Goal: Task Accomplishment & Management: Use online tool/utility

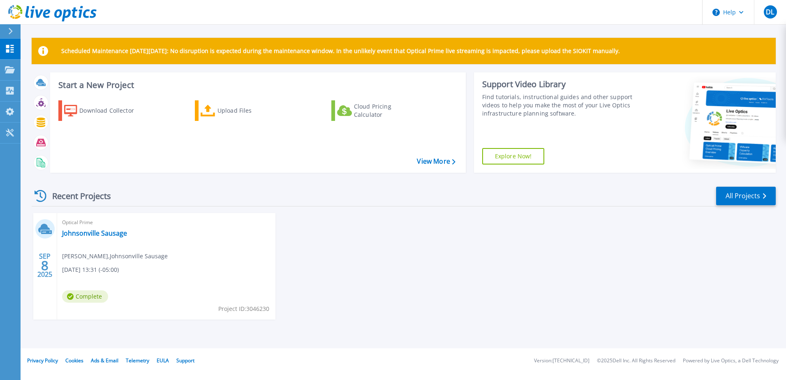
click at [318, 49] on p "Scheduled Maintenance on Monday 22nd September: No disruption is expected durin…" at bounding box center [340, 51] width 559 height 7
click at [452, 292] on div "SEP 8 2025 Optical Prime Johnsonville Sausage Devon LaVoy , Johnsonville Sausag…" at bounding box center [400, 274] width 751 height 123
click at [14, 28] on div at bounding box center [13, 31] width 13 height 14
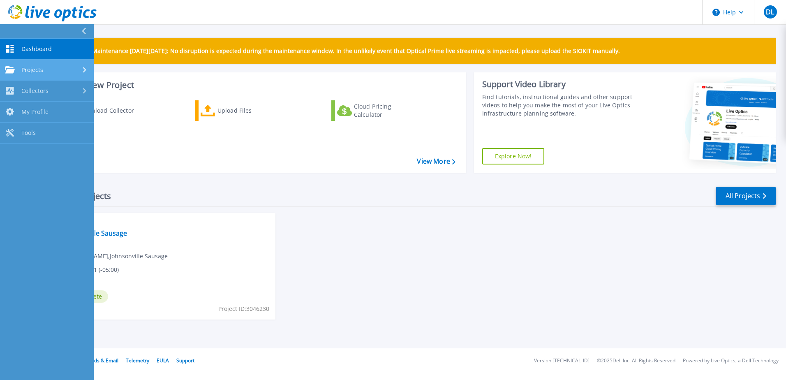
click at [48, 74] on link "Projects Projects" at bounding box center [47, 70] width 94 height 21
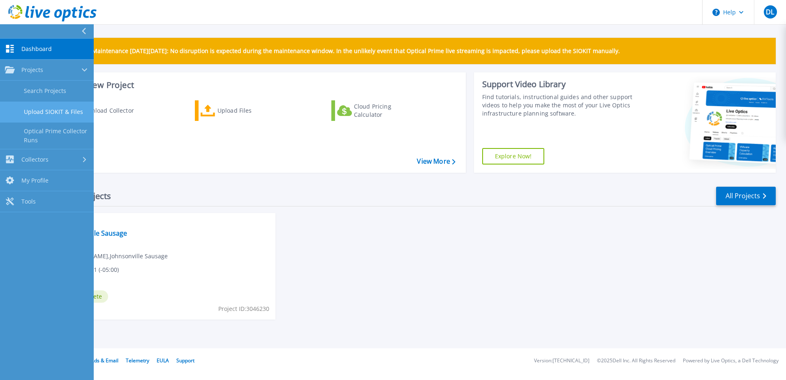
click at [56, 114] on link "Upload SIOKIT & Files" at bounding box center [47, 112] width 94 height 21
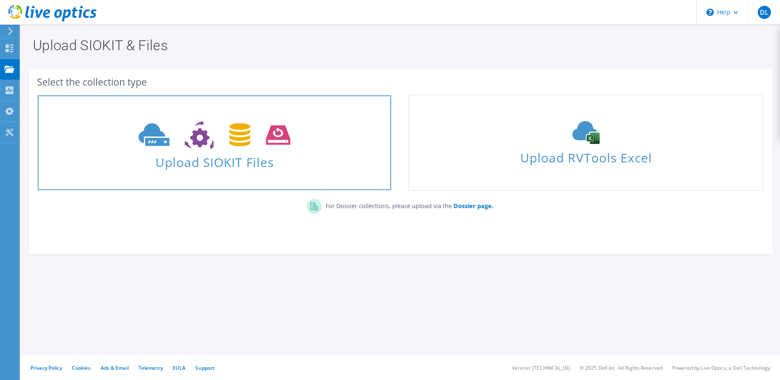
click at [197, 131] on use at bounding box center [215, 135] width 152 height 28
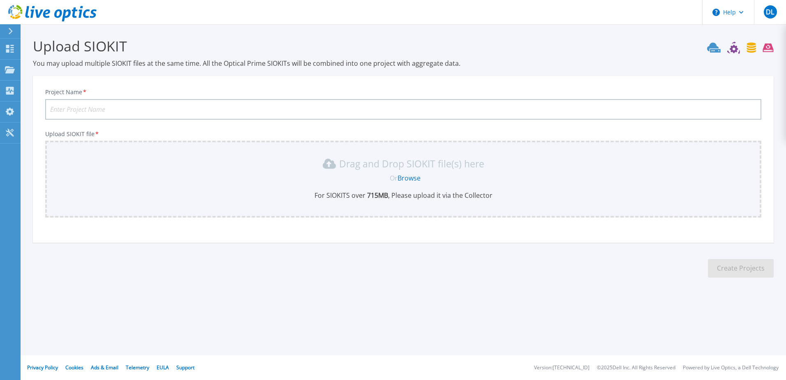
click at [336, 331] on div "Help DL End User [PERSON_NAME] [EMAIL_ADDRESS][DOMAIN_NAME] Johnsonville Sausag…" at bounding box center [393, 190] width 786 height 380
click at [381, 160] on p "Drag and Drop SIOKIT file(s) here" at bounding box center [411, 164] width 145 height 8
click at [413, 178] on link "Browse" at bounding box center [409, 178] width 23 height 9
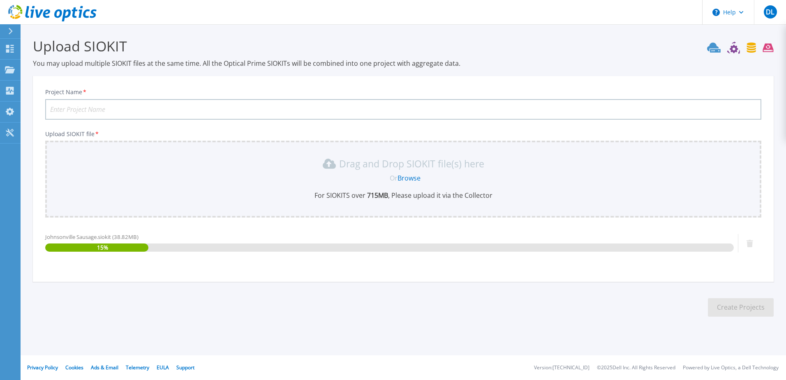
click at [125, 111] on input "Project Name *" at bounding box center [403, 109] width 716 height 21
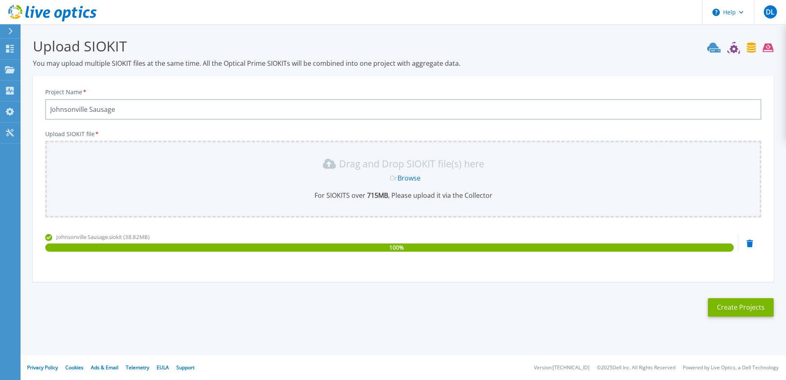
click at [127, 109] on input "Johnsonville Sausage" at bounding box center [403, 109] width 716 height 21
type input "Johnsonville Sausage 9-8 - 9-15"
click at [720, 308] on button "Create Projects" at bounding box center [741, 307] width 66 height 19
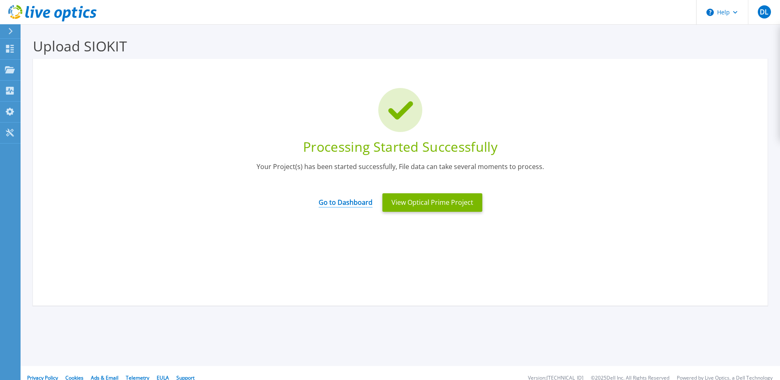
click at [359, 201] on link "Go to Dashboard" at bounding box center [346, 200] width 54 height 16
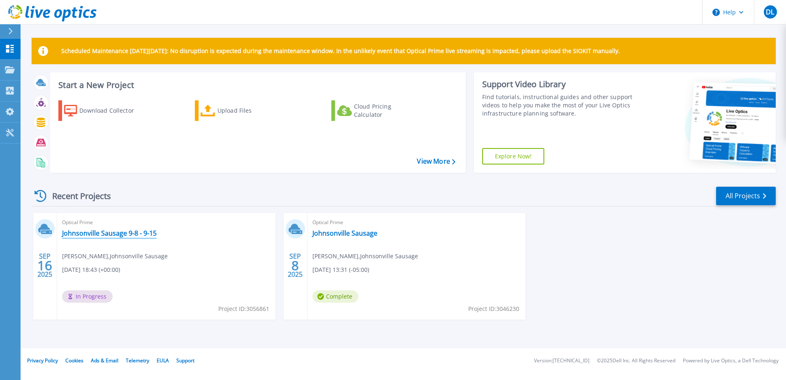
click at [134, 236] on link "Johnsonville Sausage 9-8 - 9-15" at bounding box center [109, 233] width 95 height 8
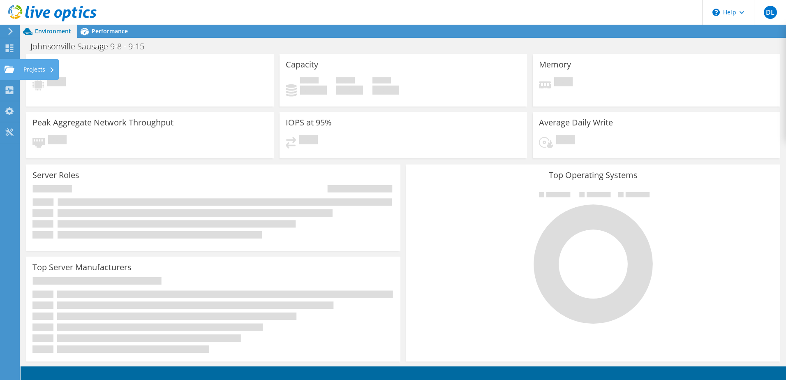
click at [12, 66] on icon at bounding box center [10, 69] width 10 height 8
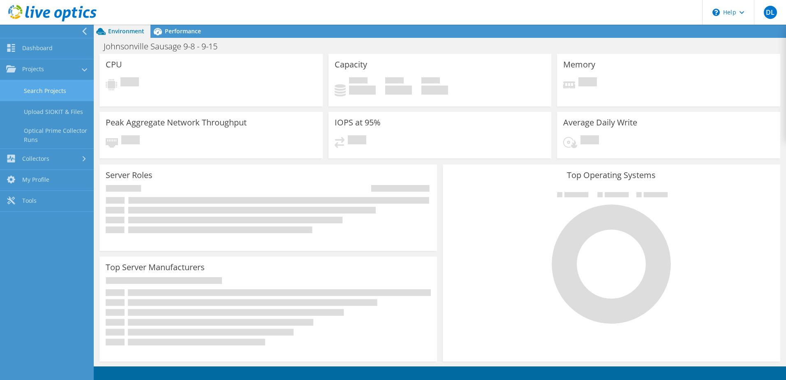
click at [52, 88] on link "Search Projects" at bounding box center [47, 90] width 94 height 21
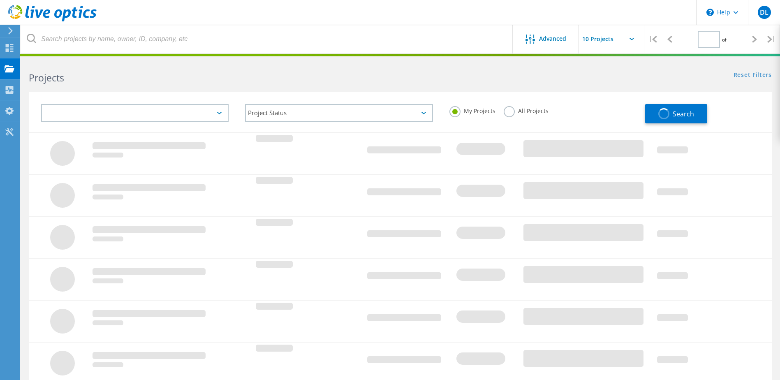
type input "1"
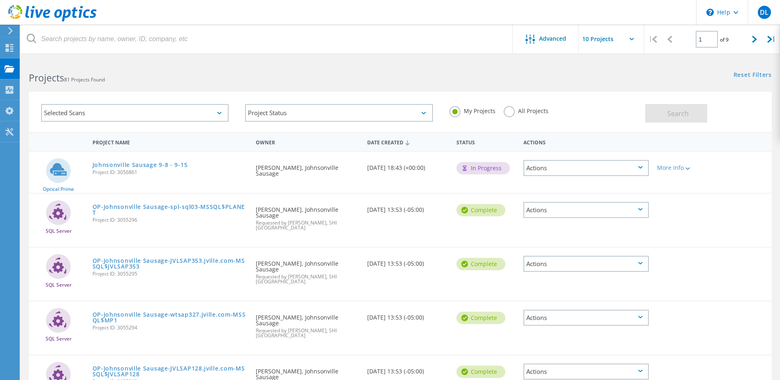
click at [680, 163] on div "More Info" at bounding box center [683, 165] width 60 height 27
click at [679, 166] on div "More Info" at bounding box center [682, 168] width 51 height 6
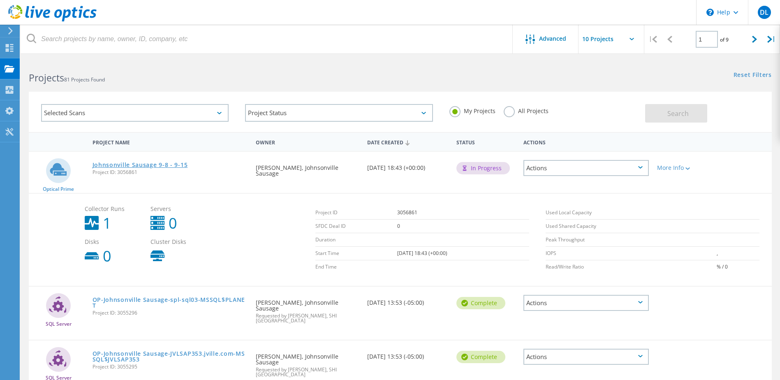
click at [127, 165] on link "Johnsonville Sausage 9-8 - 9-15" at bounding box center [140, 165] width 95 height 6
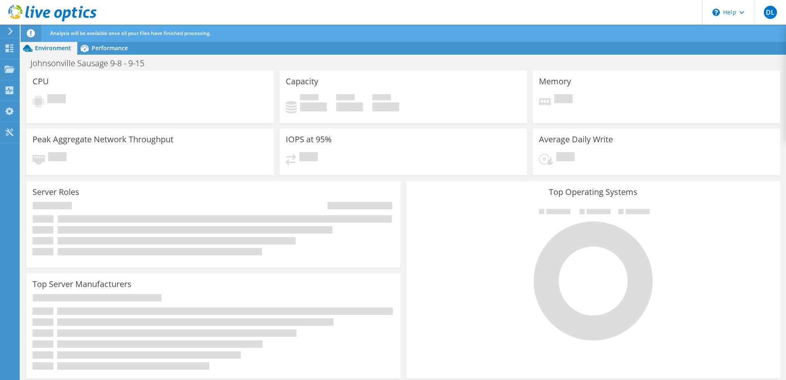
click at [38, 48] on span "Environment" at bounding box center [53, 48] width 36 height 8
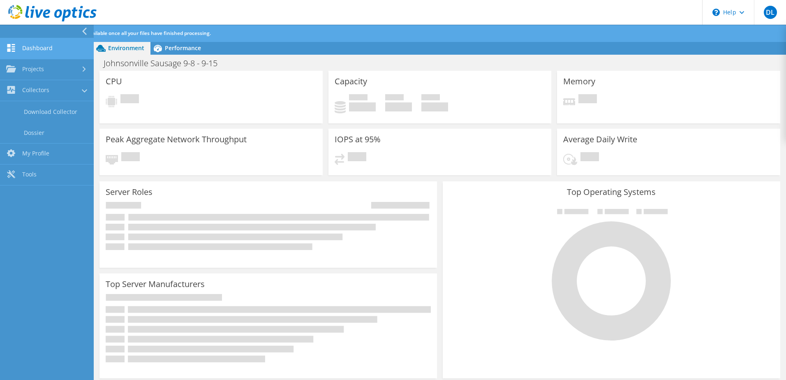
click at [39, 49] on link "Dashboard" at bounding box center [47, 48] width 94 height 21
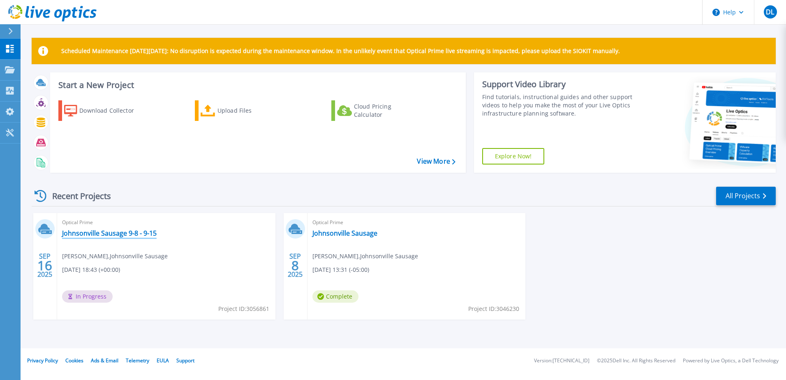
click at [125, 229] on link "Johnsonville Sausage 9-8 - 9-15" at bounding box center [109, 233] width 95 height 8
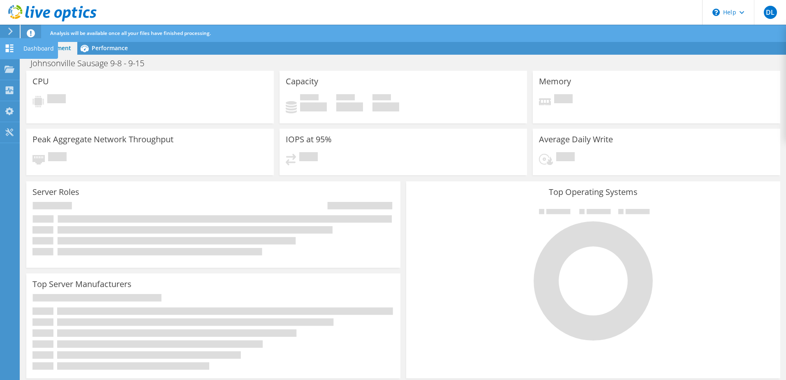
click at [8, 51] on use at bounding box center [10, 48] width 8 height 8
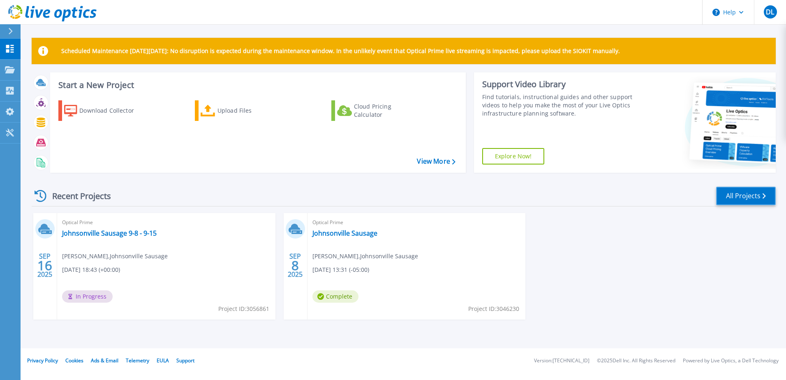
click at [738, 190] on link "All Projects" at bounding box center [746, 196] width 60 height 19
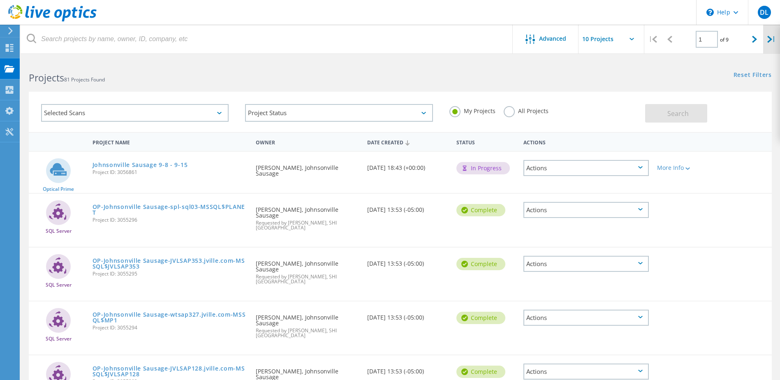
click at [766, 42] on div "|" at bounding box center [771, 39] width 17 height 29
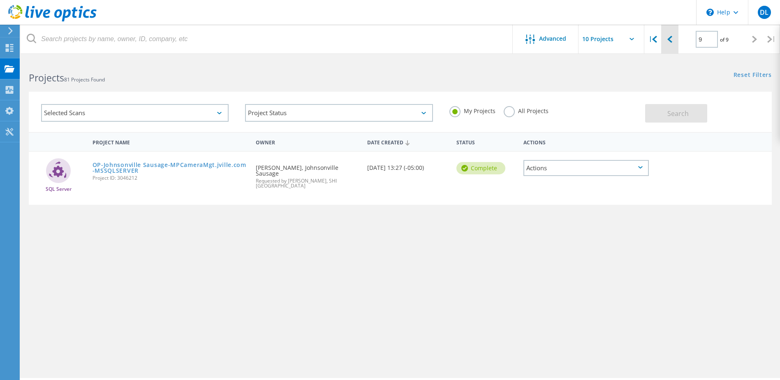
click at [669, 38] on icon at bounding box center [669, 39] width 5 height 7
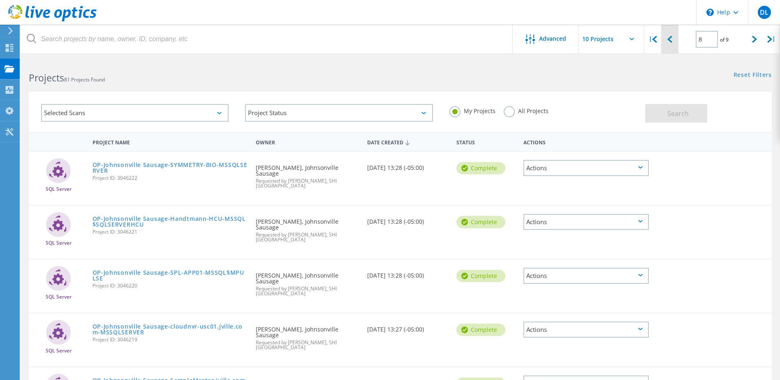
click at [670, 38] on icon at bounding box center [669, 39] width 5 height 7
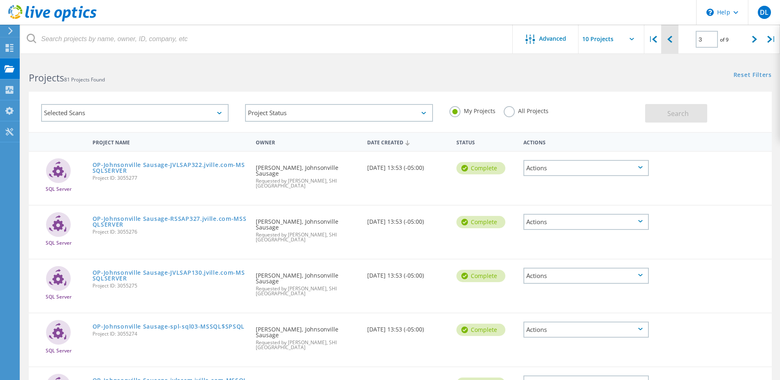
click at [670, 38] on icon at bounding box center [669, 39] width 5 height 7
type input "1"
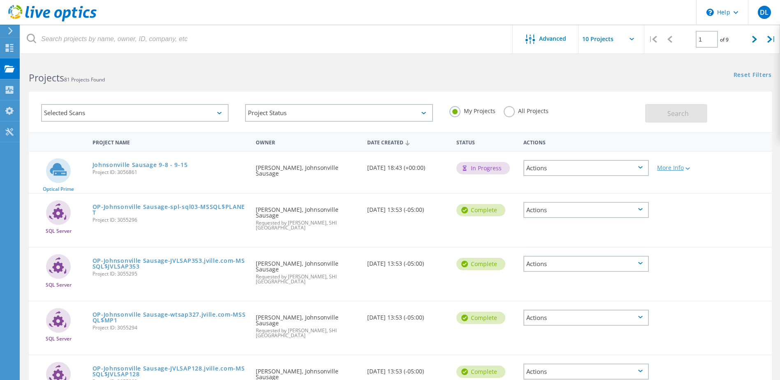
click at [678, 168] on div "More Info" at bounding box center [682, 168] width 51 height 6
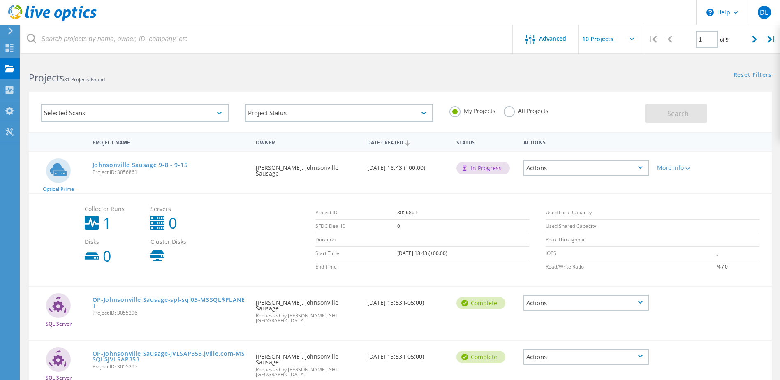
click at [452, 113] on label "My Projects" at bounding box center [472, 110] width 46 height 8
click at [0, 0] on input "My Projects" at bounding box center [0, 0] width 0 height 0
click at [679, 165] on div "More Info" at bounding box center [682, 168] width 51 height 6
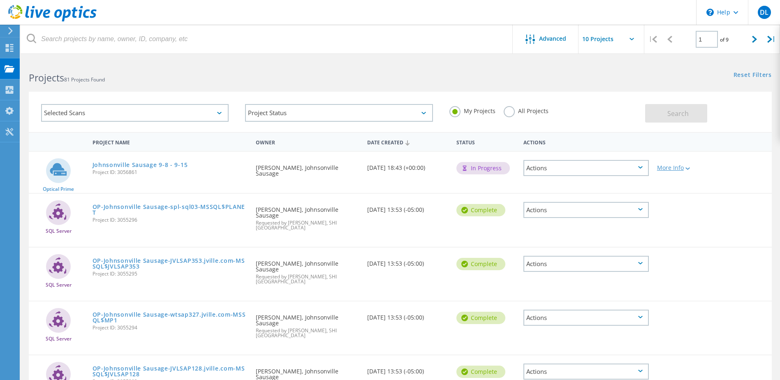
click at [684, 168] on div "More Info" at bounding box center [682, 168] width 51 height 6
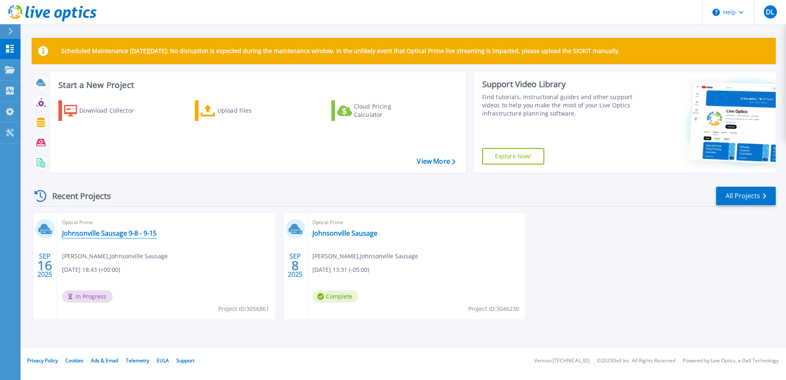
click at [139, 230] on link "Johnsonville Sausage 9-8 - 9-15" at bounding box center [109, 233] width 95 height 8
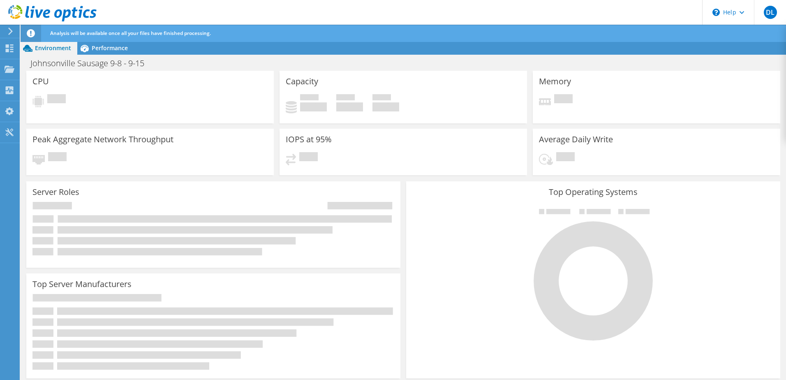
drag, startPoint x: 252, startPoint y: 225, endPoint x: 186, endPoint y: 33, distance: 202.9
click at [186, 33] on span "Analysis will be available once all your files have finished processing." at bounding box center [130, 33] width 161 height 7
click at [114, 46] on span "Performance" at bounding box center [110, 48] width 36 height 8
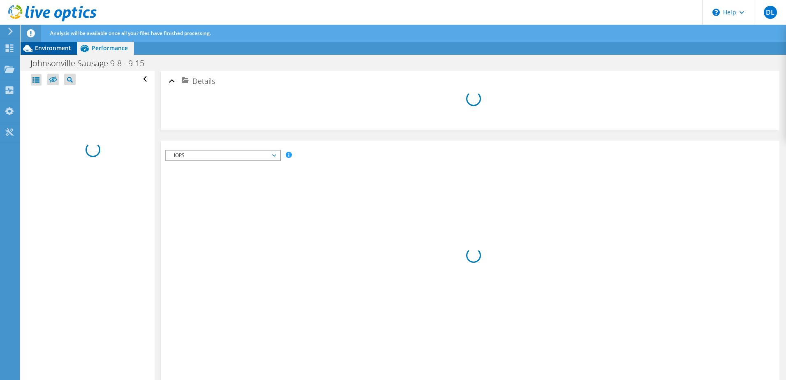
click at [49, 46] on span "Environment" at bounding box center [53, 48] width 36 height 8
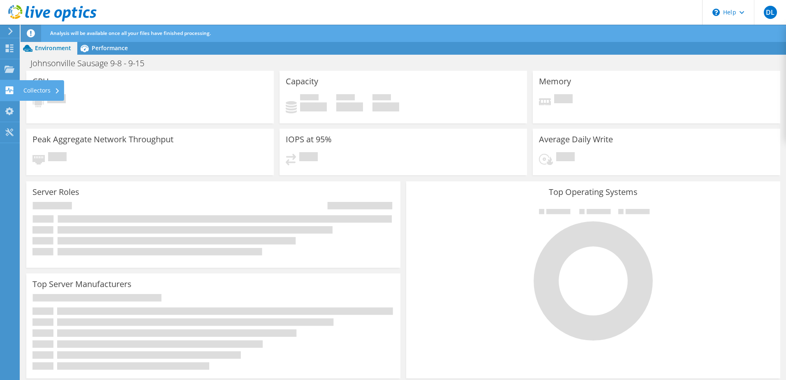
click at [11, 88] on use at bounding box center [10, 90] width 8 height 8
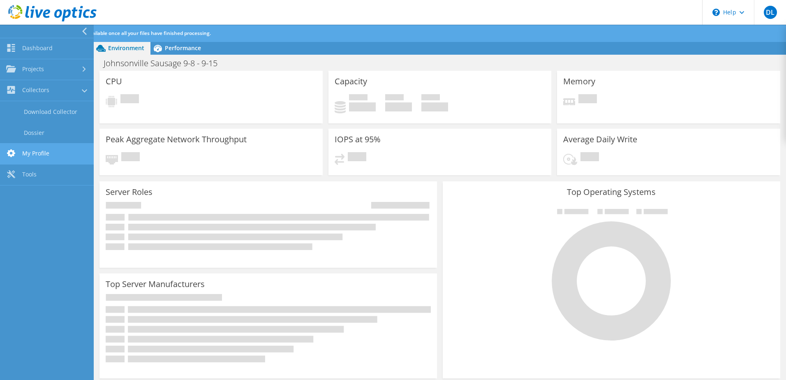
click at [52, 152] on link "My Profile" at bounding box center [47, 154] width 94 height 21
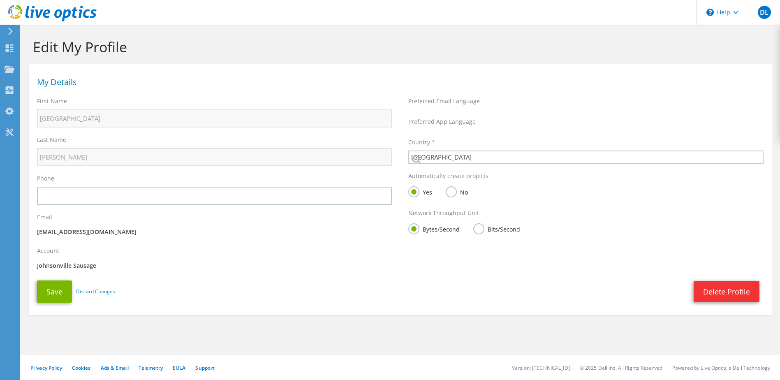
select select "224"
click at [35, 55] on h1 "Edit My Profile" at bounding box center [398, 46] width 731 height 17
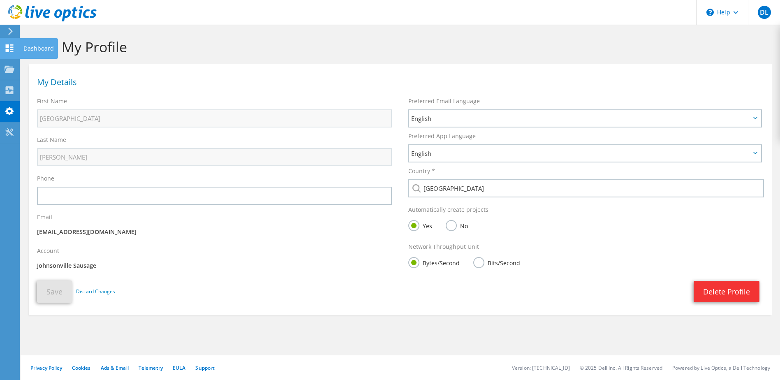
click at [12, 52] on use at bounding box center [10, 48] width 8 height 8
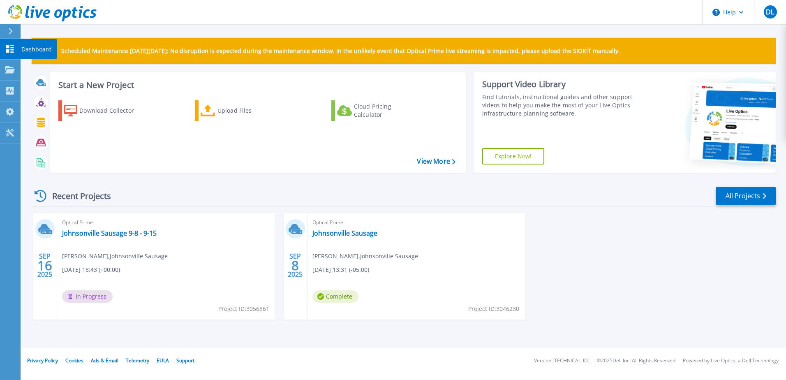
click at [4, 50] on link "Dashboard Dashboard" at bounding box center [10, 49] width 21 height 21
click at [14, 51] on icon at bounding box center [10, 49] width 10 height 8
click at [17, 51] on link "Dashboard Dashboard" at bounding box center [10, 49] width 21 height 21
click at [125, 234] on link "Johnsonville Sausage 9-8 - 9-15" at bounding box center [109, 233] width 95 height 8
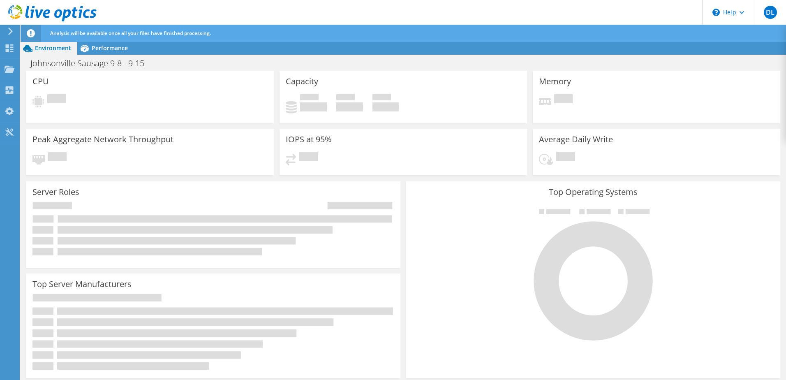
click at [26, 16] on use at bounding box center [52, 13] width 88 height 16
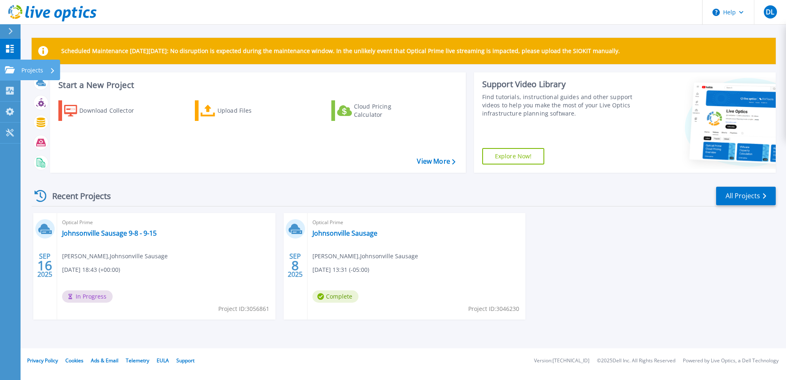
click at [14, 68] on icon at bounding box center [10, 69] width 10 height 7
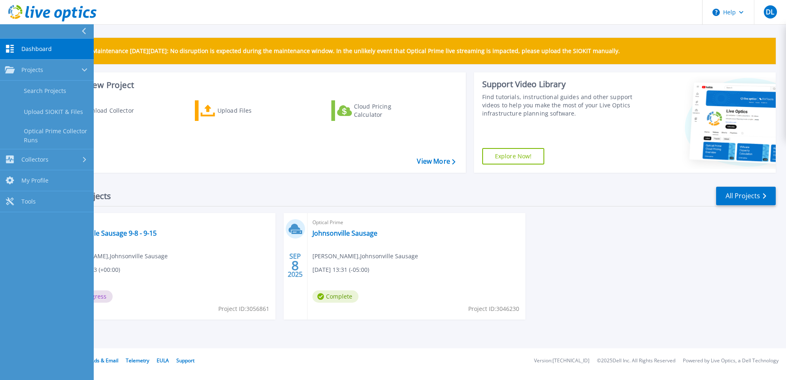
click at [9, 47] on icon at bounding box center [10, 49] width 8 height 8
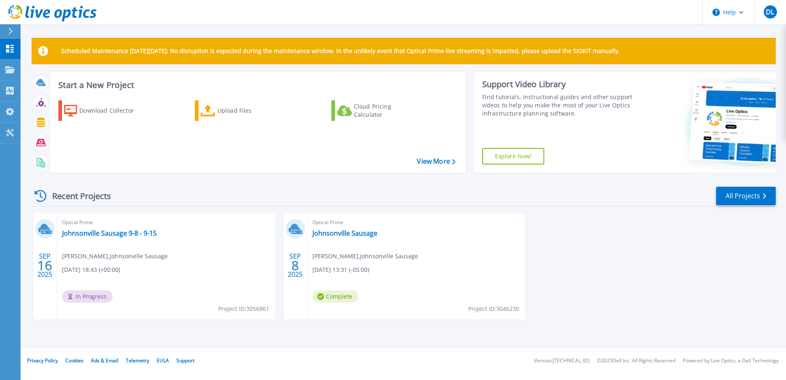
click at [9, 47] on icon at bounding box center [10, 49] width 8 height 8
click at [17, 49] on link "Dashboard Dashboard" at bounding box center [10, 49] width 21 height 21
click at [6, 53] on link "Dashboard Dashboard" at bounding box center [10, 49] width 21 height 21
click at [8, 52] on icon at bounding box center [10, 49] width 8 height 8
click at [12, 55] on link "Dashboard Dashboard" at bounding box center [10, 49] width 21 height 21
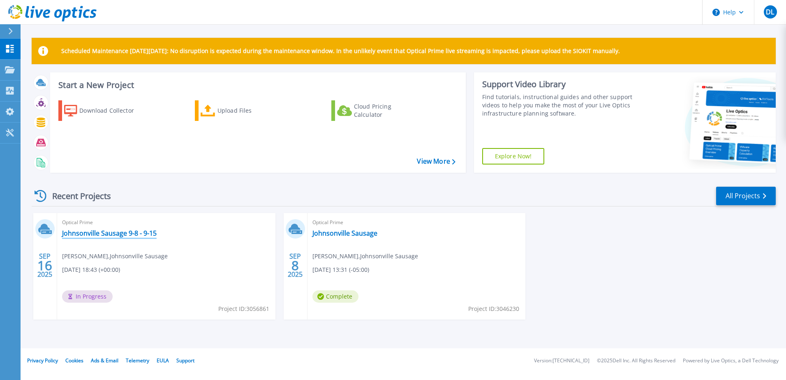
click at [113, 236] on link "Johnsonville Sausage 9-8 - 9-15" at bounding box center [109, 233] width 95 height 8
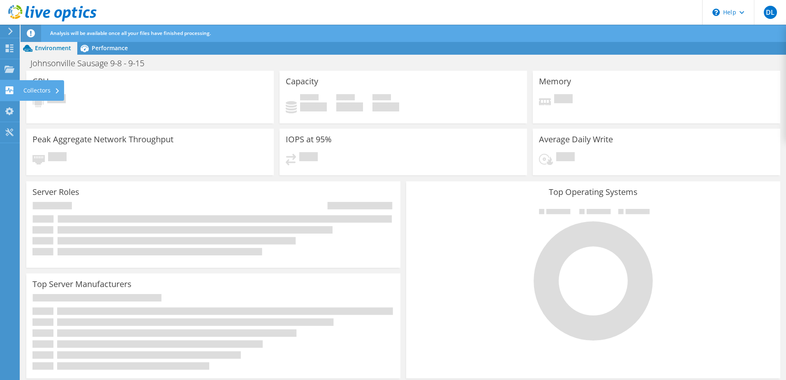
click at [11, 88] on use at bounding box center [10, 90] width 8 height 8
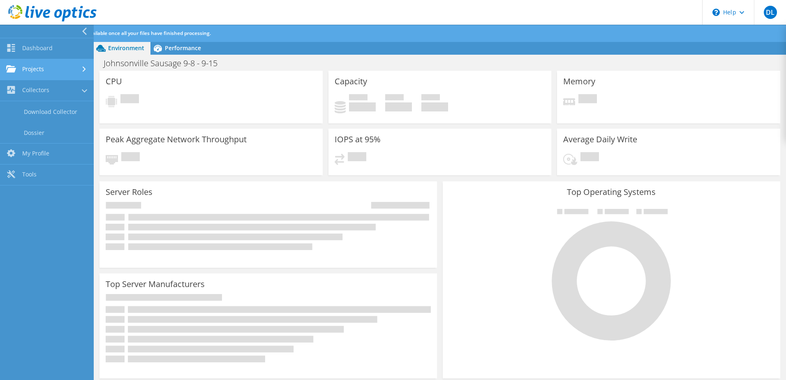
click at [29, 69] on link "Projects" at bounding box center [47, 69] width 94 height 21
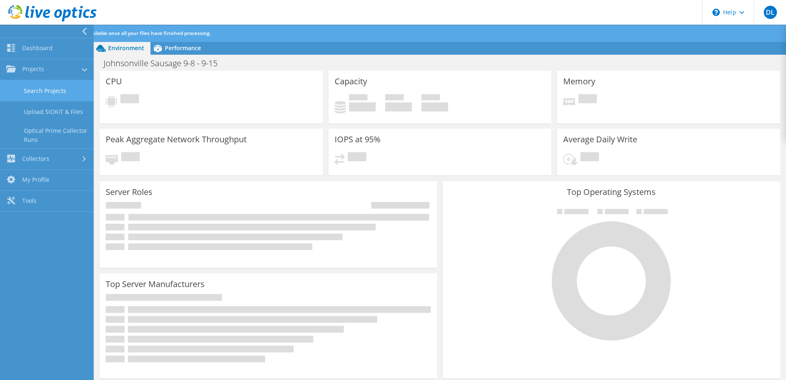
click at [27, 85] on link "Search Projects" at bounding box center [47, 90] width 94 height 21
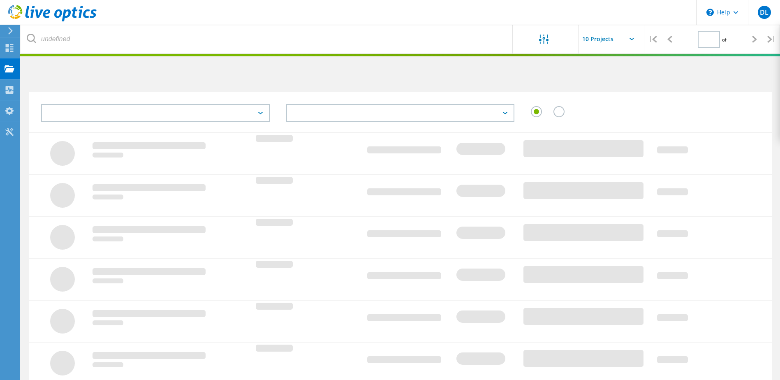
type input "1"
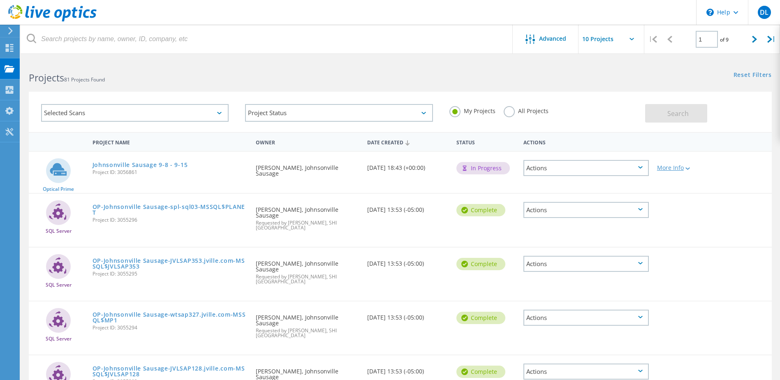
click at [690, 170] on div at bounding box center [687, 168] width 6 height 5
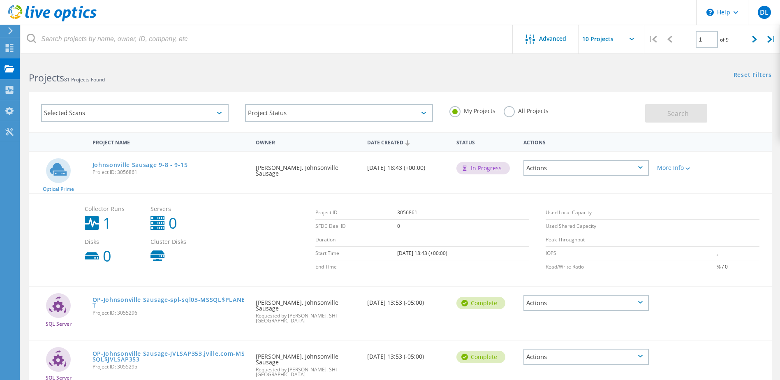
click at [606, 169] on div "Actions" at bounding box center [585, 168] width 125 height 16
click at [588, 153] on div "View Project" at bounding box center [586, 149] width 124 height 13
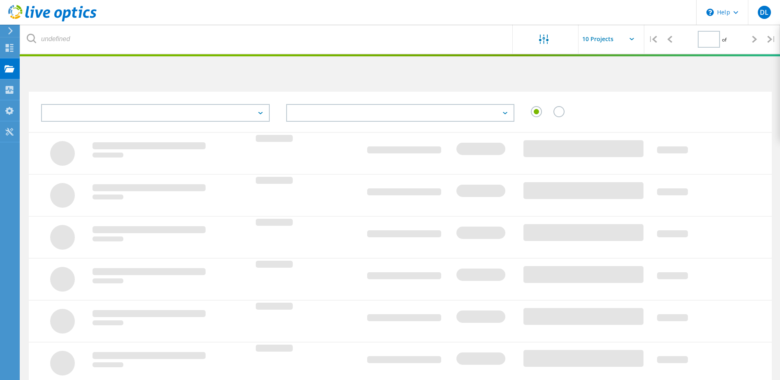
type input "1"
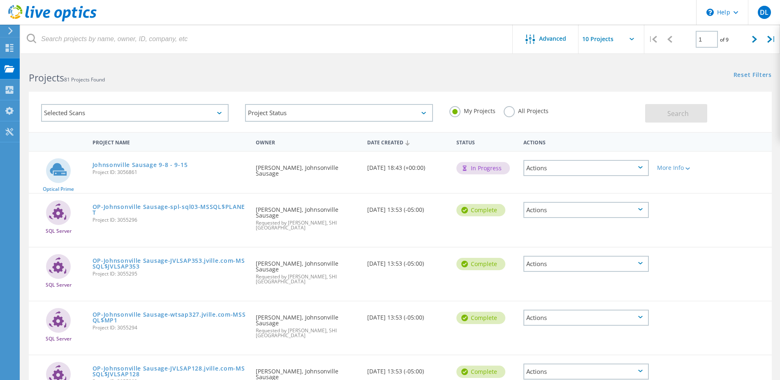
click at [553, 171] on div "Actions" at bounding box center [585, 168] width 125 height 16
click at [672, 169] on div "More Info" at bounding box center [682, 168] width 51 height 6
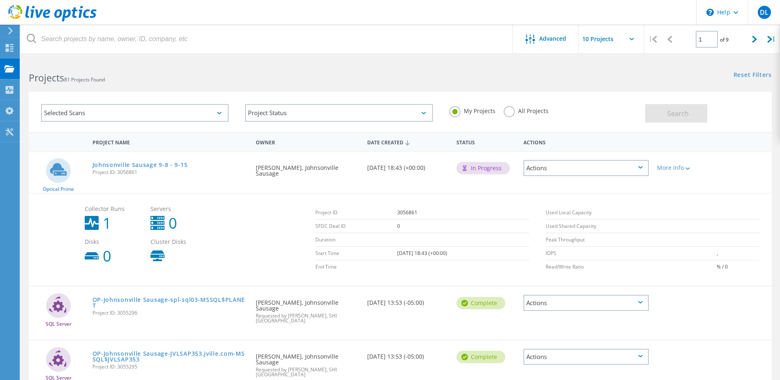
click at [611, 171] on div "Actions" at bounding box center [585, 168] width 125 height 16
click at [562, 160] on div "Project Details" at bounding box center [586, 161] width 124 height 13
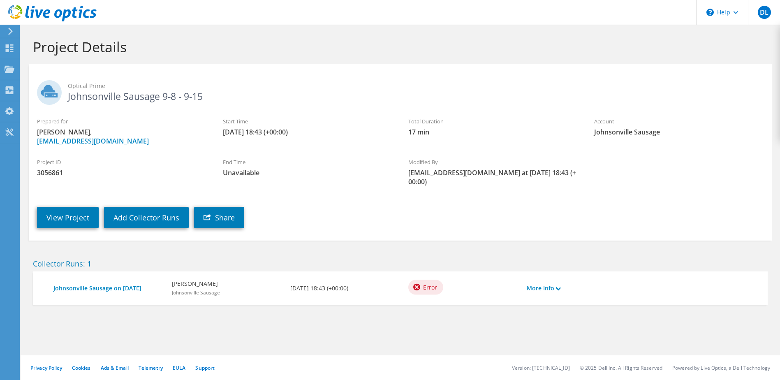
click at [535, 289] on link "More Info" at bounding box center [544, 288] width 34 height 9
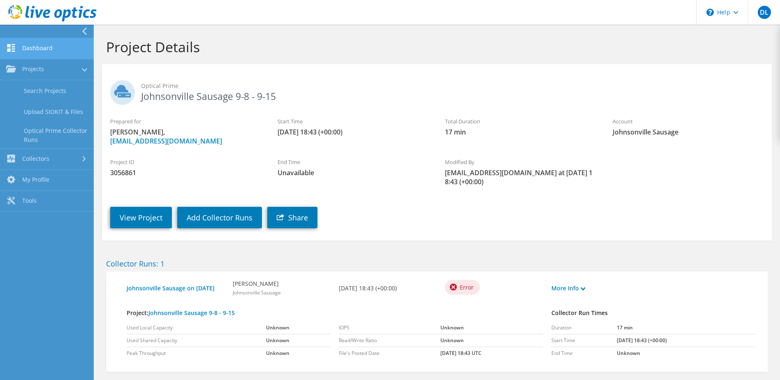
click at [49, 56] on link "Dashboard" at bounding box center [47, 48] width 94 height 21
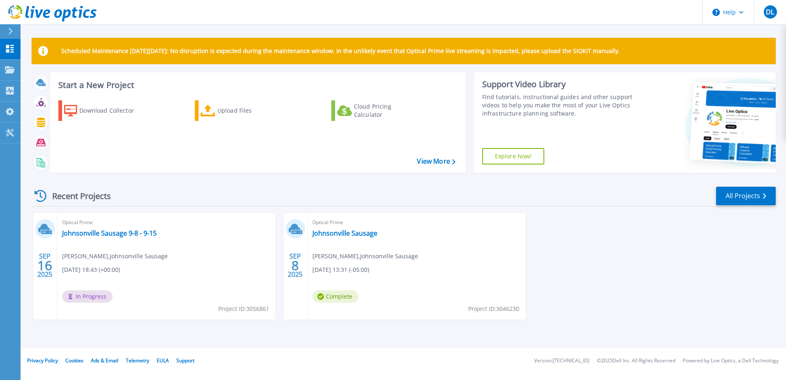
click at [100, 290] on span "In Progress" at bounding box center [87, 296] width 51 height 12
click at [132, 230] on link "Johnsonville Sausage 9-8 - 9-15" at bounding box center [109, 233] width 95 height 8
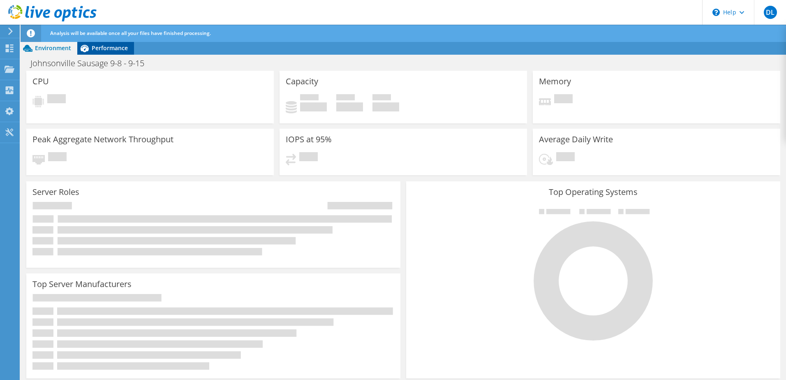
click at [117, 45] on span "Performance" at bounding box center [110, 48] width 36 height 8
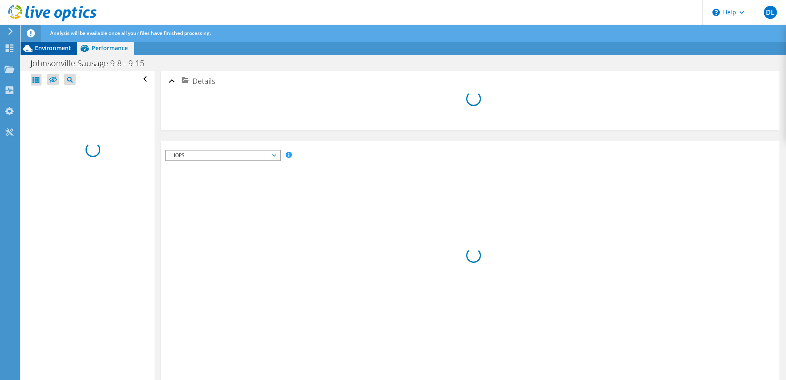
click at [52, 48] on span "Environment" at bounding box center [53, 48] width 36 height 8
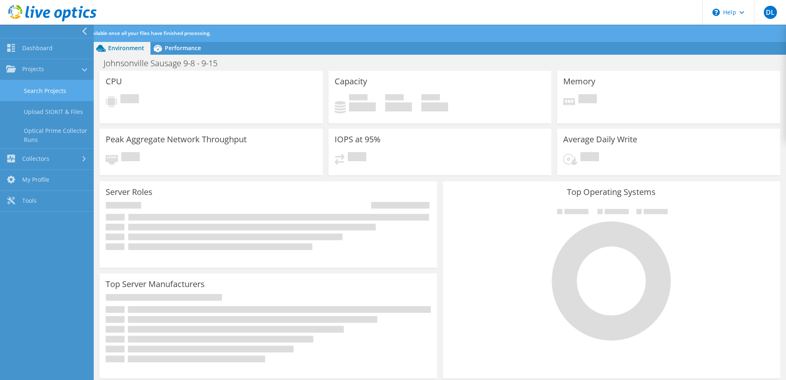
click at [40, 95] on link "Search Projects" at bounding box center [47, 90] width 94 height 21
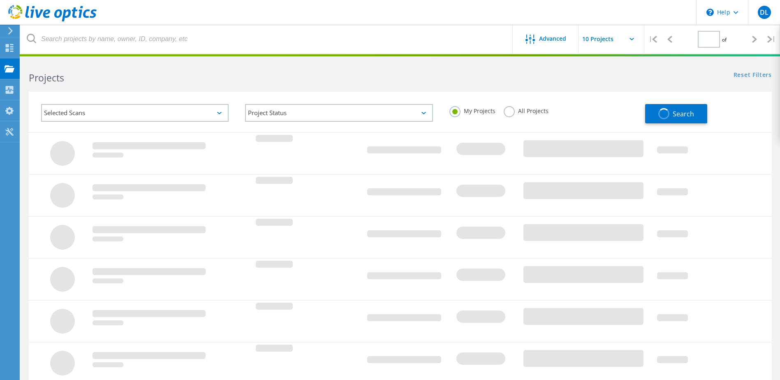
type input "1"
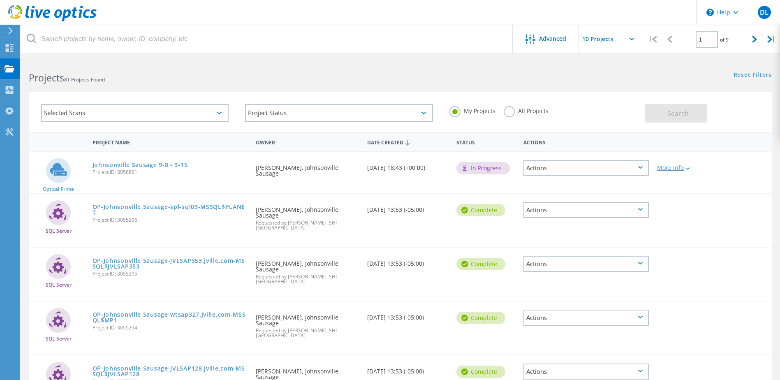
click at [683, 167] on div "More Info" at bounding box center [682, 168] width 51 height 6
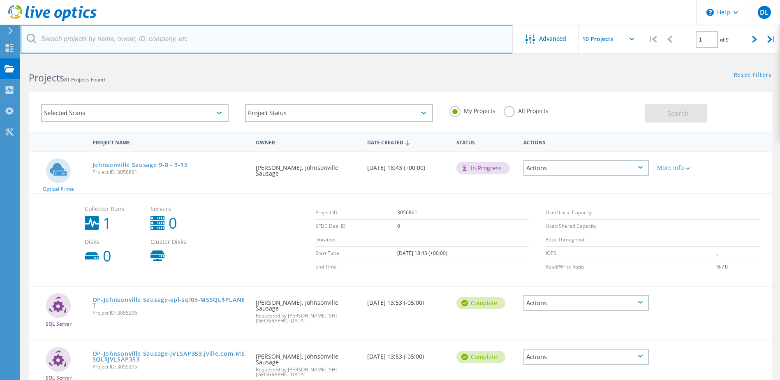
click at [338, 49] on input "text" at bounding box center [267, 39] width 493 height 29
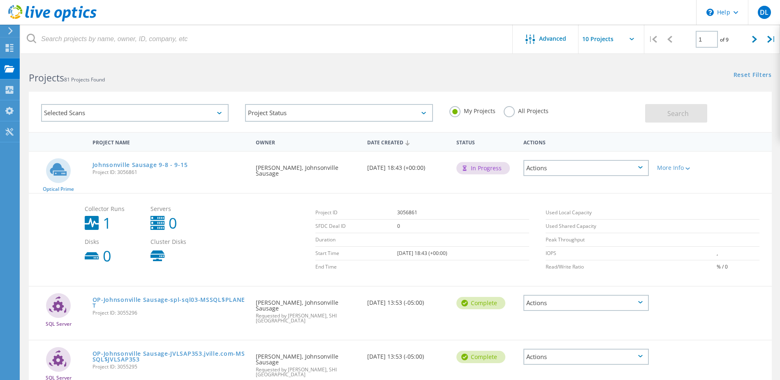
click at [610, 39] on input "text" at bounding box center [620, 39] width 82 height 29
click at [381, 60] on div "Projects 81 Projects Found" at bounding box center [211, 71] width 380 height 22
click at [12, 45] on use at bounding box center [10, 48] width 8 height 8
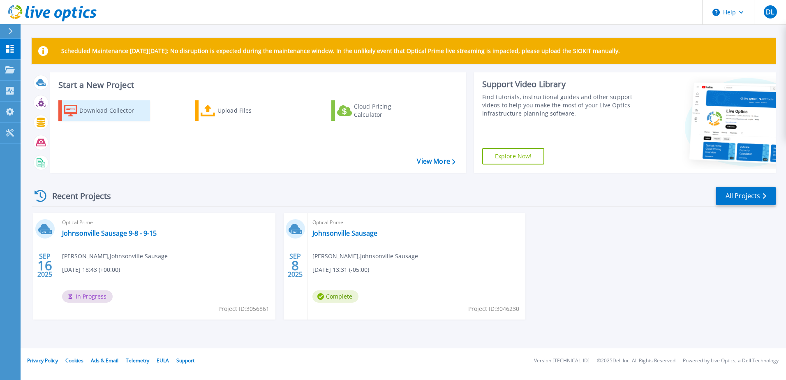
click at [120, 108] on div "Download Collector" at bounding box center [112, 110] width 66 height 16
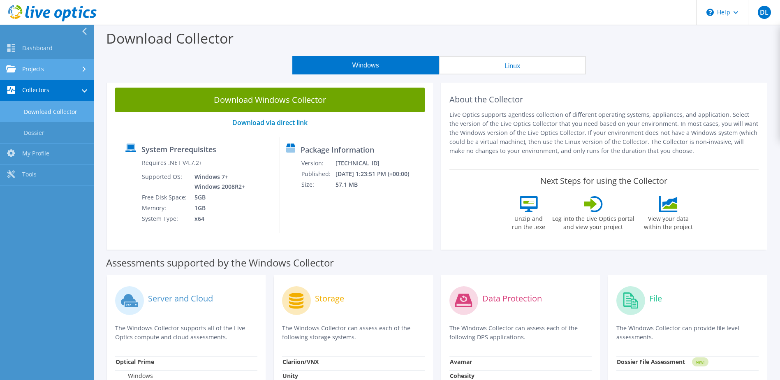
click at [17, 71] on link "Projects" at bounding box center [47, 69] width 94 height 21
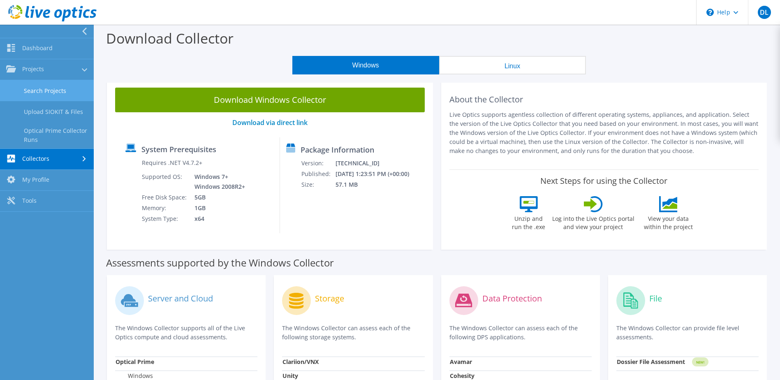
click at [30, 86] on link "Search Projects" at bounding box center [47, 90] width 94 height 21
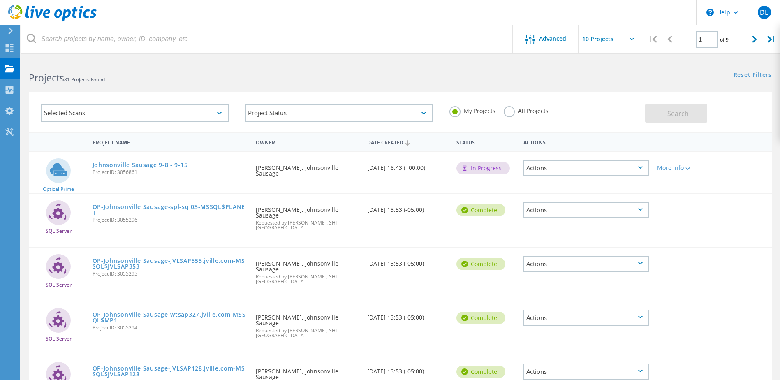
click at [293, 77] on h2 "Projects 81 Projects Found" at bounding box center [210, 78] width 363 height 14
click at [148, 165] on link "Johnsonville Sausage 9-8 - 9-15" at bounding box center [140, 165] width 95 height 6
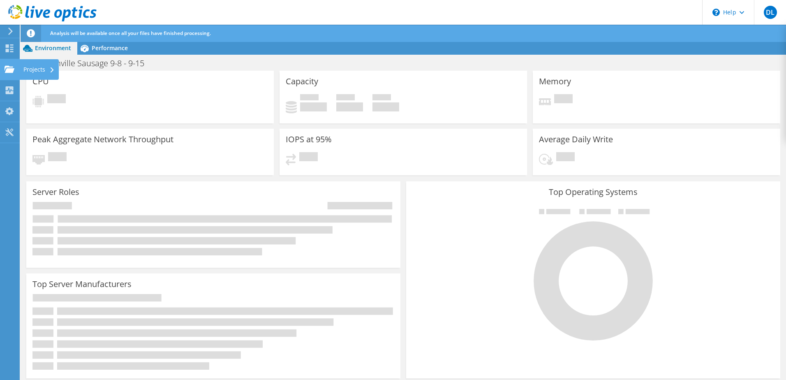
click at [11, 66] on icon at bounding box center [10, 69] width 10 height 8
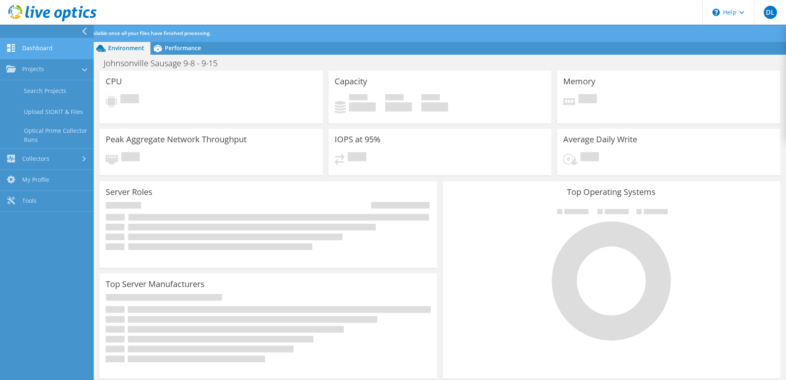
click at [35, 58] on link "Dashboard" at bounding box center [47, 48] width 94 height 21
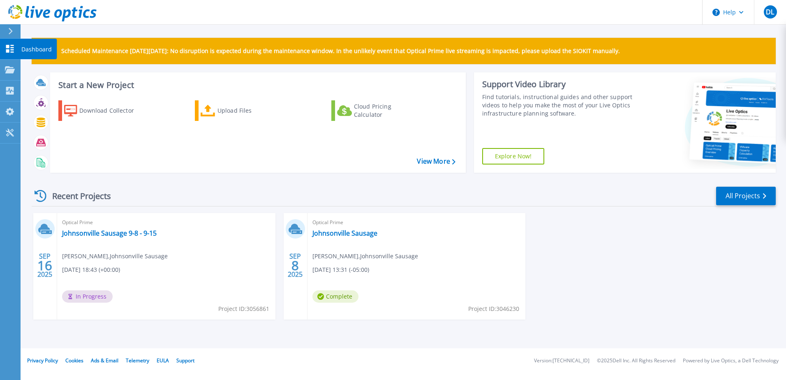
click at [16, 46] on link "Dashboard Dashboard" at bounding box center [10, 49] width 21 height 21
click at [114, 234] on link "Johnsonville Sausage 9-8 - 9-15" at bounding box center [109, 233] width 95 height 8
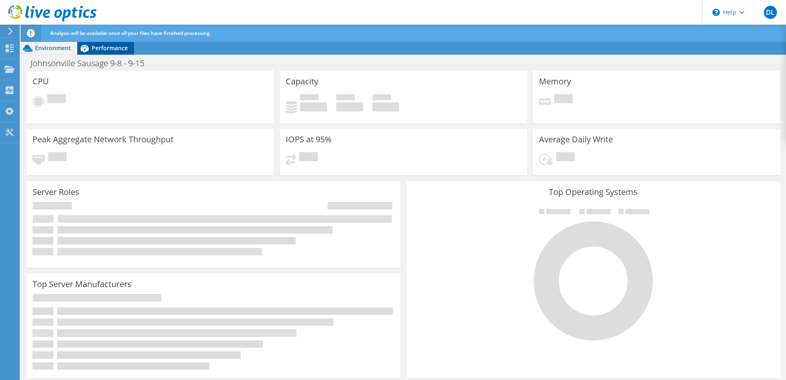
click at [87, 47] on icon at bounding box center [85, 48] width 8 height 7
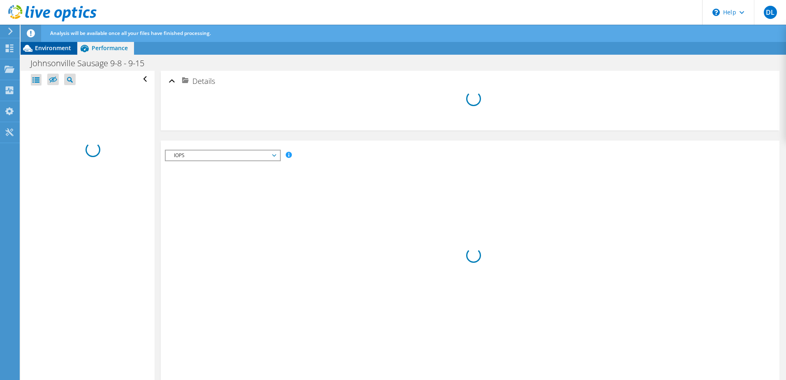
click at [58, 45] on span "Environment" at bounding box center [53, 48] width 36 height 8
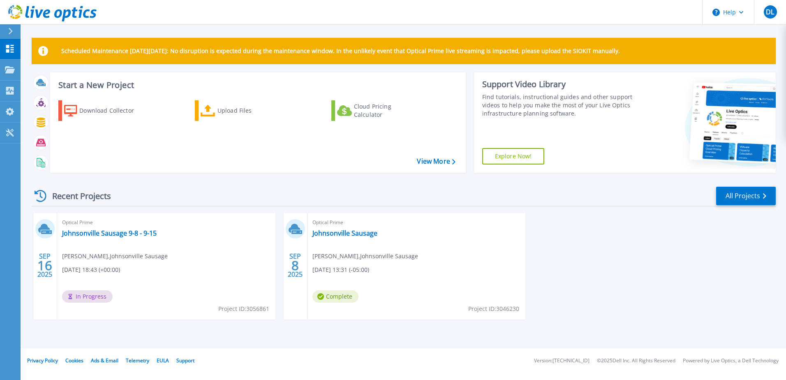
click at [9, 49] on icon at bounding box center [10, 49] width 10 height 8
click at [169, 62] on div "Scheduled Maintenance [DATE][DATE]: No disruption is expected during the mainte…" at bounding box center [404, 51] width 744 height 26
click at [18, 68] on link "Projects Projects" at bounding box center [10, 70] width 21 height 21
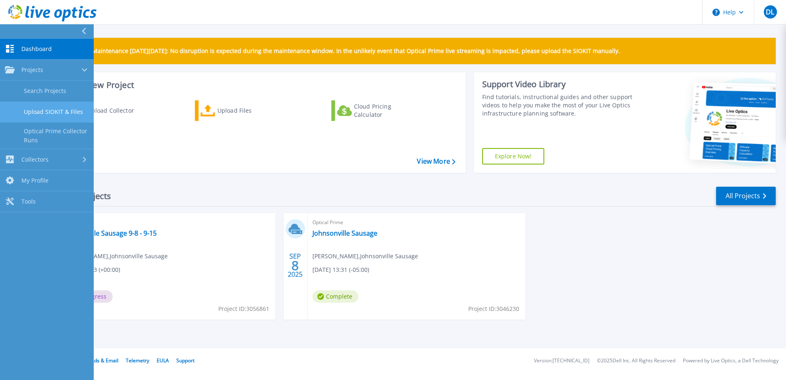
click at [46, 114] on link "Upload SIOKIT & Files" at bounding box center [47, 112] width 94 height 21
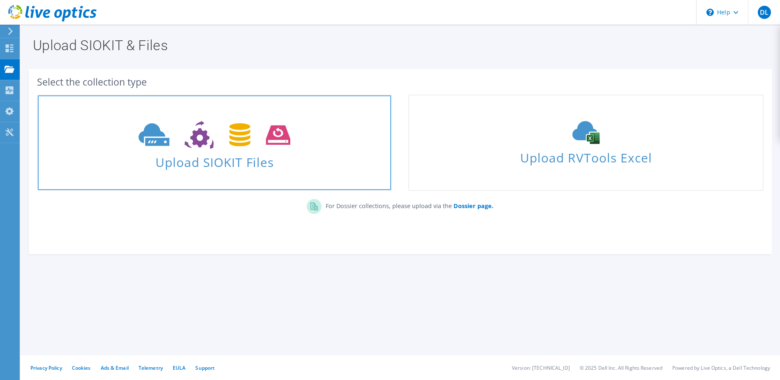
click at [272, 144] on use at bounding box center [215, 135] width 152 height 28
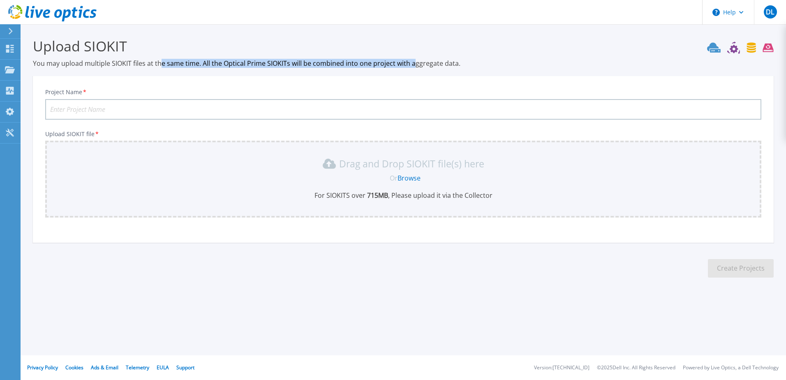
drag, startPoint x: 164, startPoint y: 67, endPoint x: 413, endPoint y: 66, distance: 248.8
click at [413, 66] on p "You may upload multiple SIOKIT files at the same time. All the Optical Prime SI…" at bounding box center [403, 63] width 741 height 9
drag, startPoint x: 413, startPoint y: 66, endPoint x: 389, endPoint y: 64, distance: 23.9
click at [389, 64] on p "You may upload multiple SIOKIT files at the same time. All the Optical Prime SI…" at bounding box center [403, 63] width 741 height 9
click at [305, 169] on div "Drag and Drop SIOKIT file(s) here" at bounding box center [403, 163] width 706 height 13
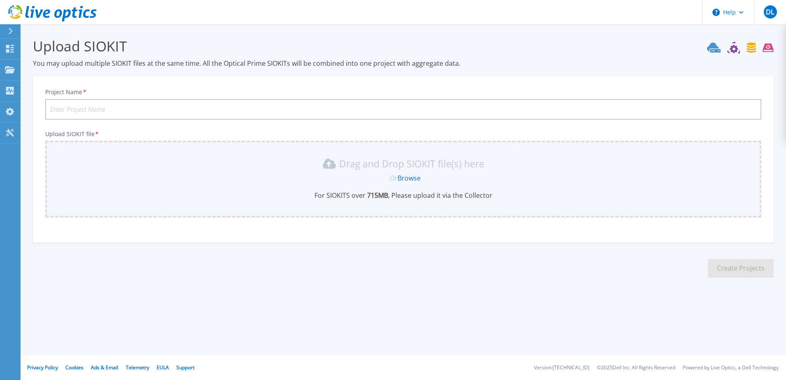
click at [403, 178] on link "Browse" at bounding box center [409, 178] width 23 height 9
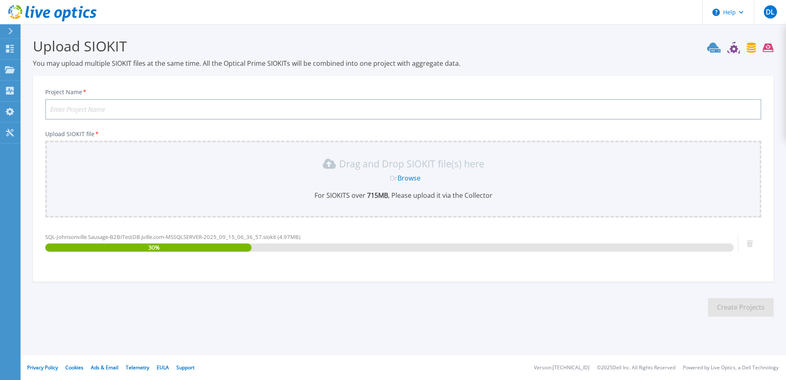
click at [95, 115] on input "Project Name *" at bounding box center [403, 109] width 716 height 21
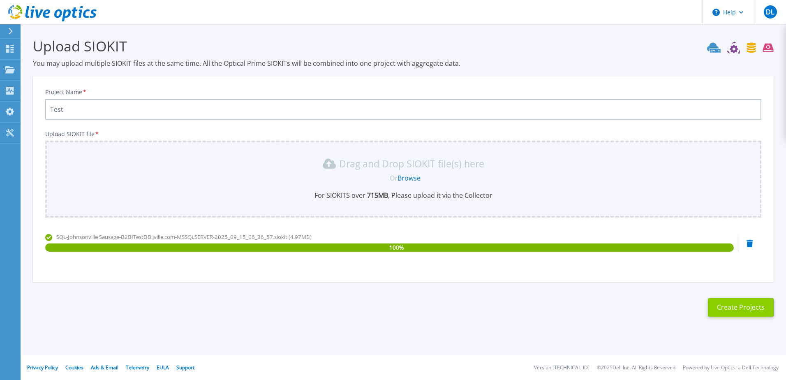
type input "Test"
click at [761, 307] on button "Create Projects" at bounding box center [741, 307] width 66 height 19
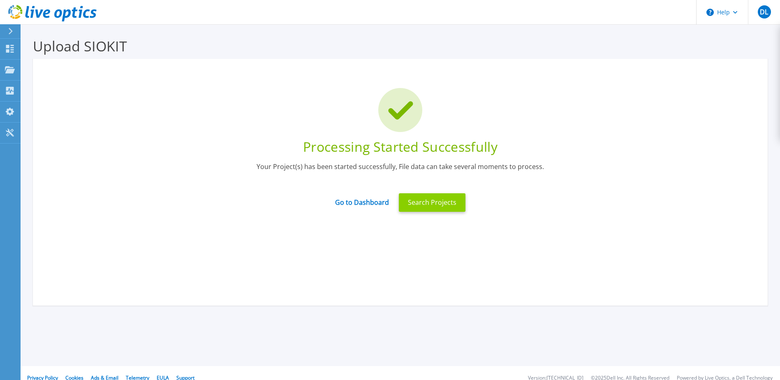
click at [423, 206] on button "Search Projects" at bounding box center [432, 202] width 67 height 19
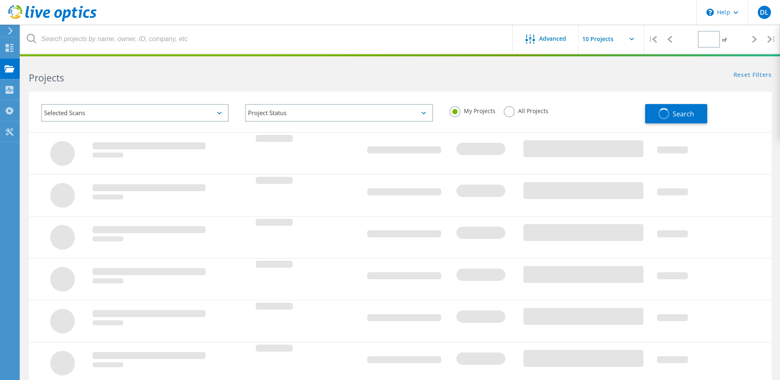
type input "1"
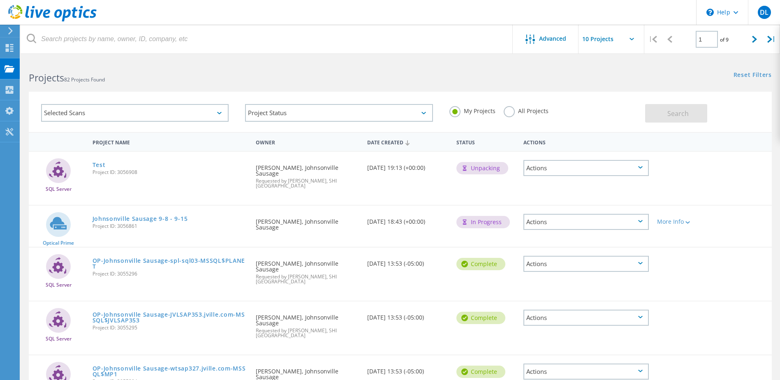
click at [99, 159] on div "Test Project ID: 3056908" at bounding box center [170, 167] width 164 height 31
click at [97, 165] on link "Test" at bounding box center [99, 165] width 13 height 6
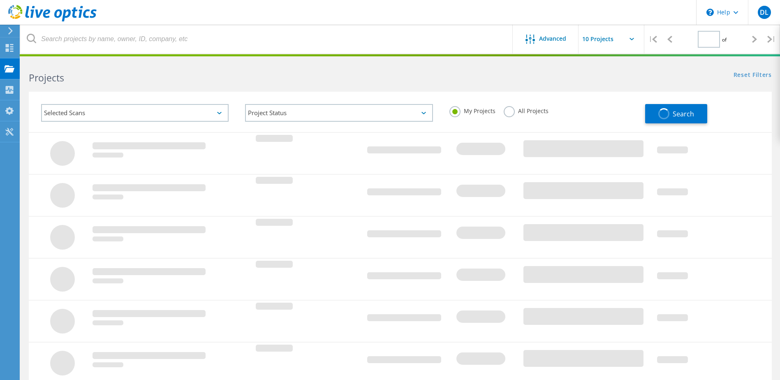
type input "1"
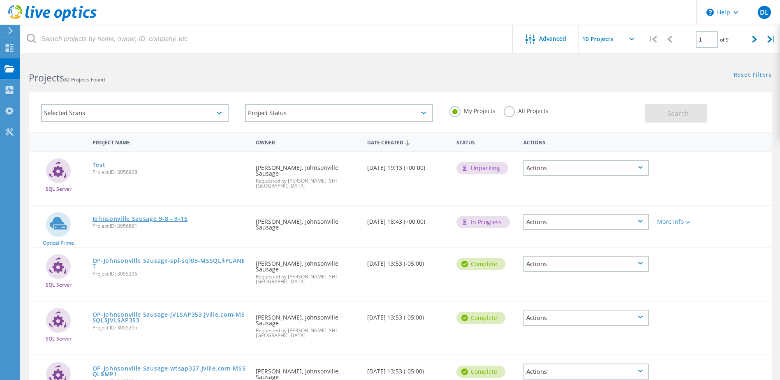
click at [134, 216] on link "Johnsonville Sausage 9-8 - 9-15" at bounding box center [140, 219] width 95 height 6
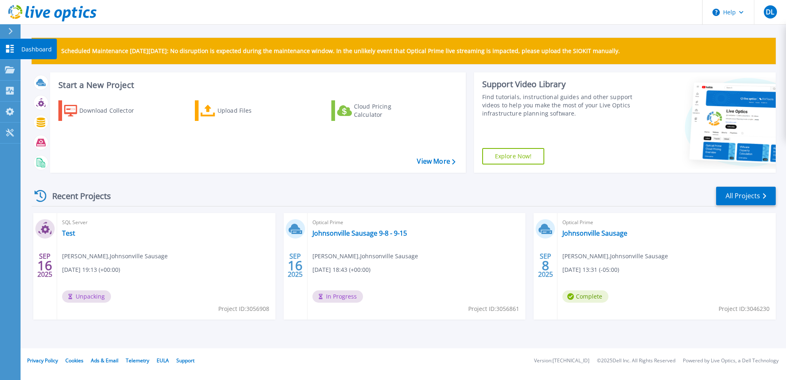
click at [11, 50] on icon at bounding box center [10, 49] width 8 height 8
click at [11, 54] on link "Dashboard Dashboard" at bounding box center [10, 49] width 21 height 21
click at [11, 53] on icon at bounding box center [10, 49] width 8 height 8
click at [65, 228] on div "SQL Server Test Devon LaVoy , Johnsonville Sausage 09/16/2025, 19:13 (+00:00) U…" at bounding box center [166, 266] width 218 height 107
click at [69, 232] on link "Test" at bounding box center [68, 233] width 13 height 8
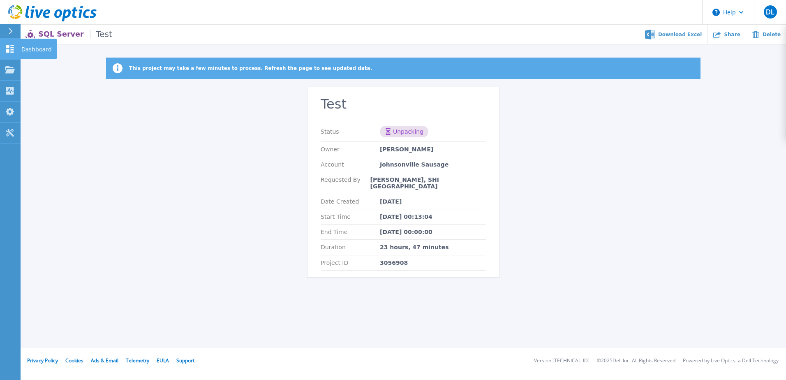
click at [14, 52] on icon at bounding box center [10, 49] width 8 height 8
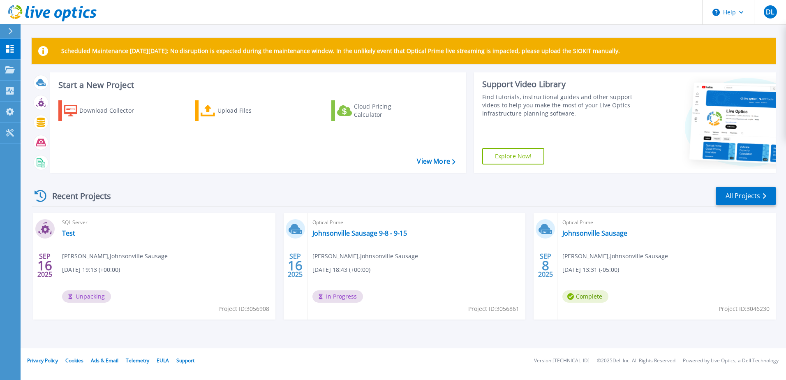
click at [14, 52] on icon at bounding box center [10, 49] width 8 height 8
click at [1, 53] on link "Dashboard Dashboard" at bounding box center [10, 49] width 21 height 21
click at [75, 228] on div "SQL Server Test Devon LaVoy , Johnsonville Sausage 09/16/2025, 19:13 (+00:00) U…" at bounding box center [166, 266] width 218 height 107
click at [72, 233] on link "Test" at bounding box center [68, 233] width 13 height 8
click at [348, 233] on link "Johnsonville Sausage 9-8 - 9-15" at bounding box center [360, 233] width 95 height 8
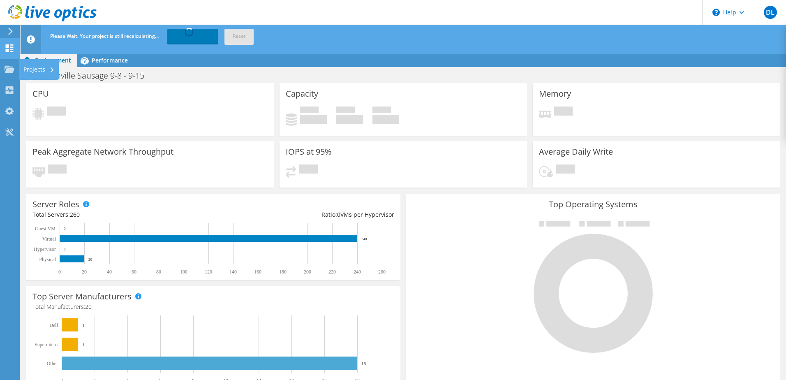
click at [11, 50] on use at bounding box center [10, 48] width 8 height 8
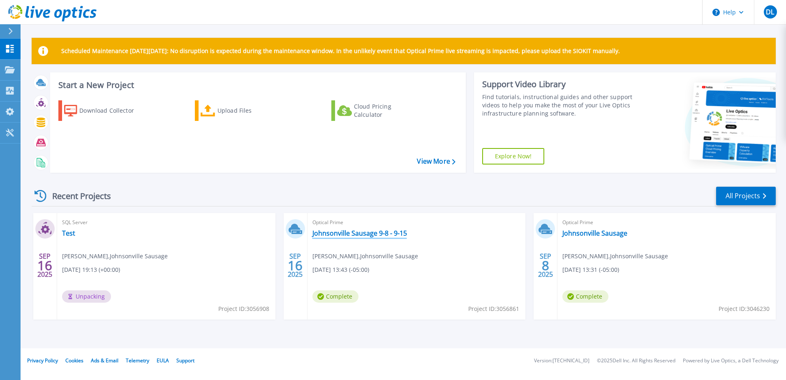
click at [350, 230] on link "Johnsonville Sausage 9-8 - 9-15" at bounding box center [360, 233] width 95 height 8
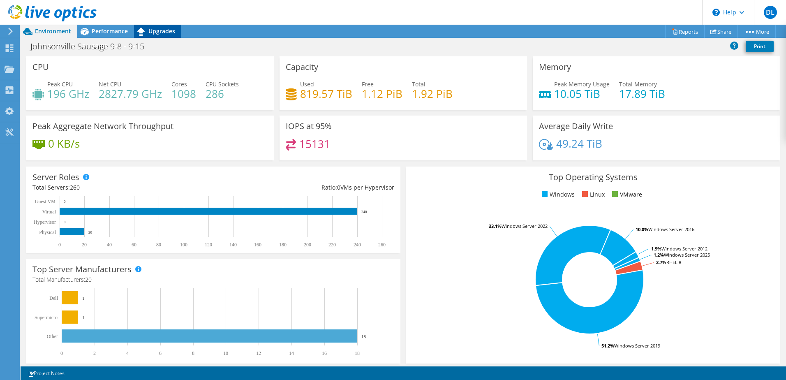
click at [158, 29] on span "Upgrades" at bounding box center [161, 31] width 27 height 8
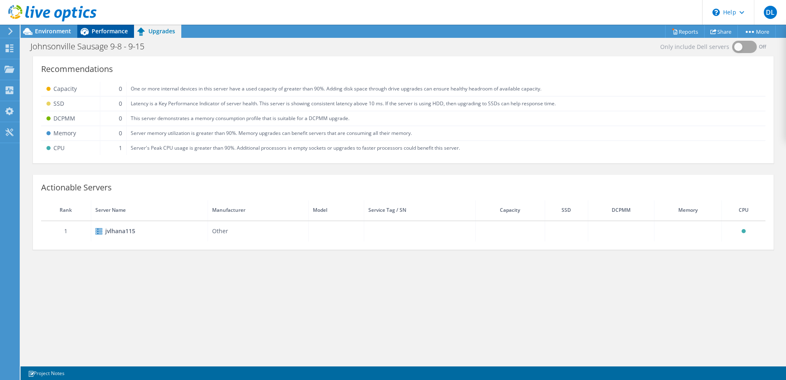
click at [109, 29] on span "Performance" at bounding box center [110, 31] width 36 height 8
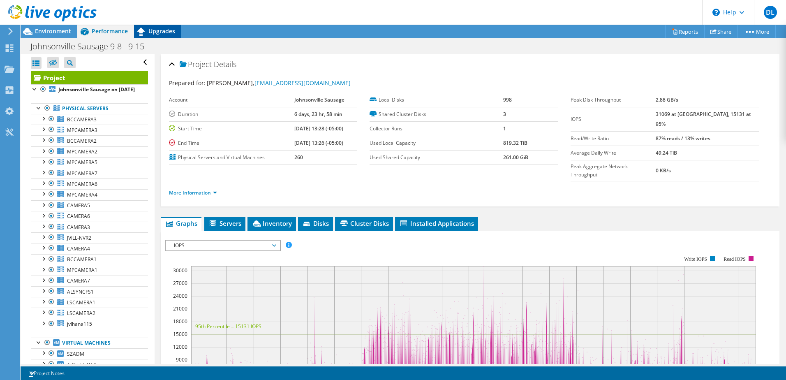
click at [167, 29] on span "Upgrades" at bounding box center [161, 31] width 27 height 8
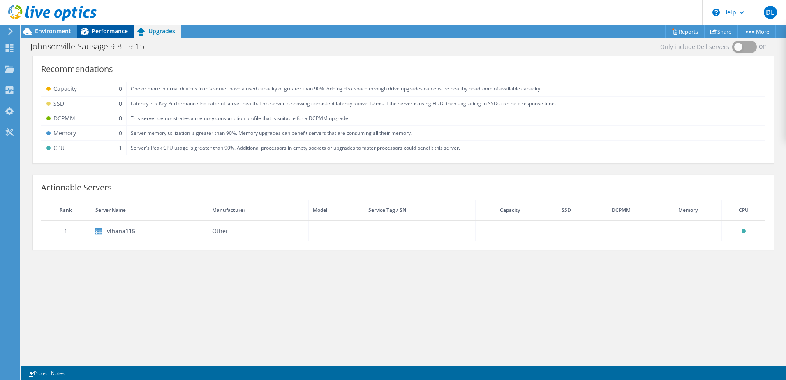
click at [118, 30] on span "Performance" at bounding box center [110, 31] width 36 height 8
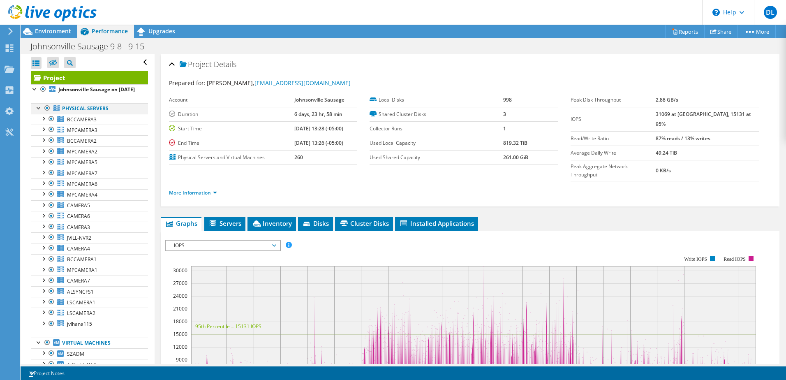
click at [49, 113] on div at bounding box center [47, 108] width 8 height 10
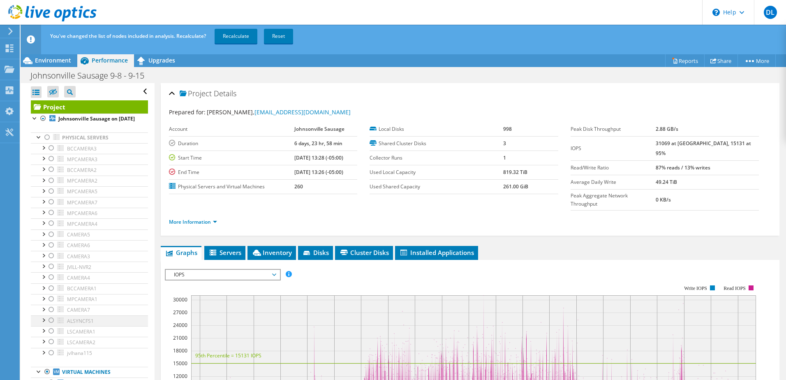
click at [45, 324] on div at bounding box center [43, 319] width 8 height 8
click at [49, 325] on div at bounding box center [51, 320] width 8 height 10
click at [44, 324] on div at bounding box center [43, 319] width 8 height 8
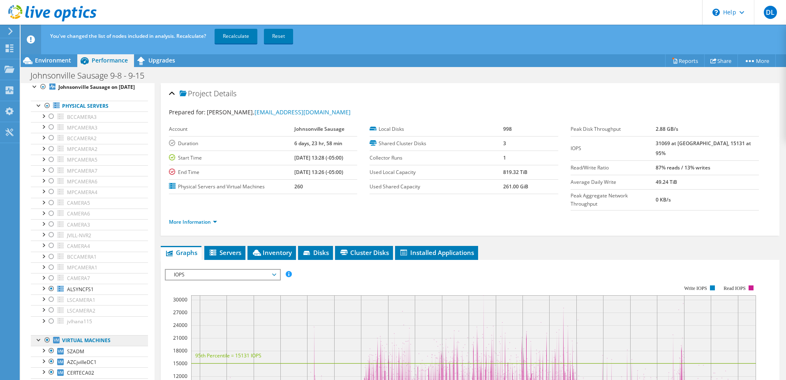
scroll to position [82, 0]
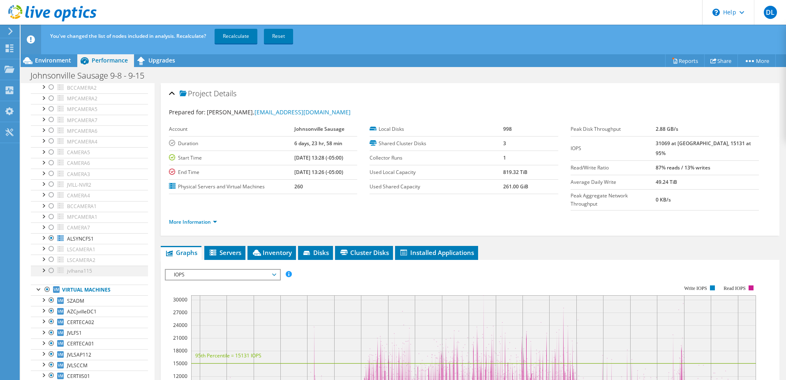
click at [51, 276] on div at bounding box center [51, 271] width 8 height 10
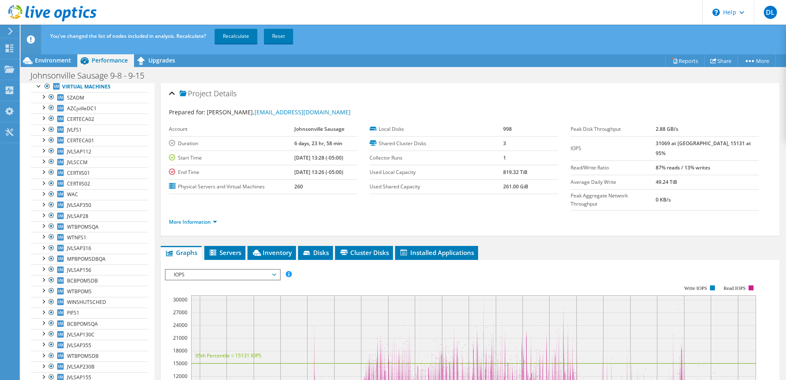
scroll to position [0, 0]
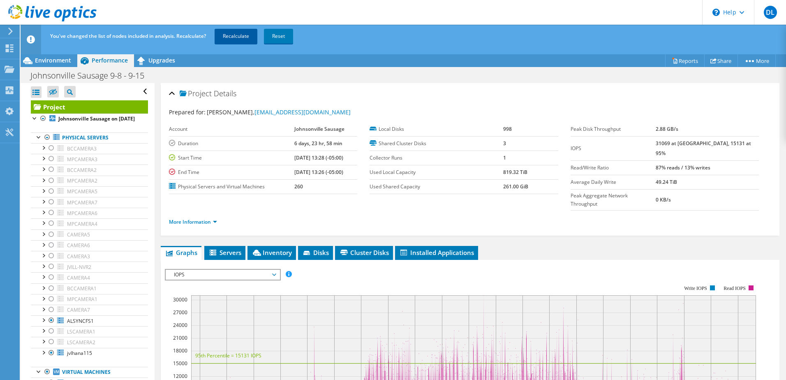
click at [245, 32] on link "Recalculate" at bounding box center [236, 36] width 43 height 15
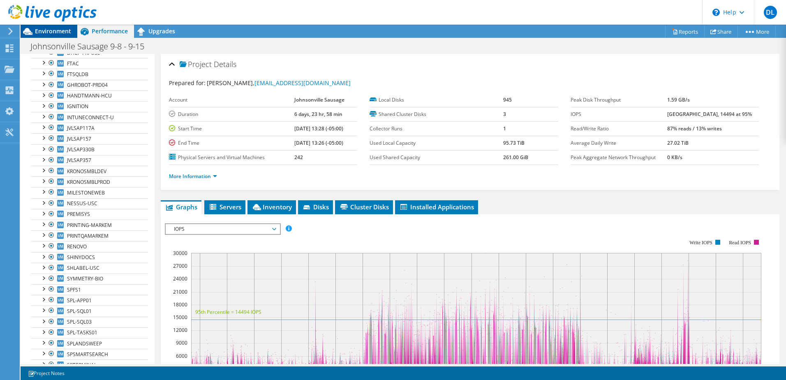
scroll to position [2276, 0]
click at [59, 30] on span "Environment" at bounding box center [53, 31] width 36 height 8
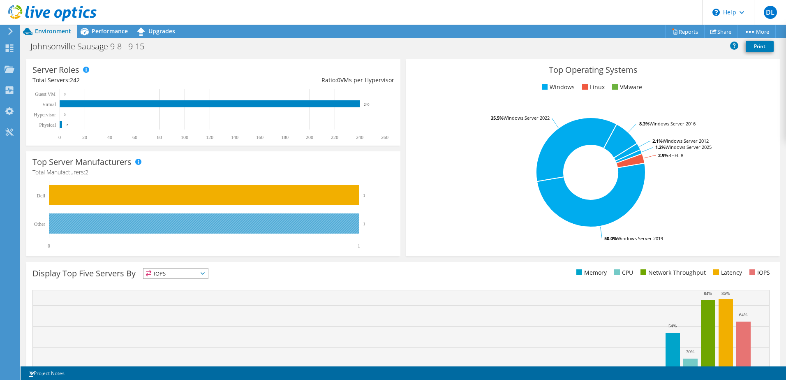
scroll to position [0, 0]
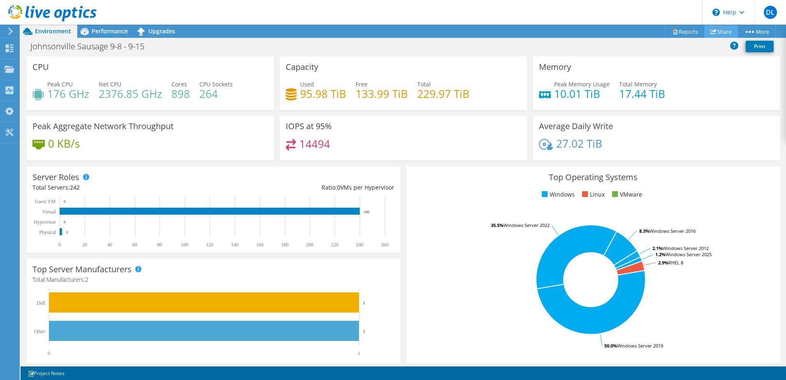
click at [713, 35] on link "Share" at bounding box center [721, 31] width 34 height 13
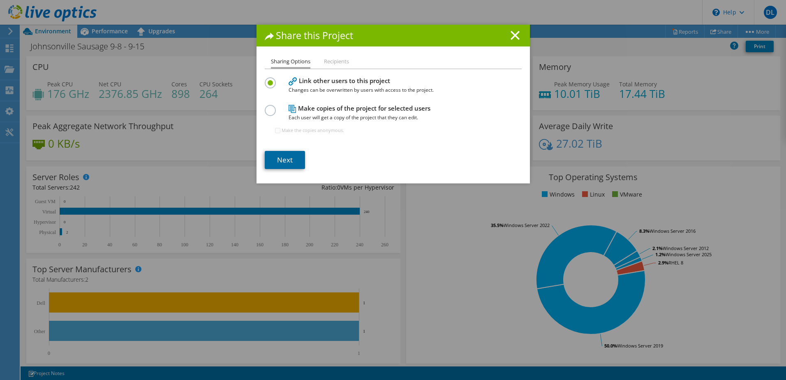
click at [289, 159] on link "Next" at bounding box center [285, 160] width 40 height 18
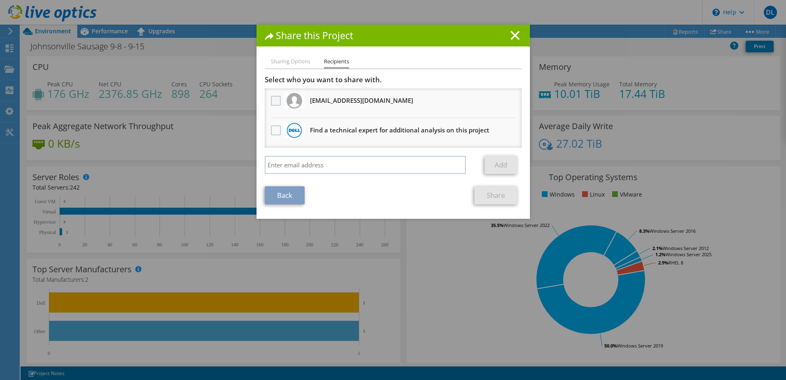
click at [271, 99] on label at bounding box center [277, 101] width 12 height 10
click at [0, 0] on input "checkbox" at bounding box center [0, 0] width 0 height 0
click at [493, 192] on link "Share" at bounding box center [496, 195] width 43 height 18
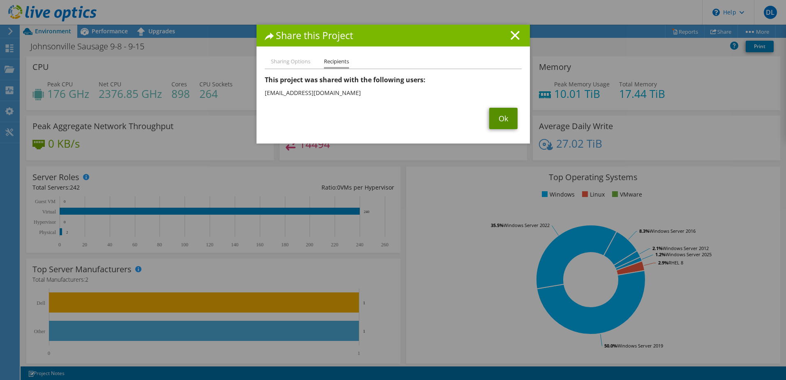
click at [498, 120] on link "Ok" at bounding box center [503, 118] width 28 height 21
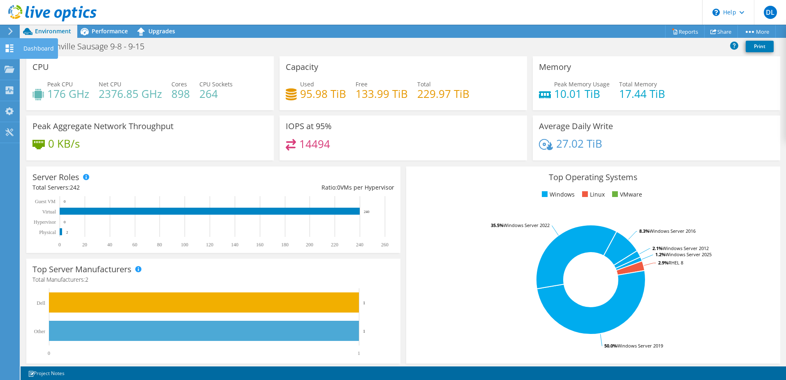
click at [12, 46] on use at bounding box center [10, 48] width 8 height 8
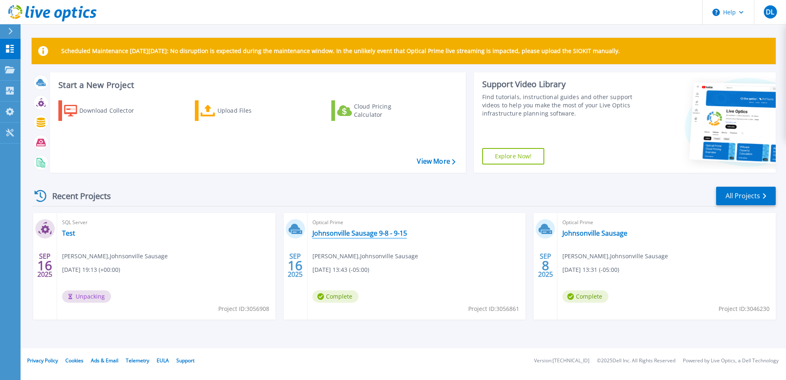
click at [356, 236] on link "Johnsonville Sausage 9-8 - 9-15" at bounding box center [360, 233] width 95 height 8
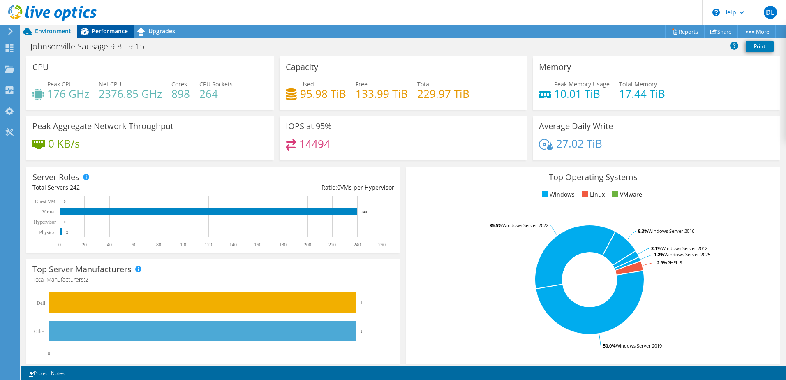
click at [113, 36] on div "Performance" at bounding box center [105, 31] width 57 height 13
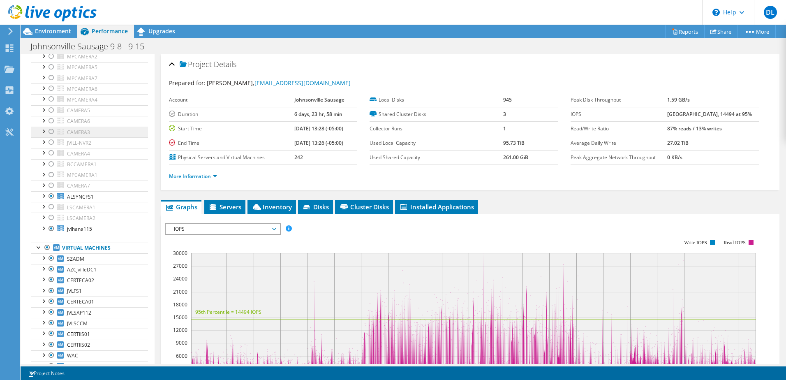
scroll to position [82, 0]
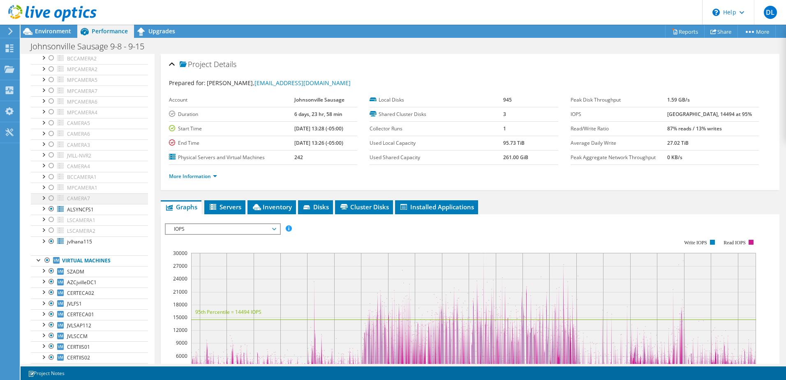
drag, startPoint x: 71, startPoint y: 205, endPoint x: 44, endPoint y: 205, distance: 26.7
click at [44, 201] on div at bounding box center [43, 197] width 8 height 8
click at [42, 201] on div at bounding box center [43, 197] width 8 height 8
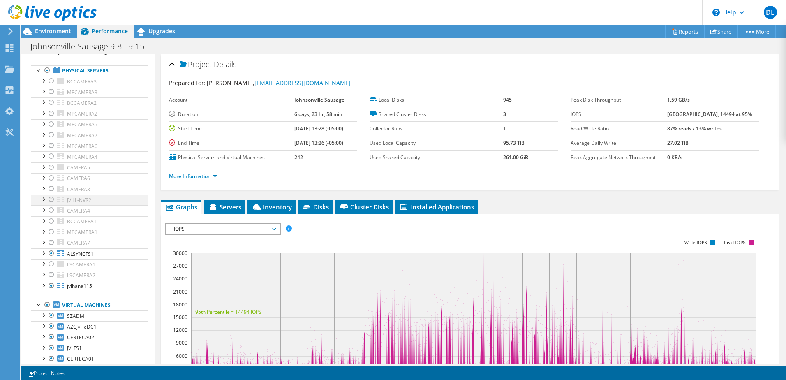
scroll to position [0, 0]
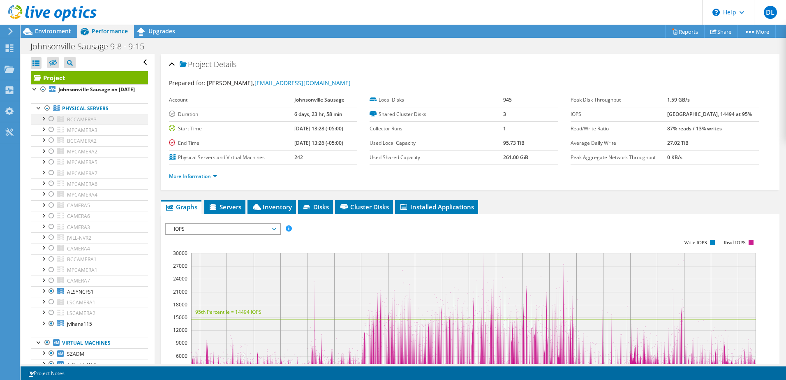
click at [45, 122] on div at bounding box center [43, 118] width 8 height 8
click at [44, 122] on div at bounding box center [43, 118] width 8 height 8
drag, startPoint x: 73, startPoint y: 127, endPoint x: 219, endPoint y: 95, distance: 149.9
click at [219, 96] on label "Account" at bounding box center [231, 100] width 125 height 8
click at [137, 64] on div "Open All Close All Hide Excluded Nodes Project Tree Filter" at bounding box center [89, 62] width 117 height 17
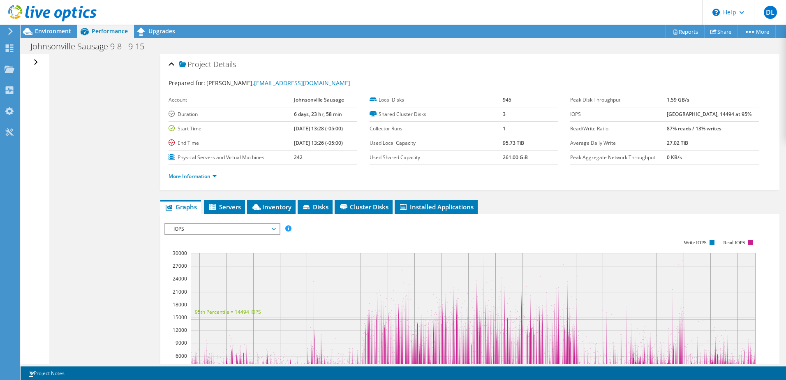
click at [35, 63] on div "Open All Close All Hide Excluded Nodes Project Tree Filter" at bounding box center [37, 62] width 12 height 17
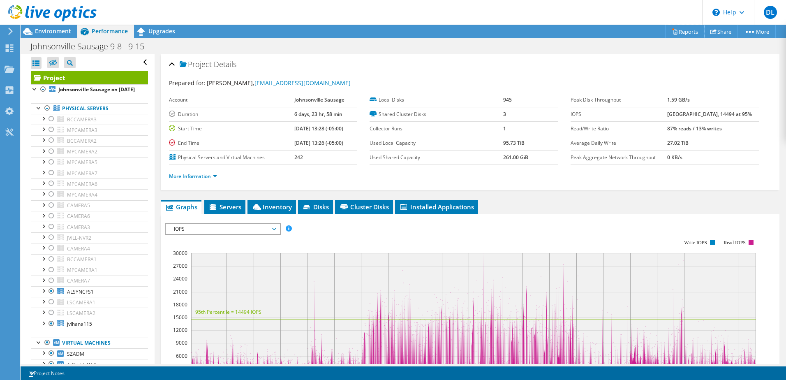
click at [682, 33] on link "Reports" at bounding box center [684, 31] width 39 height 13
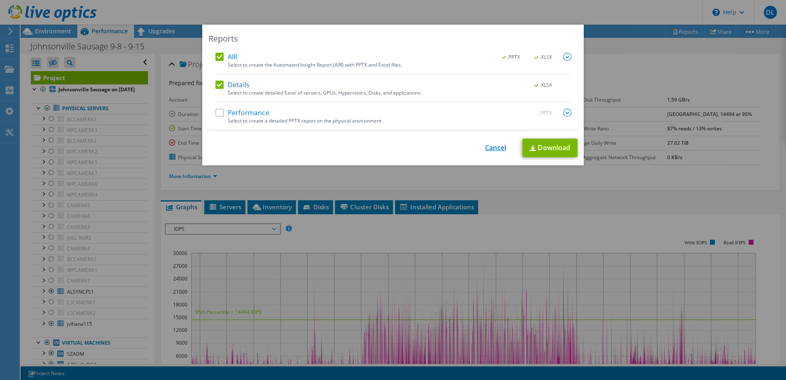
click at [496, 150] on link "Cancel" at bounding box center [495, 148] width 21 height 8
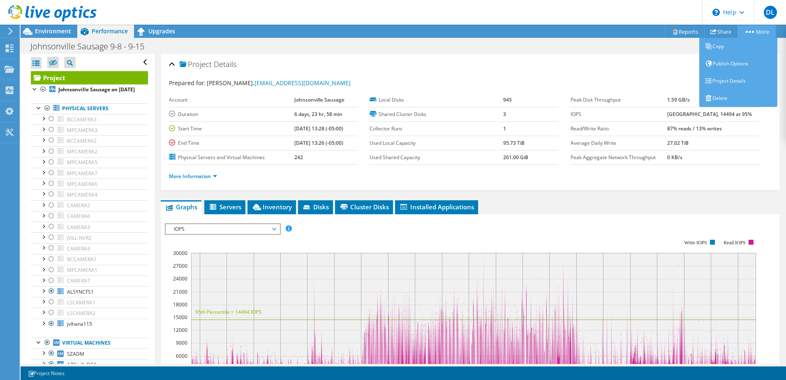
click at [746, 29] on link "More" at bounding box center [757, 31] width 38 height 13
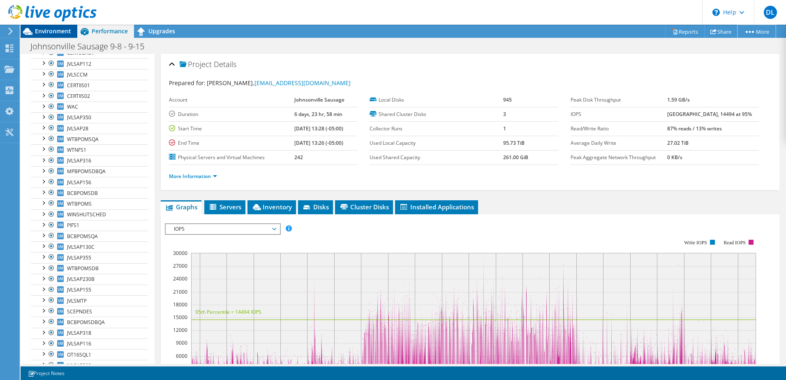
scroll to position [97, 0]
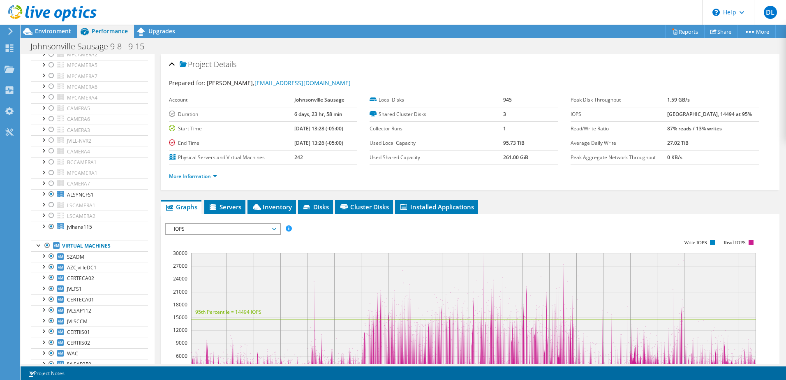
click at [66, 27] on div at bounding box center [48, 14] width 97 height 28
click at [66, 28] on span "Environment" at bounding box center [53, 31] width 36 height 8
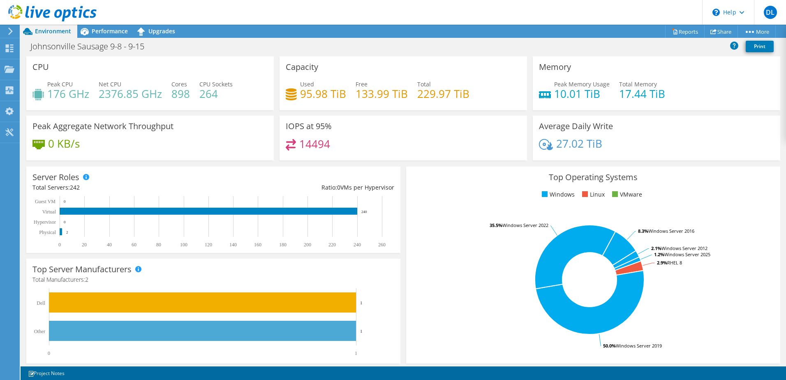
click at [190, 59] on div "CPU Peak CPU 176 GHz Net CPU 2376.85 GHz Cores 898 CPU Sockets 264" at bounding box center [150, 83] width 248 height 54
click at [125, 34] on span "Performance" at bounding box center [110, 31] width 36 height 8
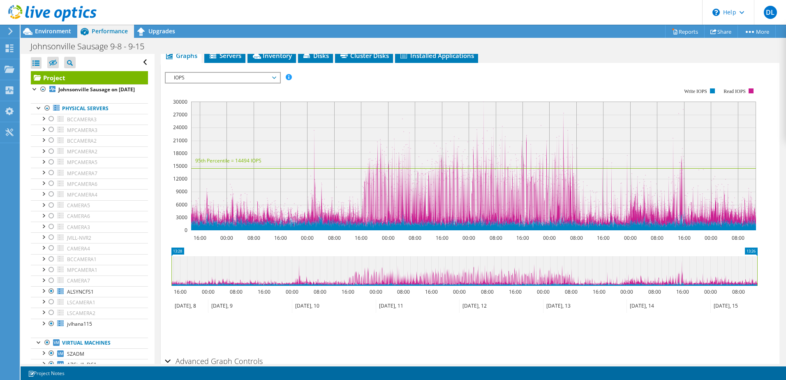
scroll to position [197, 0]
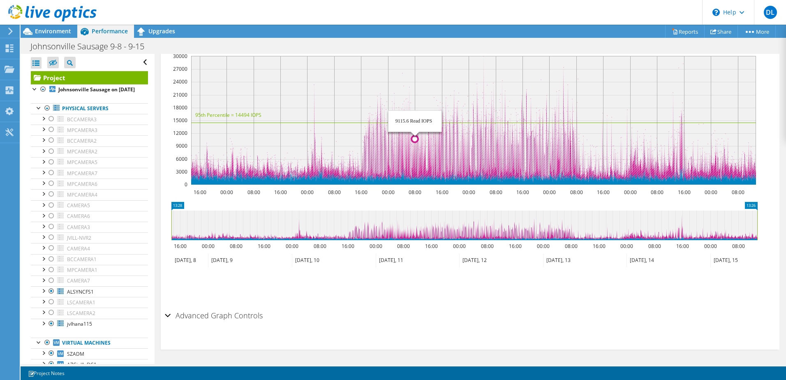
drag, startPoint x: 405, startPoint y: 142, endPoint x: 415, endPoint y: 133, distance: 13.4
click at [415, 133] on icon "16:00 00:00 08:00 16:00 00:00 08:00 16:00 00:00 08:00 16:00 00:00 08:00 16:00 0…" at bounding box center [464, 113] width 599 height 164
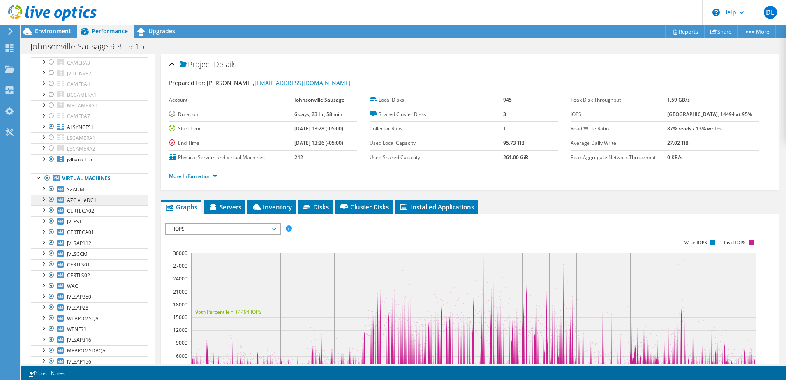
scroll to position [0, 0]
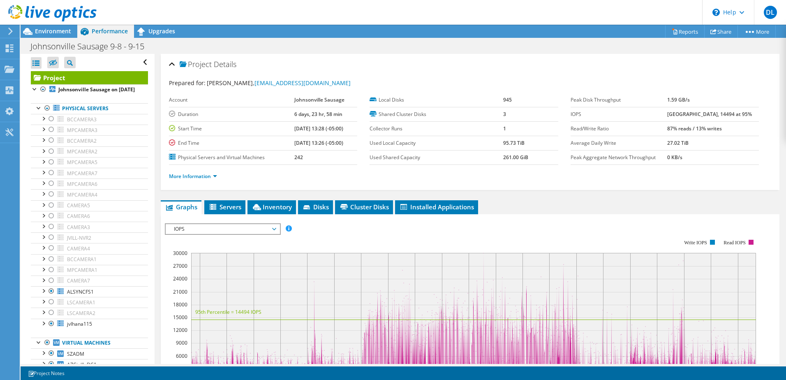
click at [654, 190] on div "Project Details Prepared for: Devon LaVoy, dlavoy@johnsonville.com Account John…" at bounding box center [470, 307] width 631 height 507
drag, startPoint x: 60, startPoint y: 30, endPoint x: 66, endPoint y: 32, distance: 6.0
click at [60, 30] on span "Environment" at bounding box center [53, 31] width 36 height 8
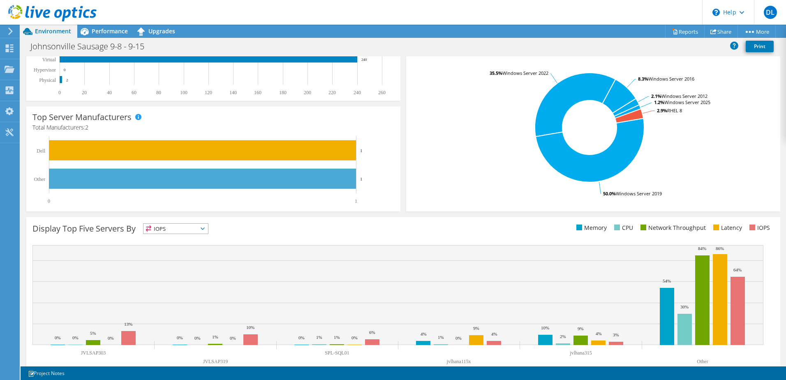
scroll to position [169, 0]
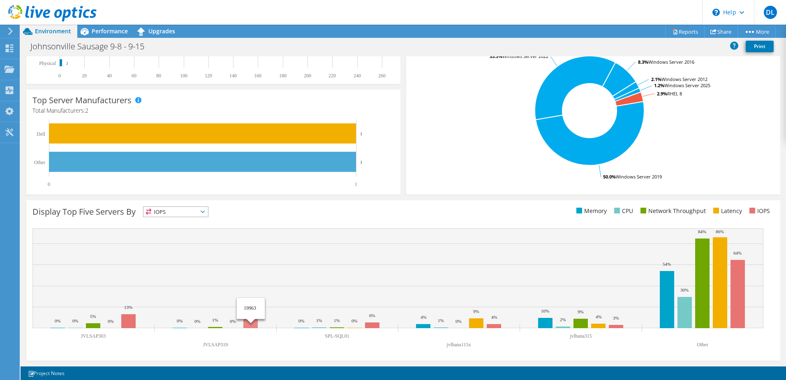
click at [259, 235] on rect at bounding box center [397, 278] width 731 height 100
click at [182, 214] on span "IOPS" at bounding box center [176, 212] width 65 height 10
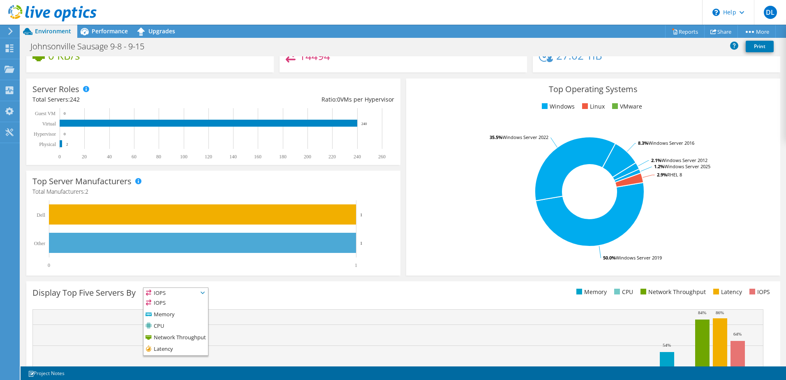
scroll to position [0, 0]
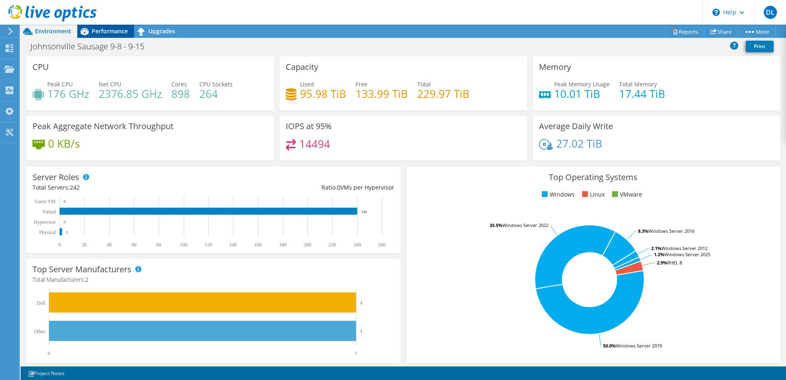
click at [113, 31] on span "Performance" at bounding box center [110, 31] width 36 height 8
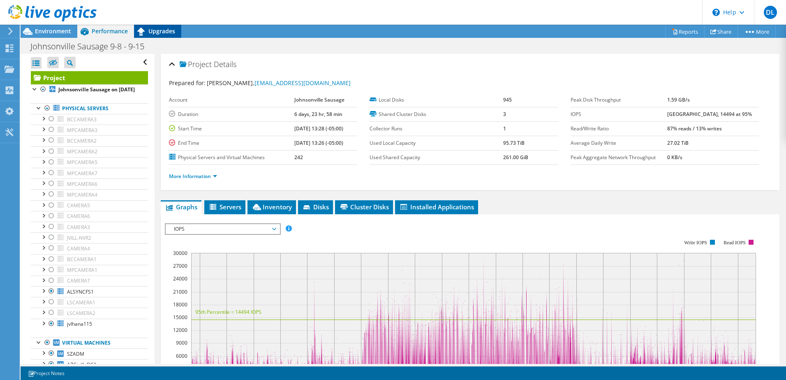
click at [146, 36] on icon at bounding box center [141, 31] width 14 height 14
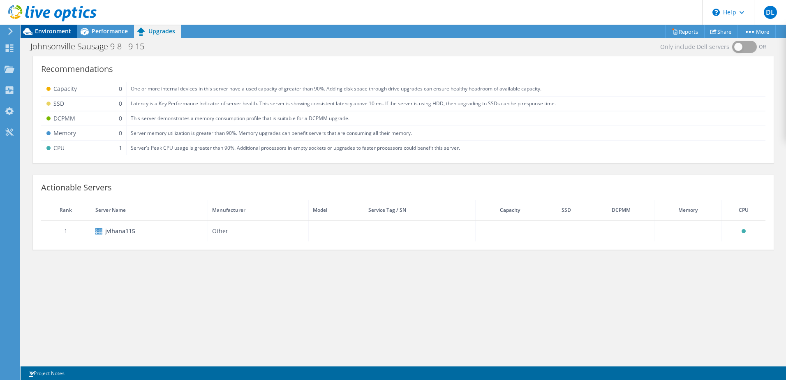
click at [61, 29] on span "Environment" at bounding box center [53, 31] width 36 height 8
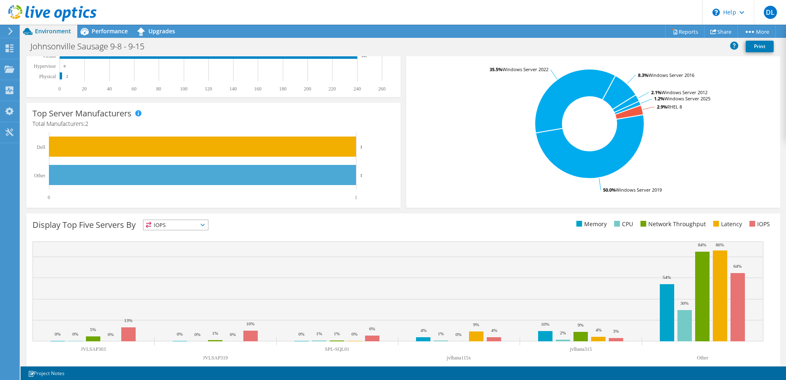
scroll to position [164, 0]
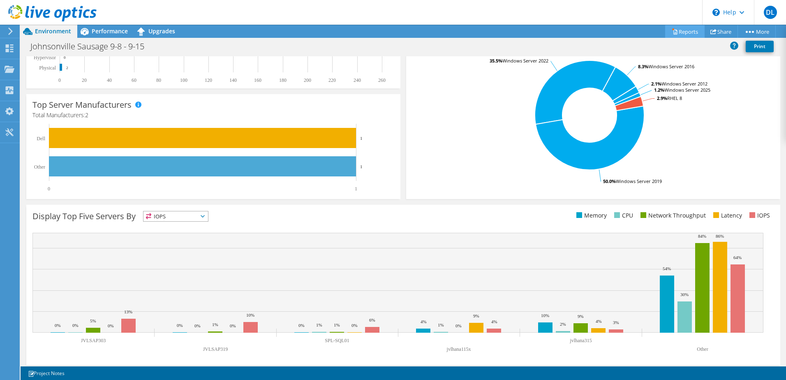
click at [677, 27] on link "Reports" at bounding box center [684, 31] width 39 height 13
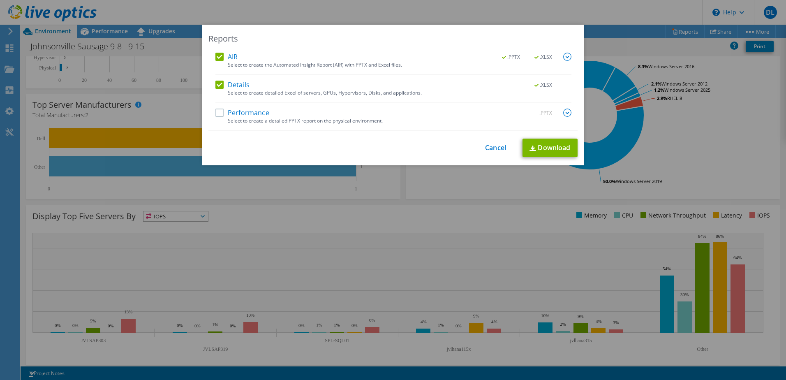
click at [506, 144] on div "This process may take a while, please wait... Cancel Download" at bounding box center [392, 148] width 369 height 19
click at [480, 145] on div "This process may take a while, please wait... Cancel Download" at bounding box center [392, 148] width 369 height 19
click at [485, 142] on div "This process may take a while, please wait... Cancel Download" at bounding box center [392, 148] width 369 height 19
drag, startPoint x: 488, startPoint y: 148, endPoint x: 415, endPoint y: 102, distance: 85.9
click at [488, 148] on link "Cancel" at bounding box center [495, 148] width 21 height 8
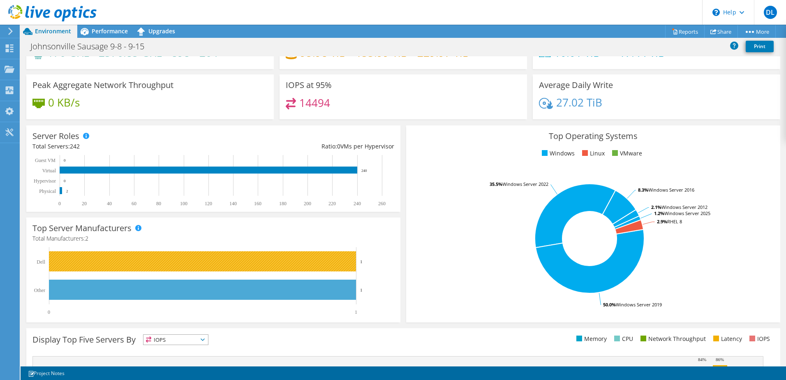
scroll to position [0, 0]
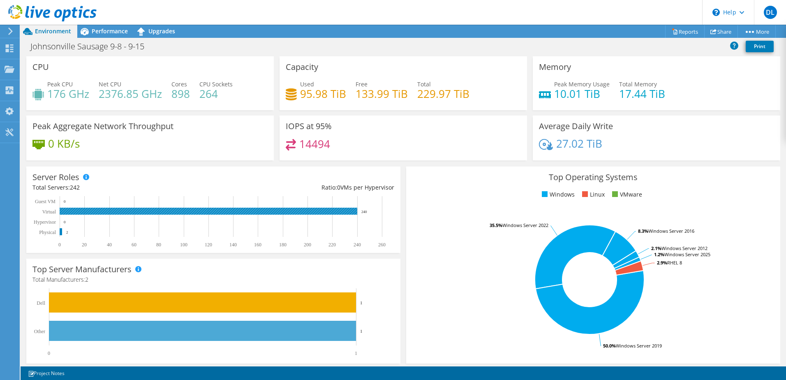
click at [314, 213] on rect at bounding box center [209, 211] width 298 height 7
click at [286, 211] on rect at bounding box center [209, 211] width 298 height 7
click at [93, 23] on div at bounding box center [48, 14] width 97 height 28
click at [97, 28] on span "Performance" at bounding box center [110, 31] width 36 height 8
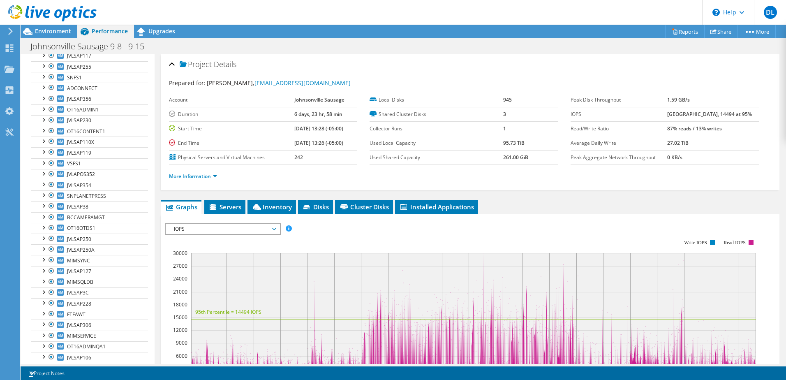
scroll to position [744, 0]
click at [226, 208] on span "Servers" at bounding box center [224, 207] width 33 height 8
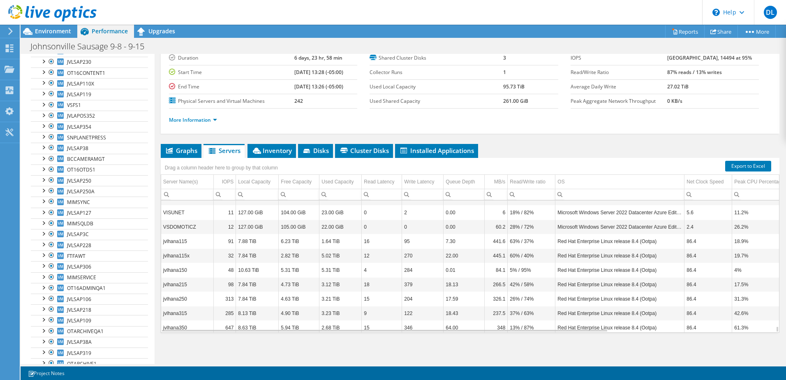
scroll to position [3355, 0]
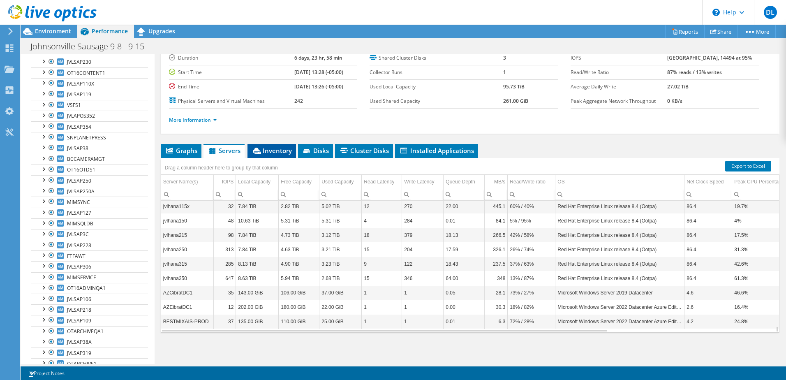
click at [278, 154] on span "Inventory" at bounding box center [272, 150] width 40 height 8
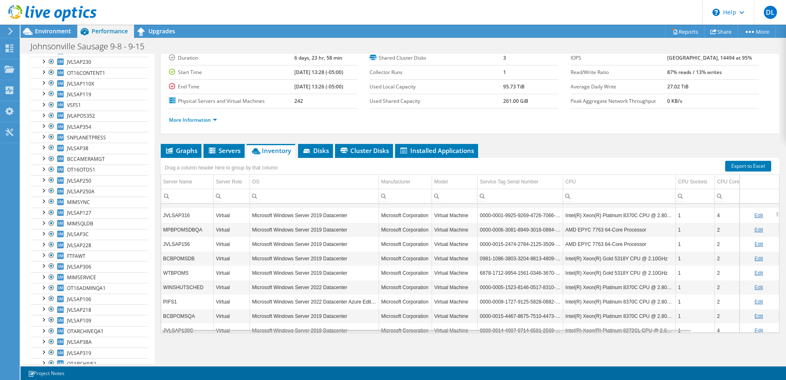
scroll to position [395, 0]
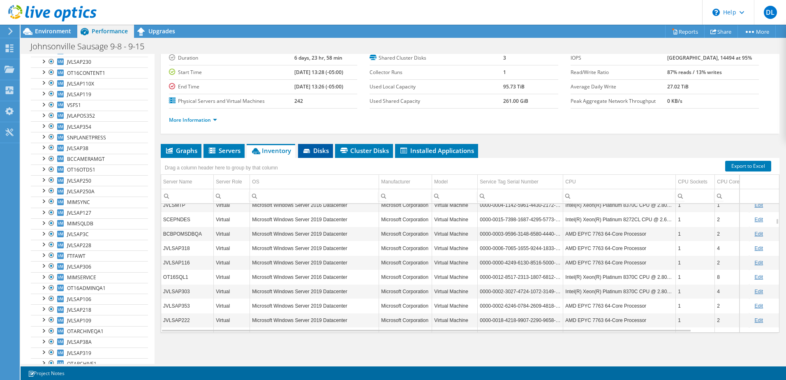
click at [315, 153] on span "Disks" at bounding box center [315, 150] width 27 height 8
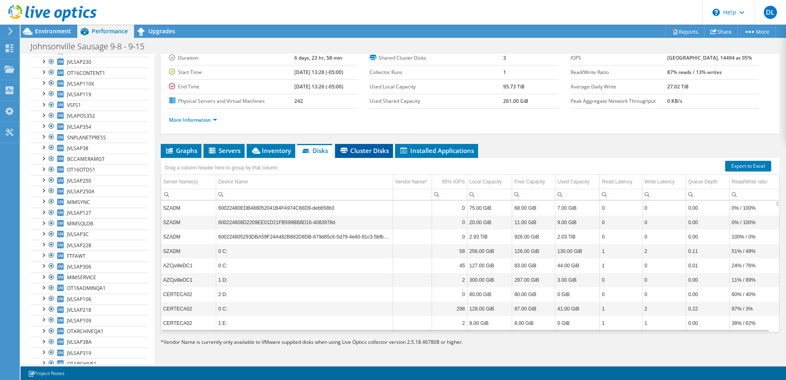
click at [361, 152] on span "Cluster Disks" at bounding box center [364, 150] width 50 height 8
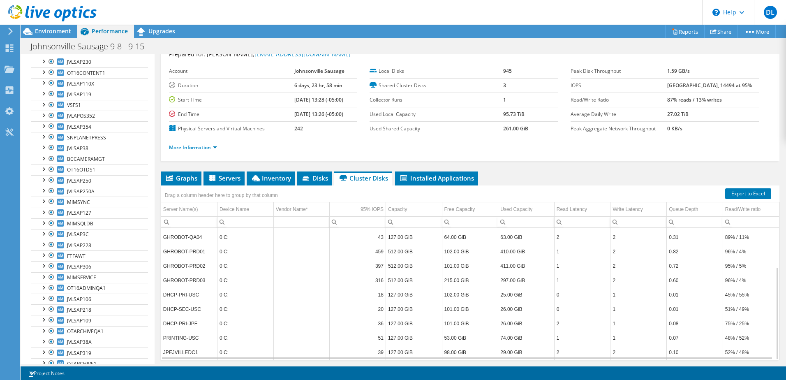
scroll to position [56, 0]
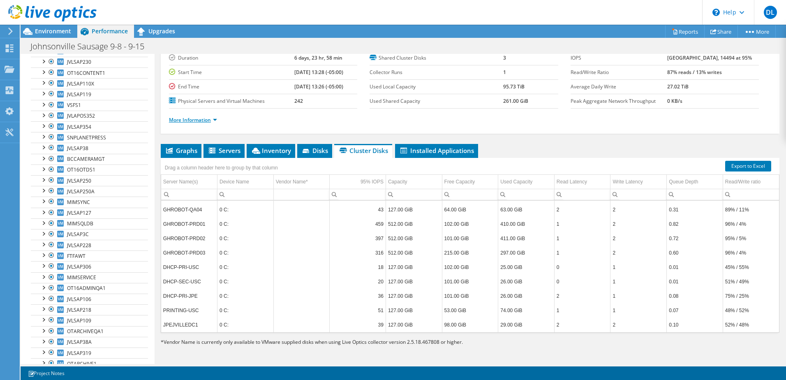
click at [201, 116] on link "More Information" at bounding box center [193, 119] width 48 height 7
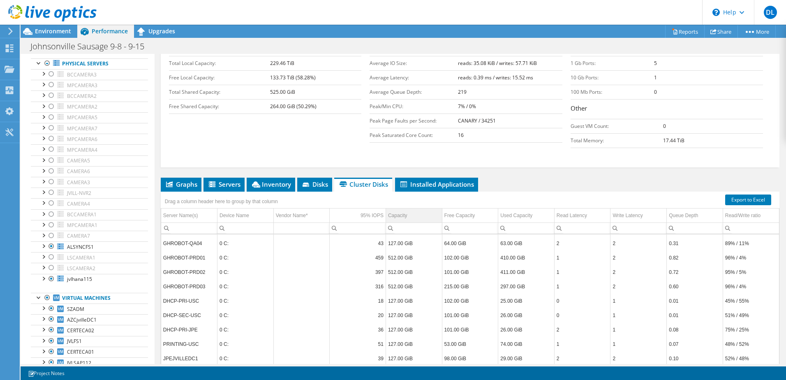
scroll to position [181, 0]
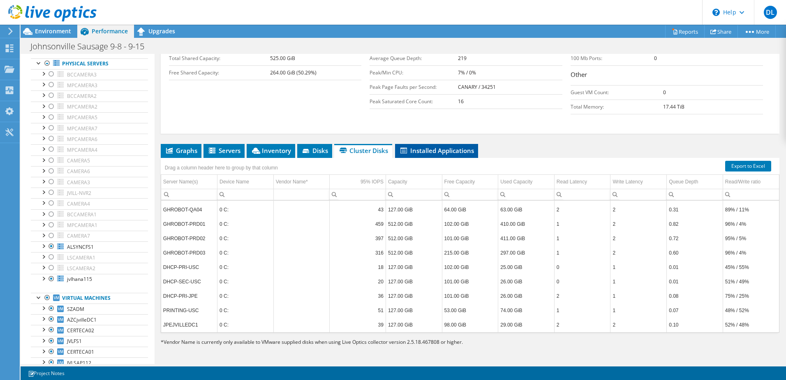
click at [432, 151] on span "Installed Applications" at bounding box center [436, 150] width 75 height 8
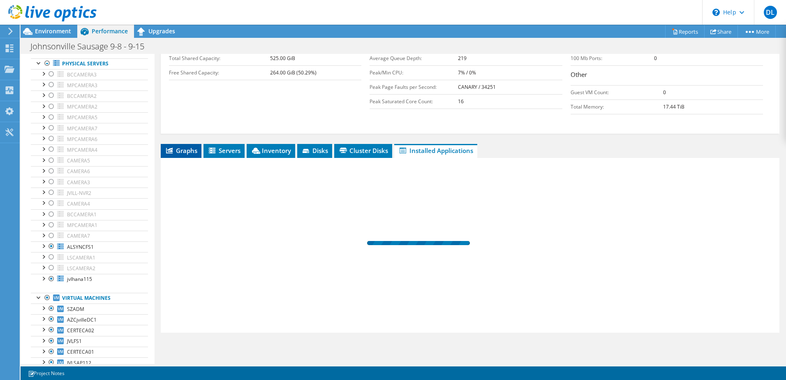
click at [185, 153] on span "Graphs" at bounding box center [181, 150] width 32 height 8
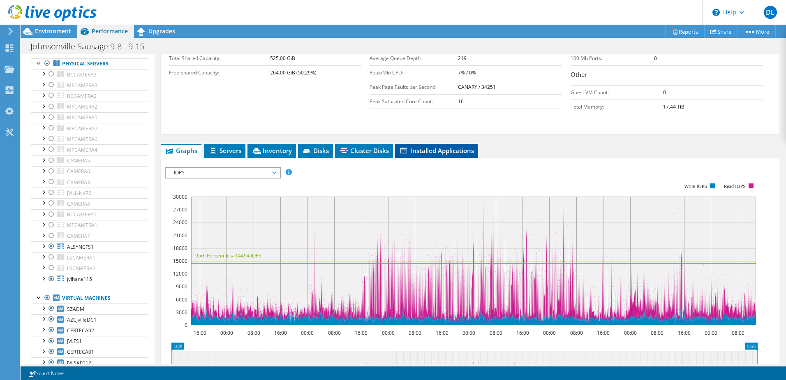
click at [468, 150] on span "Installed Applications" at bounding box center [436, 150] width 75 height 8
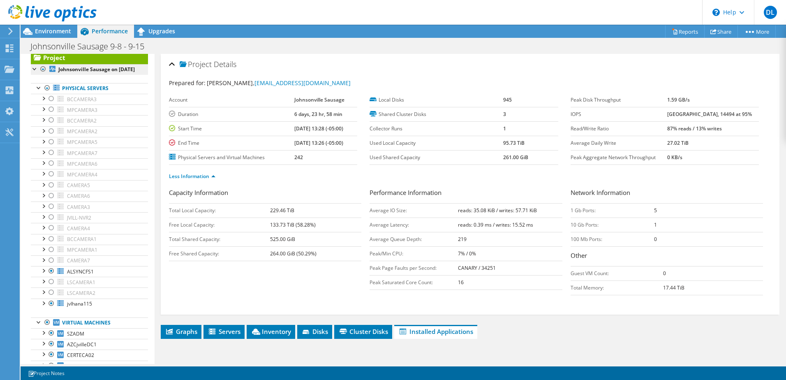
scroll to position [0, 0]
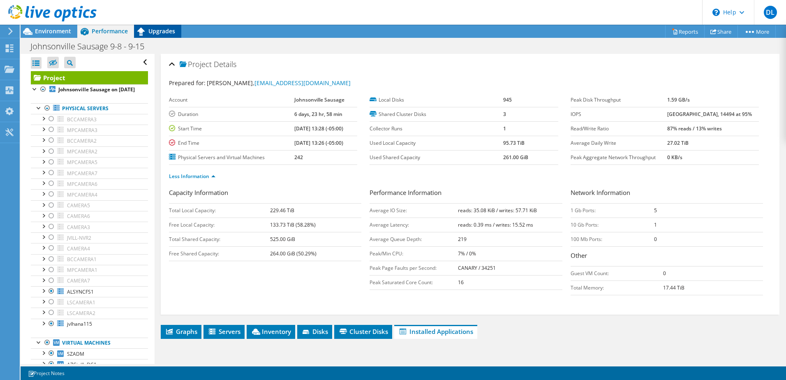
click at [164, 27] on div "Upgrades" at bounding box center [157, 31] width 47 height 13
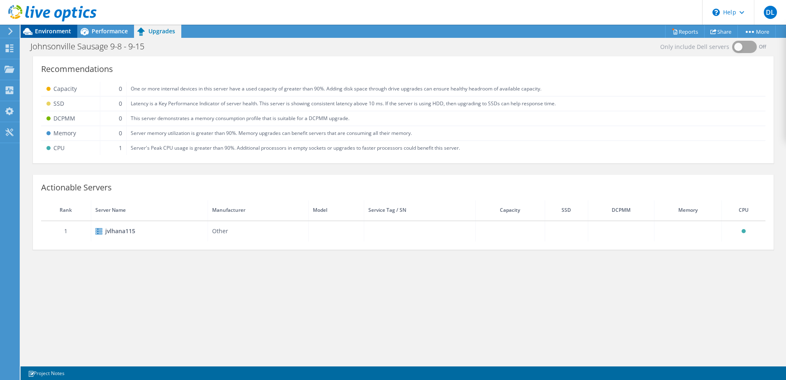
click at [65, 33] on span "Environment" at bounding box center [53, 31] width 36 height 8
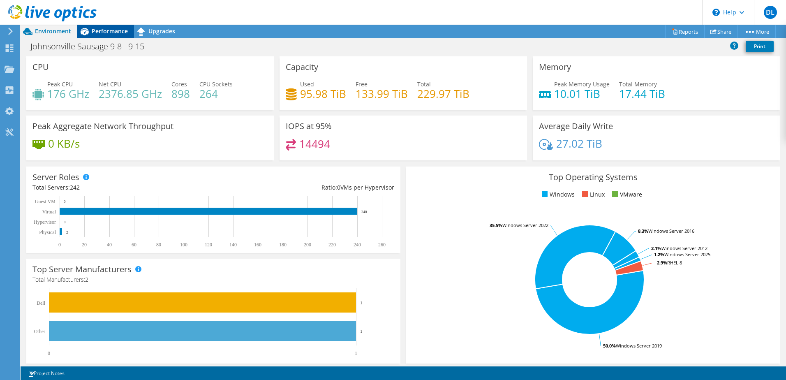
click at [95, 31] on span "Performance" at bounding box center [110, 31] width 36 height 8
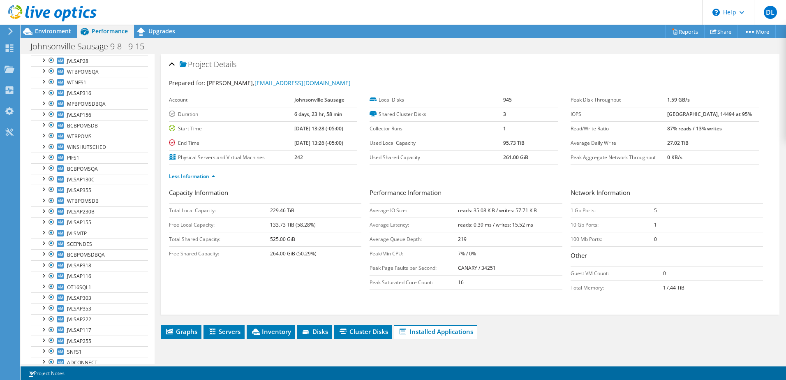
drag, startPoint x: 374, startPoint y: 216, endPoint x: 489, endPoint y: 164, distance: 126.6
click at [544, 177] on ul "Less Information" at bounding box center [470, 175] width 602 height 11
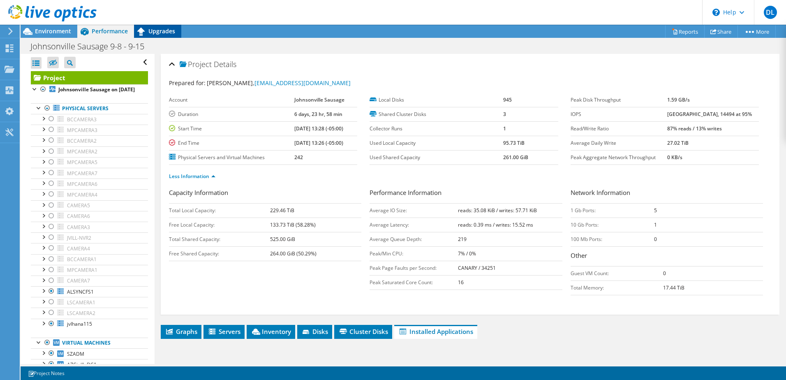
click at [158, 27] on span "Upgrades" at bounding box center [161, 31] width 27 height 8
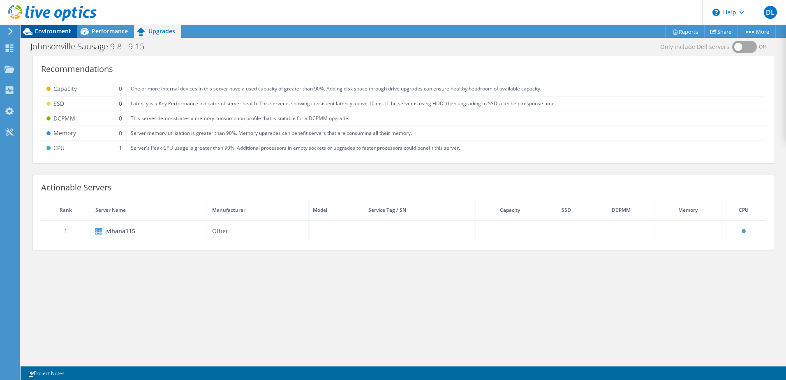
click at [58, 25] on div at bounding box center [48, 14] width 97 height 28
click at [65, 32] on span "Environment" at bounding box center [53, 31] width 36 height 8
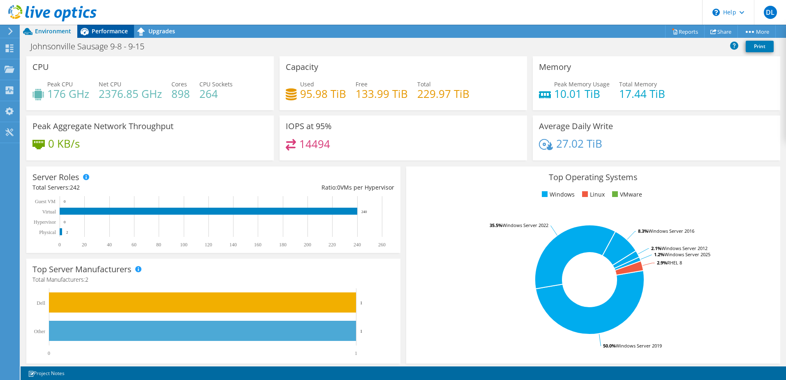
click at [121, 31] on span "Performance" at bounding box center [110, 31] width 36 height 8
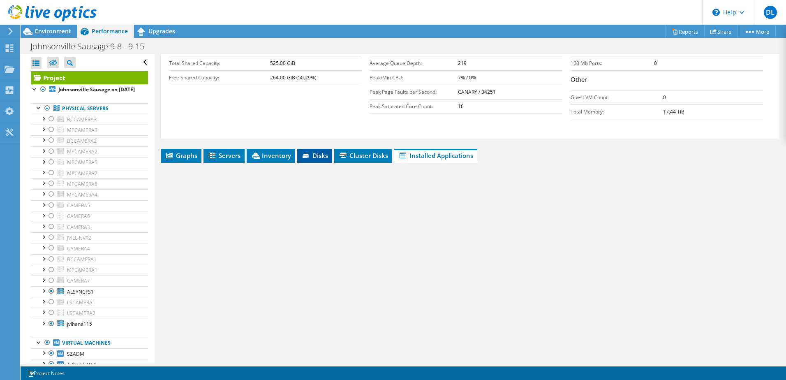
scroll to position [181, 0]
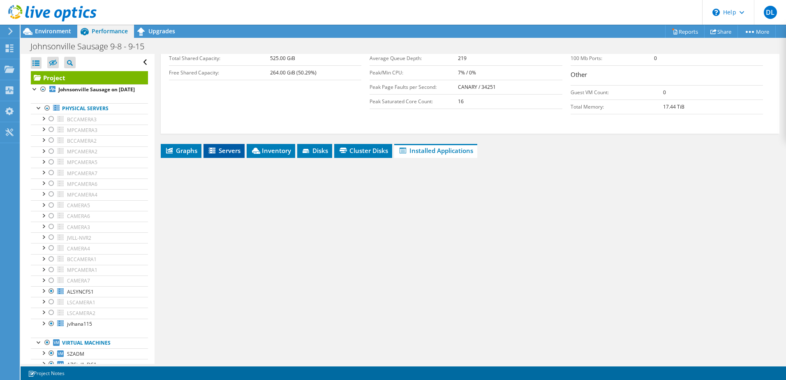
click at [236, 146] on span "Servers" at bounding box center [224, 150] width 33 height 8
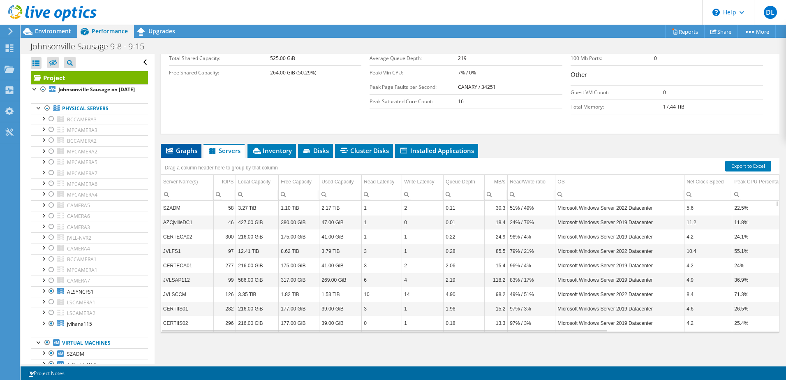
click at [178, 148] on span "Graphs" at bounding box center [181, 150] width 32 height 8
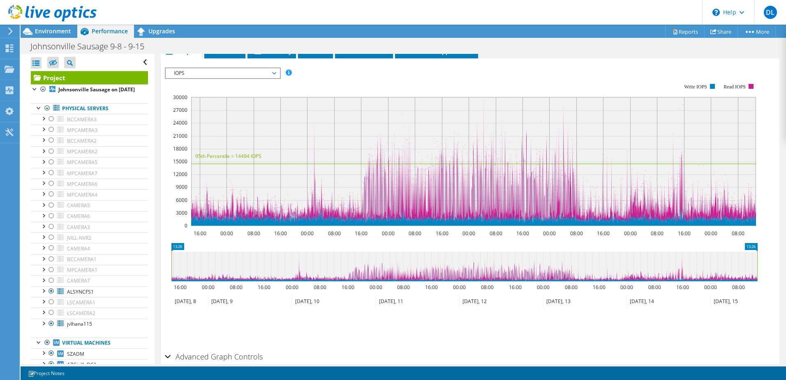
scroll to position [322, 0]
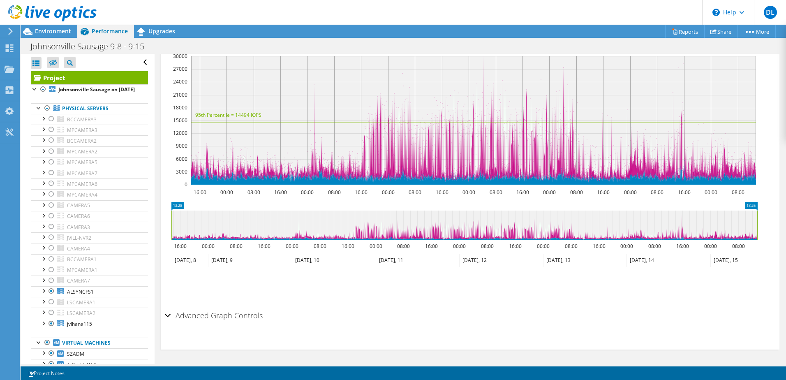
drag, startPoint x: 252, startPoint y: 245, endPoint x: 176, endPoint y: 244, distance: 75.7
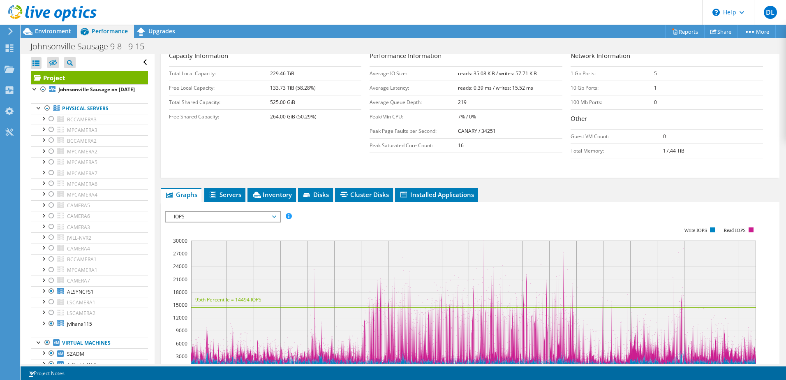
scroll to position [0, 0]
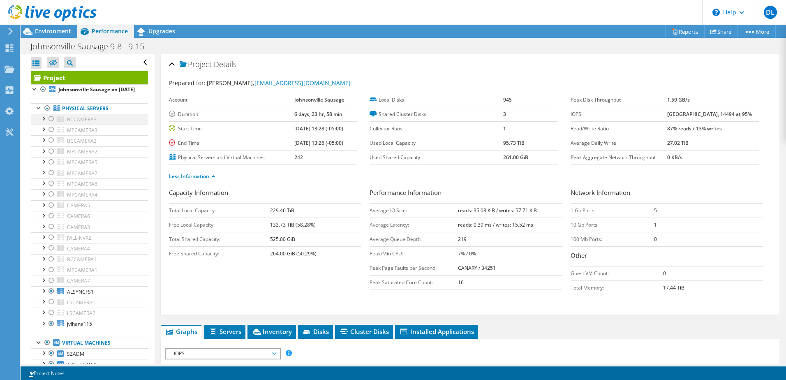
click at [49, 124] on div at bounding box center [51, 119] width 8 height 10
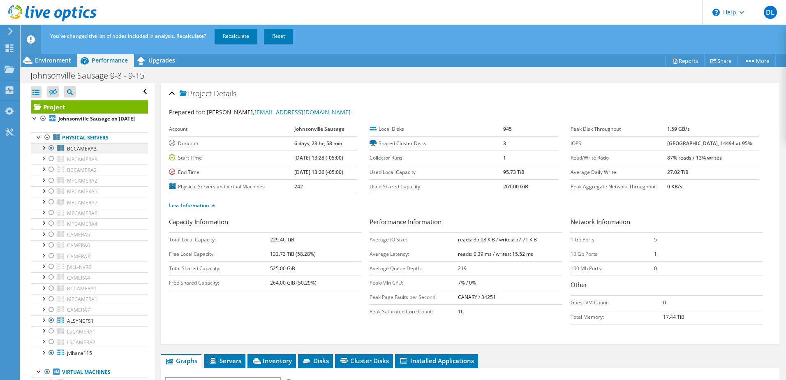
click at [51, 153] on div at bounding box center [51, 148] width 8 height 10
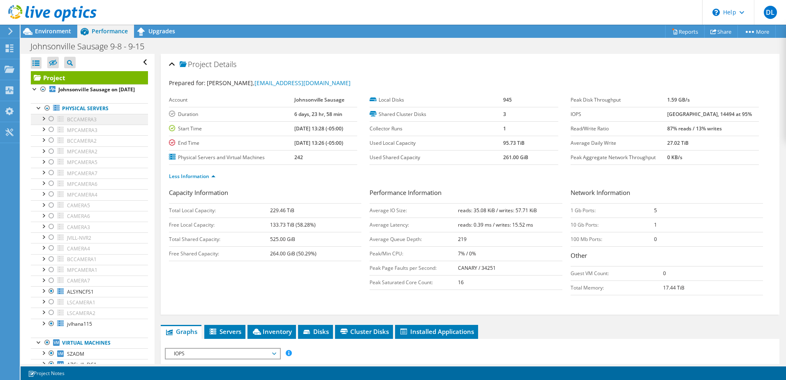
click at [44, 122] on div at bounding box center [43, 118] width 8 height 8
click at [42, 122] on div at bounding box center [43, 118] width 8 height 8
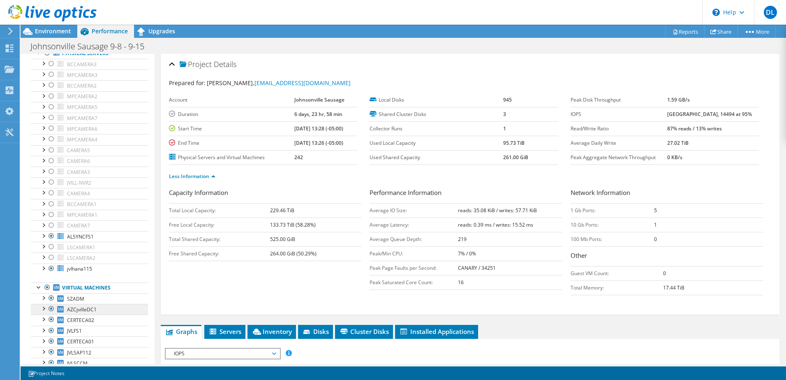
scroll to position [164, 0]
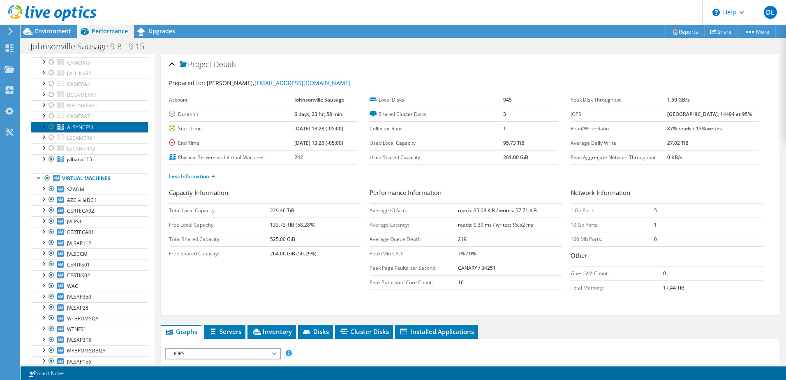
click at [82, 131] on span "ALSYNCFS1" at bounding box center [80, 127] width 27 height 7
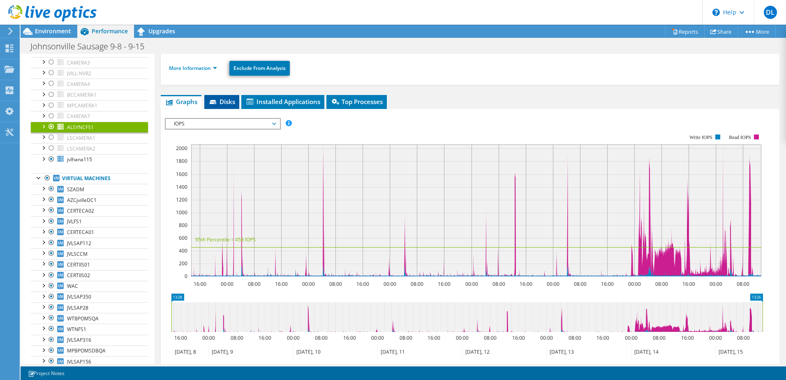
click at [234, 105] on span "Disks" at bounding box center [221, 101] width 27 height 8
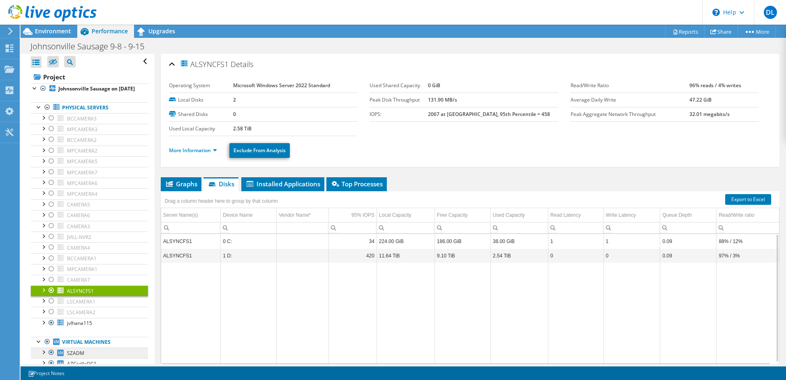
scroll to position [0, 0]
click at [314, 185] on span "Installed Applications" at bounding box center [282, 184] width 75 height 8
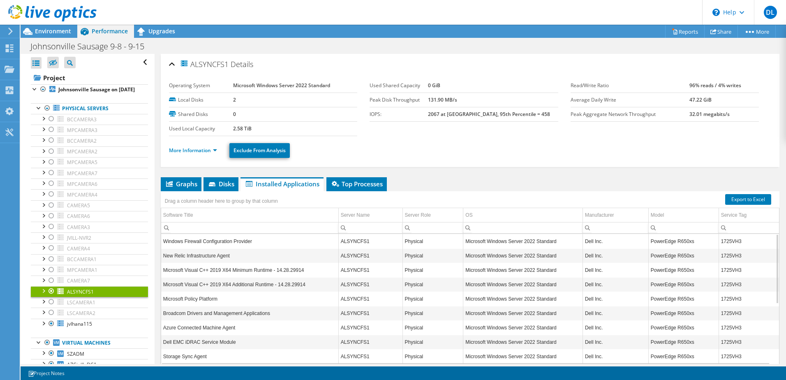
click at [472, 160] on div "More Information Exclude From Analysis" at bounding box center [470, 150] width 602 height 29
drag, startPoint x: 226, startPoint y: 186, endPoint x: 229, endPoint y: 190, distance: 5.3
click at [226, 187] on span "Disks" at bounding box center [221, 184] width 27 height 8
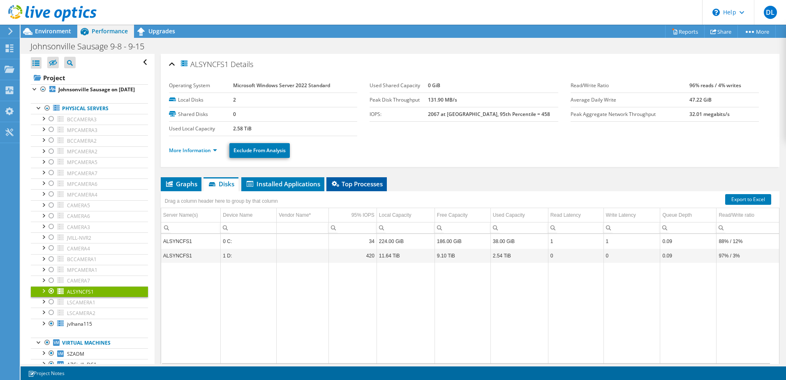
click at [350, 185] on span "Top Processes" at bounding box center [357, 184] width 52 height 8
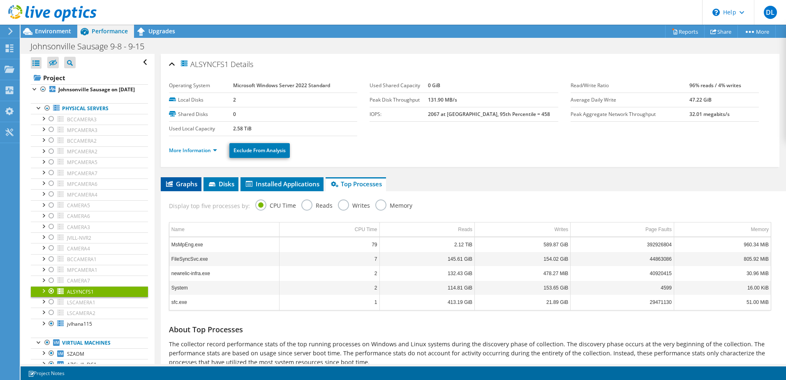
click at [190, 184] on span "Graphs" at bounding box center [181, 184] width 32 height 8
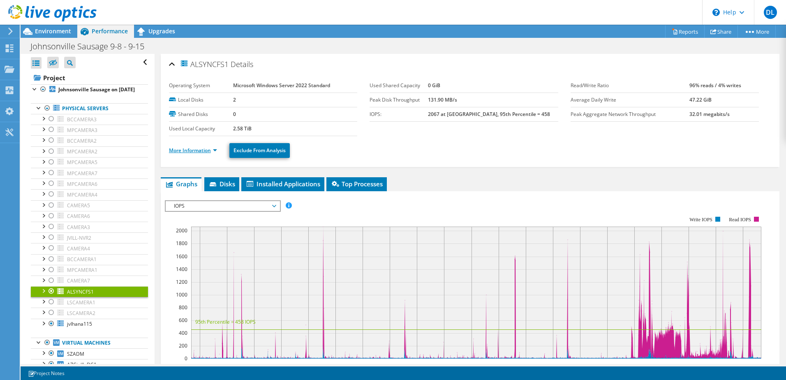
click at [204, 152] on link "More Information" at bounding box center [193, 150] width 48 height 7
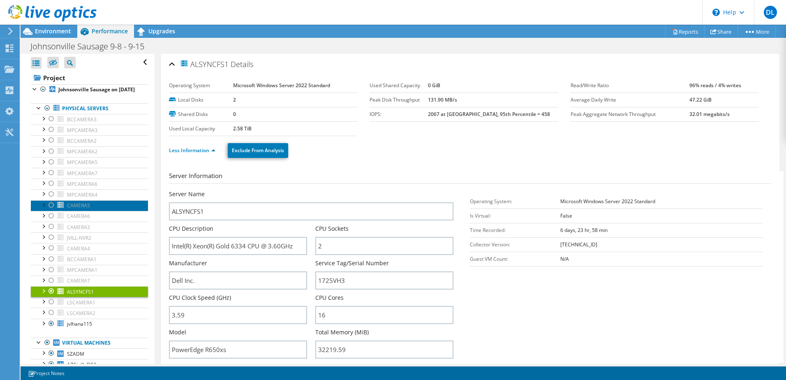
click at [109, 211] on link "CAMERA5" at bounding box center [89, 205] width 117 height 11
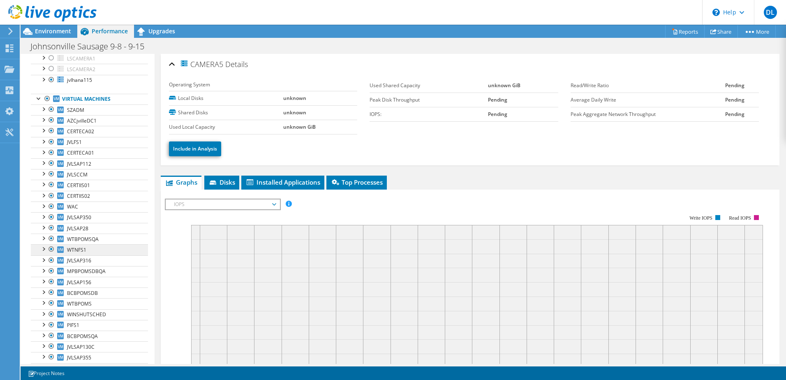
scroll to position [247, 0]
click at [42, 80] on div at bounding box center [43, 76] width 8 height 8
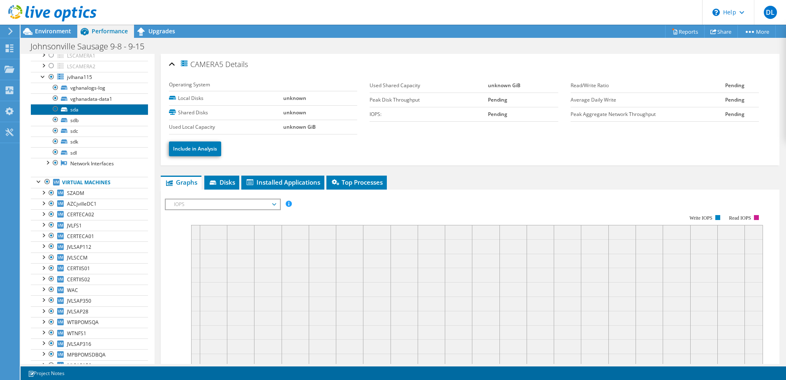
click at [83, 115] on link "sda" at bounding box center [89, 109] width 117 height 11
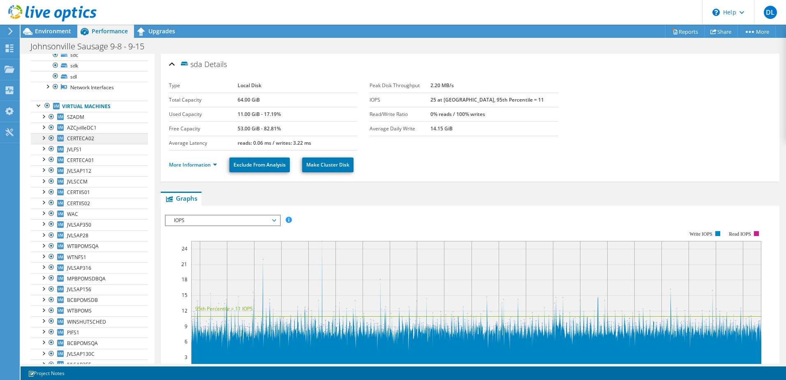
scroll to position [329, 0]
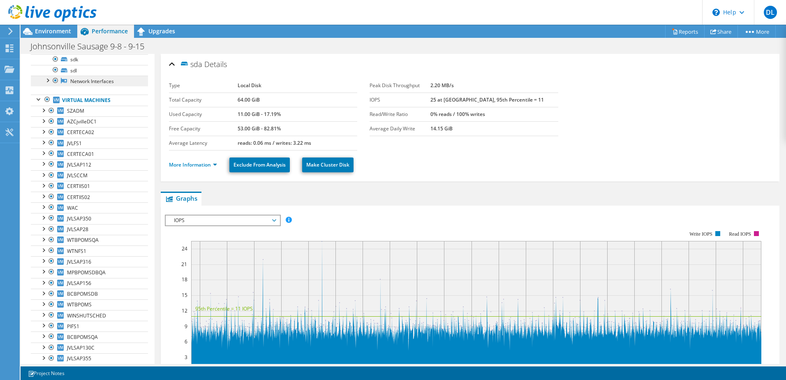
click at [83, 86] on link "Network Interfaces" at bounding box center [89, 81] width 117 height 11
click at [46, 84] on div at bounding box center [47, 80] width 8 height 8
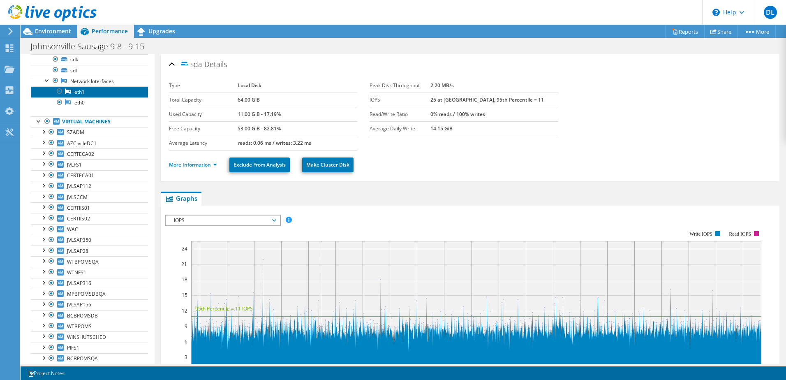
click at [81, 97] on link "eth1" at bounding box center [89, 91] width 117 height 11
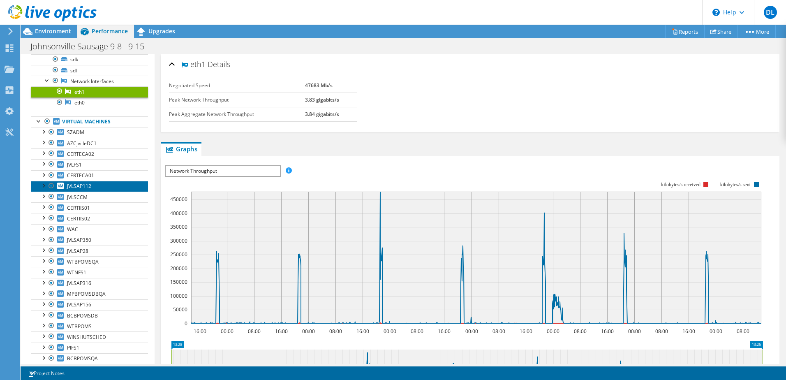
click at [80, 190] on span "JVLSAP112" at bounding box center [79, 186] width 24 height 7
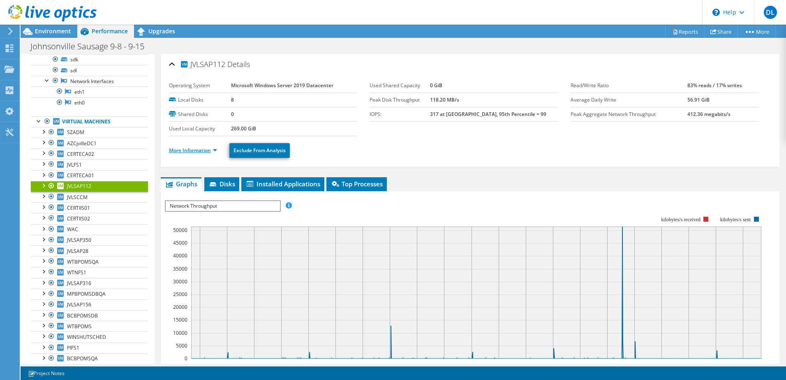
click at [209, 151] on link "More Information" at bounding box center [193, 150] width 48 height 7
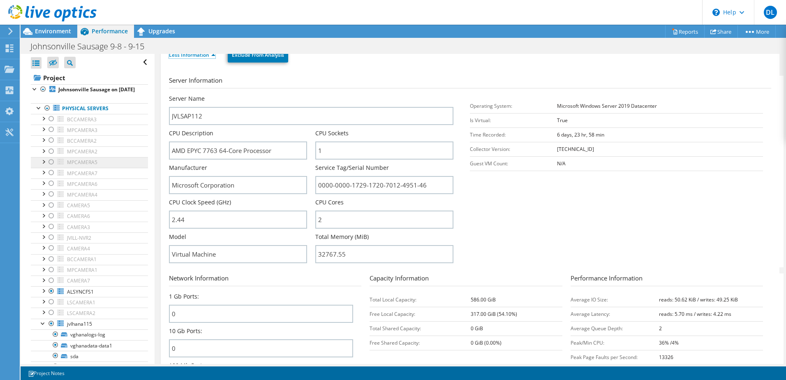
scroll to position [0, 0]
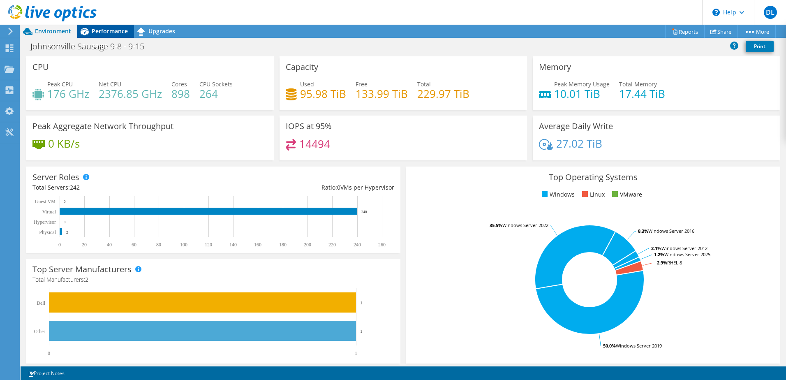
click at [87, 35] on icon at bounding box center [84, 31] width 14 height 14
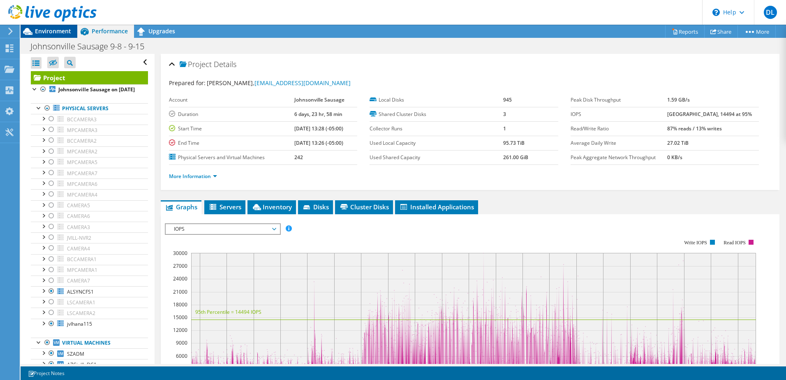
click at [63, 32] on span "Environment" at bounding box center [53, 31] width 36 height 8
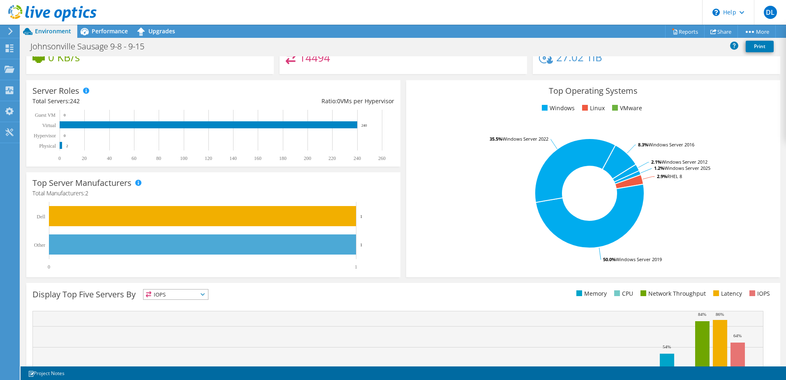
scroll to position [169, 0]
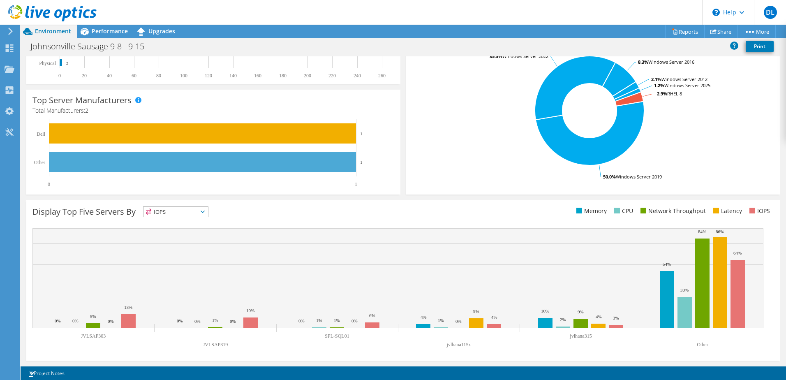
click at [171, 211] on span "IOPS" at bounding box center [176, 212] width 65 height 10
click at [174, 234] on li "Memory" at bounding box center [176, 234] width 65 height 12
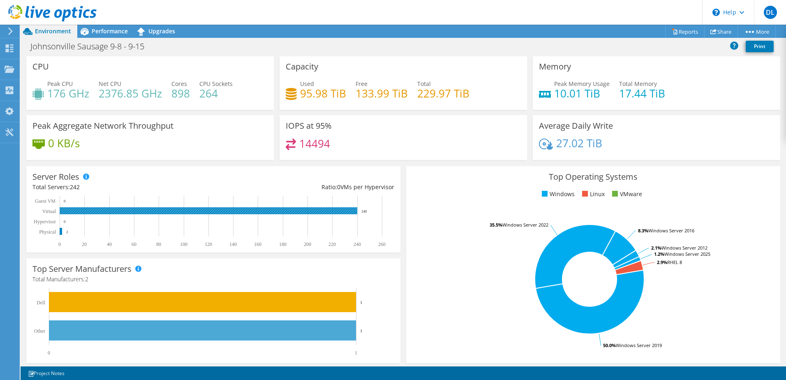
scroll to position [0, 0]
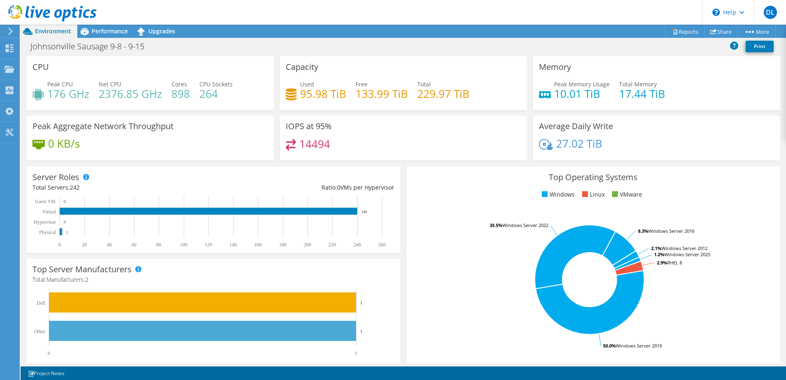
click at [474, 241] on rect at bounding box center [589, 280] width 354 height 144
click at [684, 255] on tspan "Windows Server 2025" at bounding box center [688, 254] width 46 height 6
click at [626, 262] on icon at bounding box center [627, 264] width 27 height 14
click at [107, 29] on span "Performance" at bounding box center [110, 31] width 36 height 8
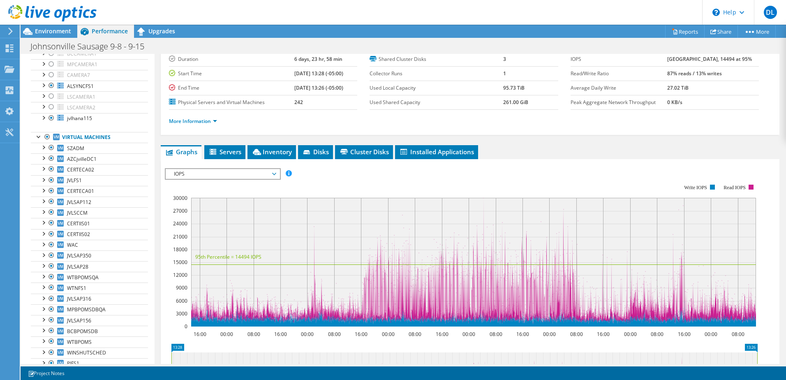
scroll to position [123, 0]
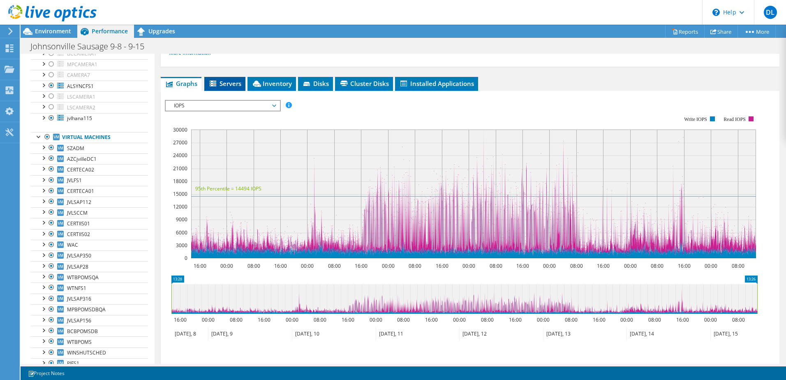
click at [234, 81] on span "Servers" at bounding box center [224, 83] width 33 height 8
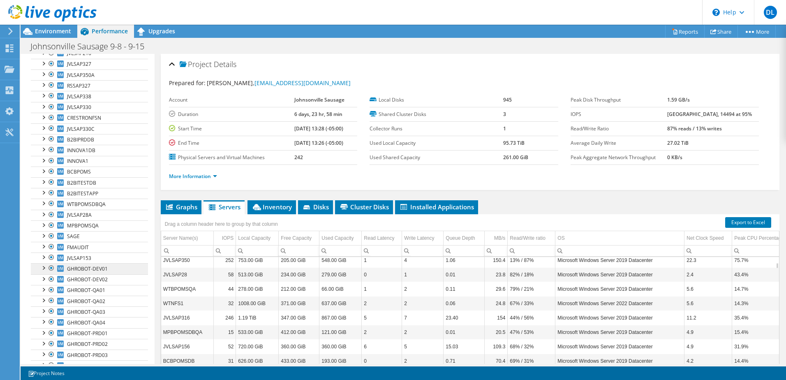
scroll to position [1604, 0]
click at [82, 250] on span "FMAUDIT" at bounding box center [78, 246] width 22 height 7
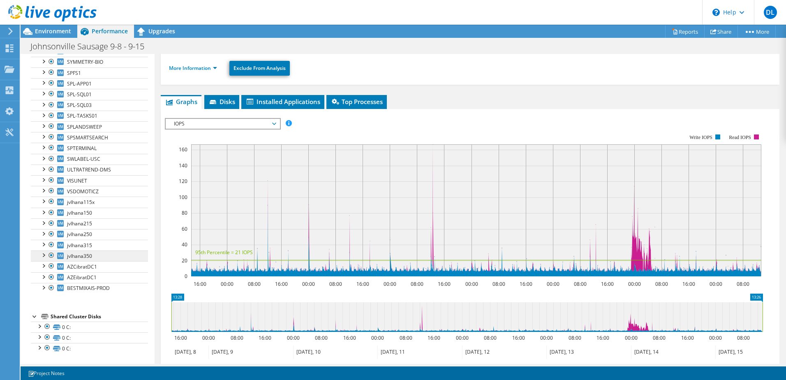
scroll to position [2647, 0]
click at [90, 215] on span "jvlhana150" at bounding box center [79, 212] width 25 height 7
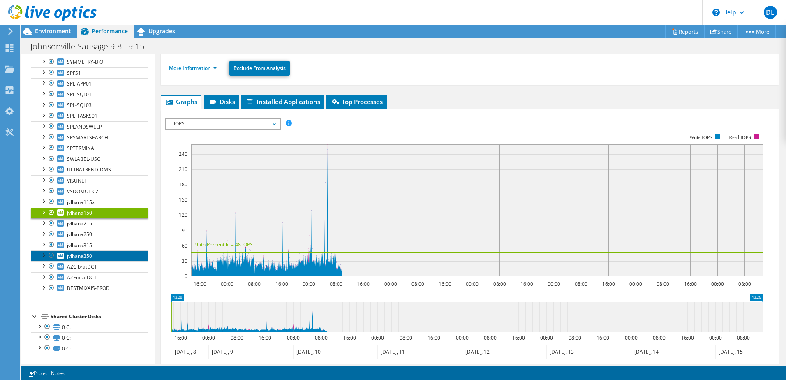
click at [93, 253] on link "jvlhana350" at bounding box center [89, 255] width 117 height 11
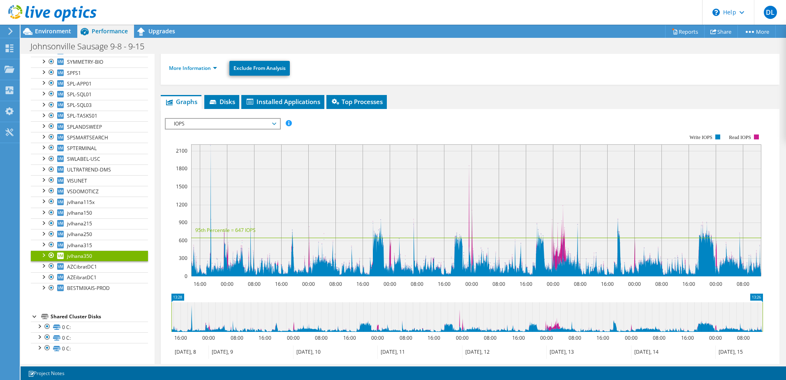
click at [459, 322] on icon at bounding box center [466, 317] width 591 height 30
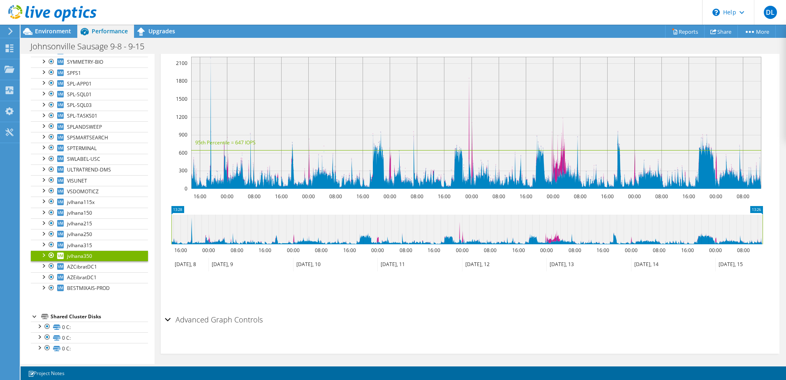
scroll to position [174, 0]
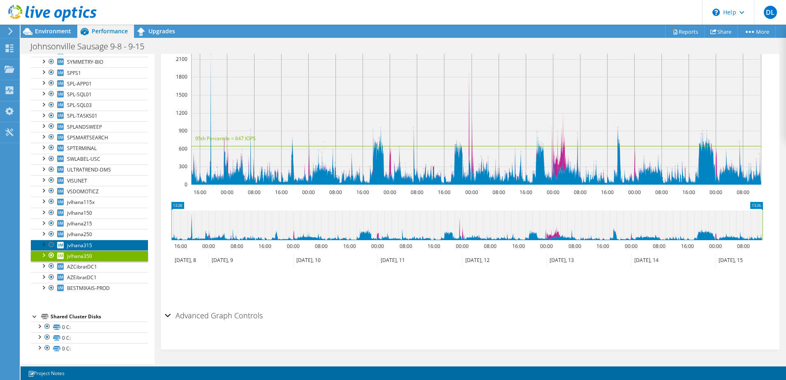
click at [80, 242] on span "jvlhana315" at bounding box center [79, 245] width 25 height 7
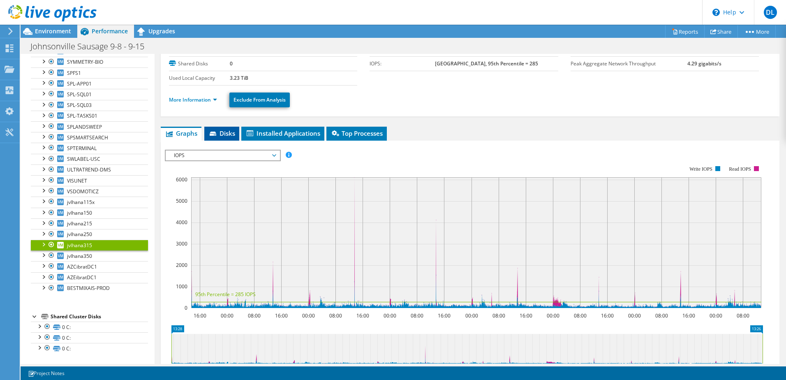
click at [230, 136] on span "Disks" at bounding box center [221, 133] width 27 height 8
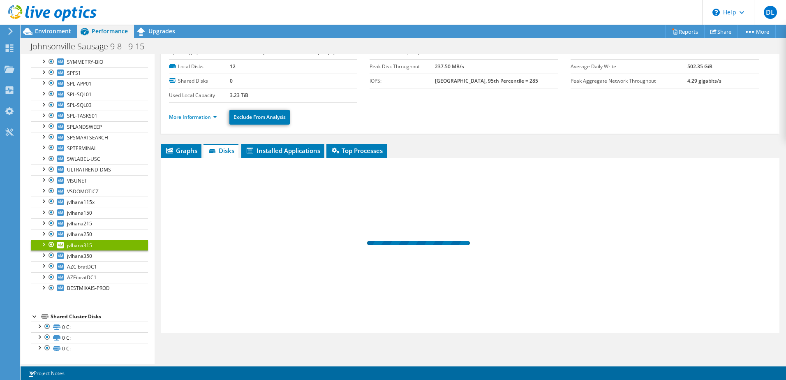
scroll to position [33, 0]
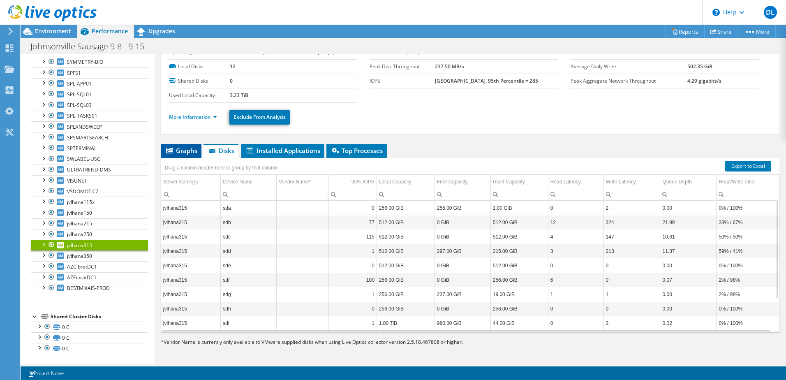
click at [191, 152] on span "Graphs" at bounding box center [181, 150] width 32 height 8
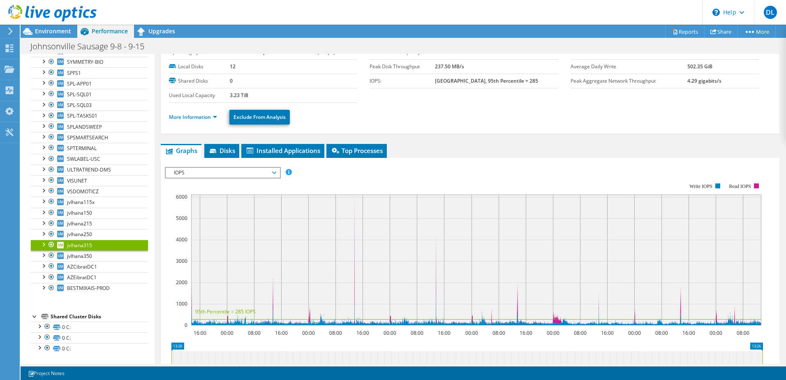
scroll to position [51, 0]
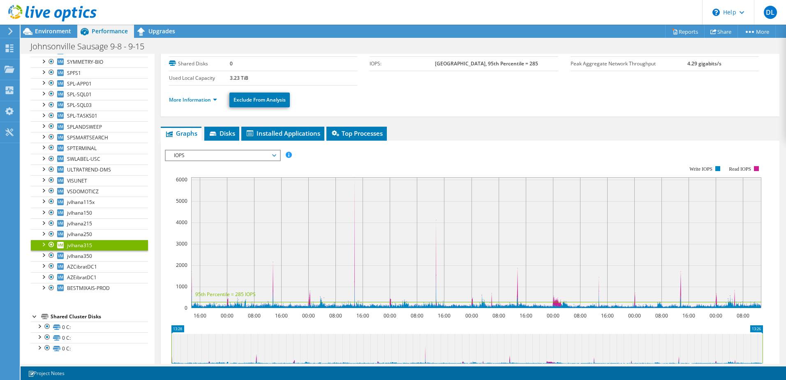
click at [223, 154] on span "IOPS" at bounding box center [223, 156] width 106 height 10
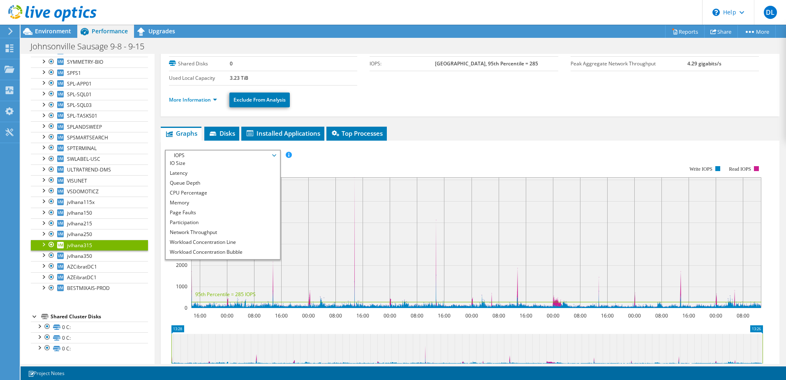
scroll to position [30, 0]
click at [214, 254] on li "All" at bounding box center [223, 254] width 114 height 10
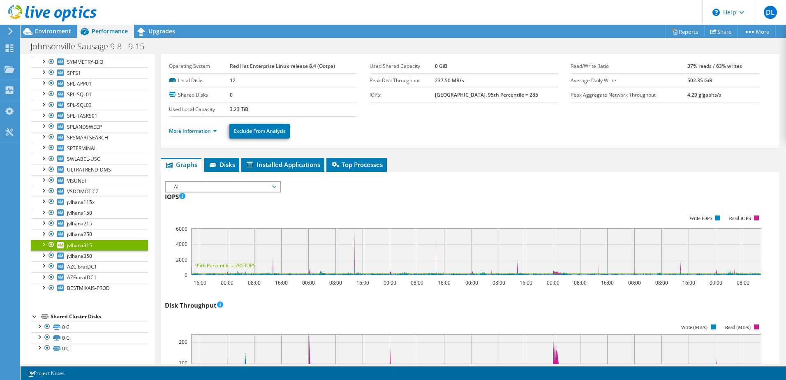
scroll to position [0, 0]
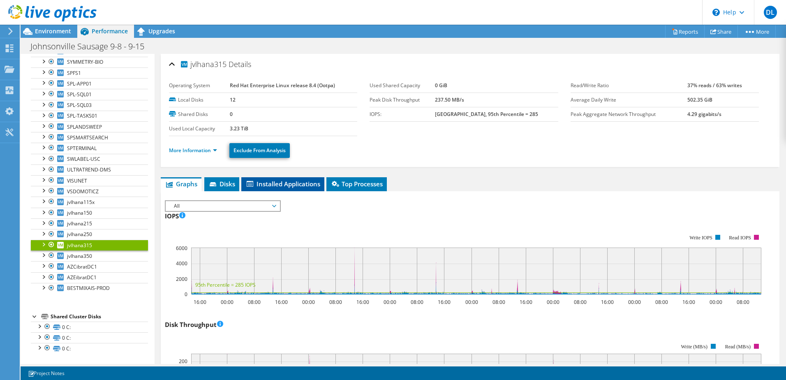
click at [273, 185] on span "Installed Applications" at bounding box center [282, 184] width 75 height 8
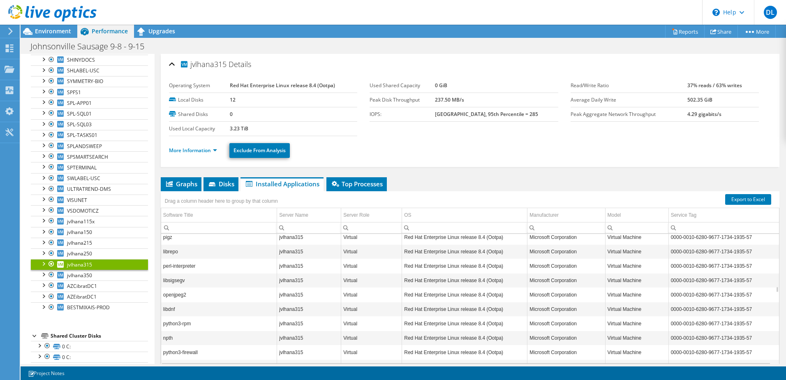
scroll to position [2605, 0]
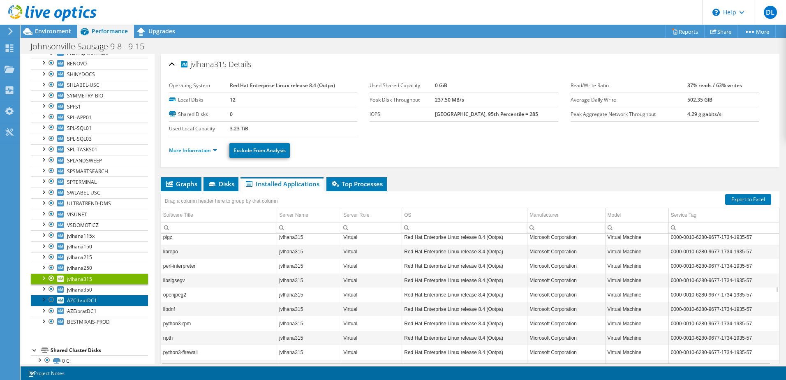
click at [85, 304] on span "AZCibratDC1" at bounding box center [82, 300] width 30 height 7
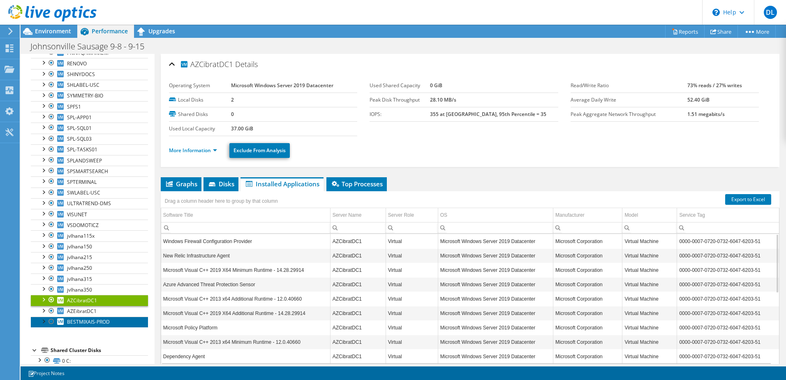
click at [101, 325] on span "BESTMIXAIS-PROD" at bounding box center [88, 321] width 43 height 7
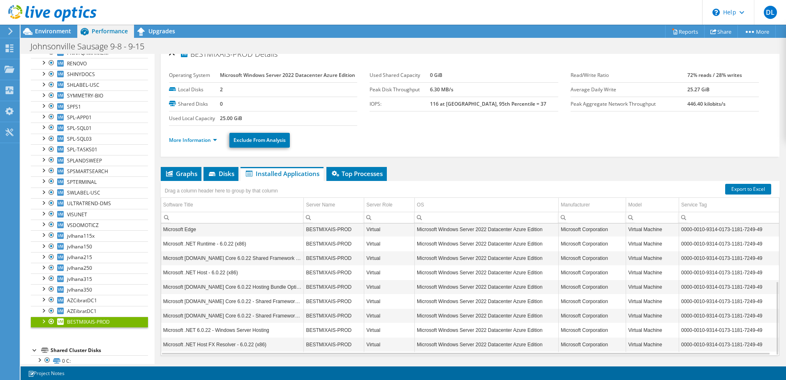
scroll to position [0, 0]
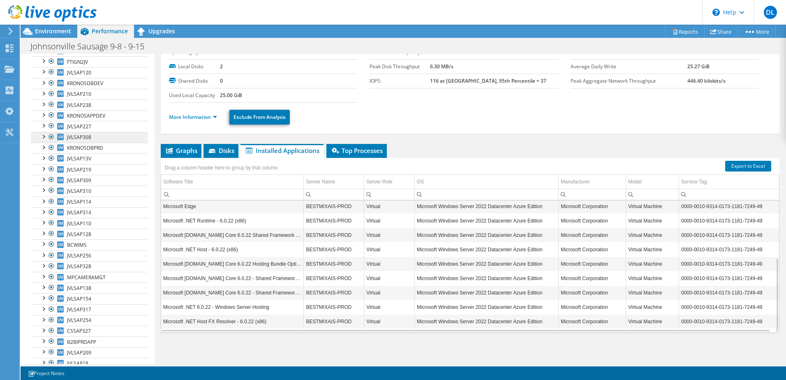
scroll to position [1166, 0]
click div "Drag a column header here to group by that column"
click div "BESTMIXAIS-PROD Details Operating System Microsoft Windows Server 2022 Datacent…"
drag, startPoint x: 180, startPoint y: 144, endPoint x: 178, endPoint y: 150, distance: 6.3
click span "Graphs"
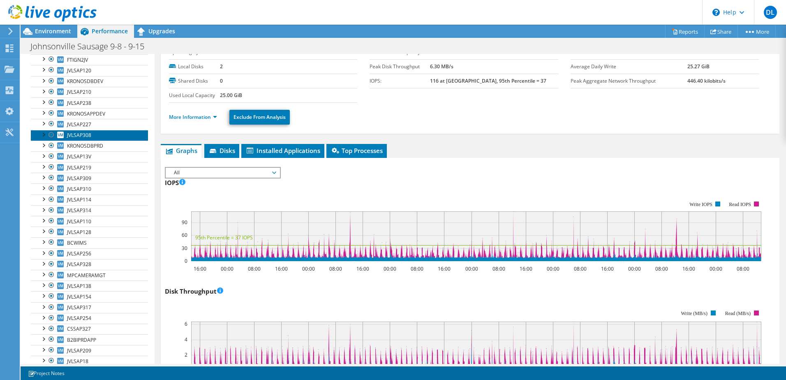
click link "JVLSAP308"
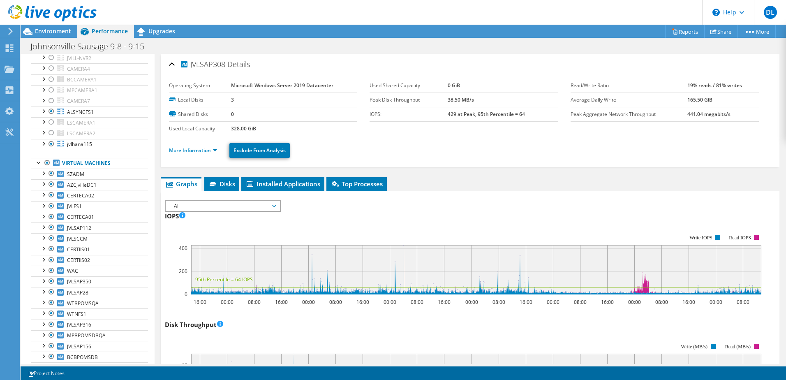
scroll to position [197, 0]
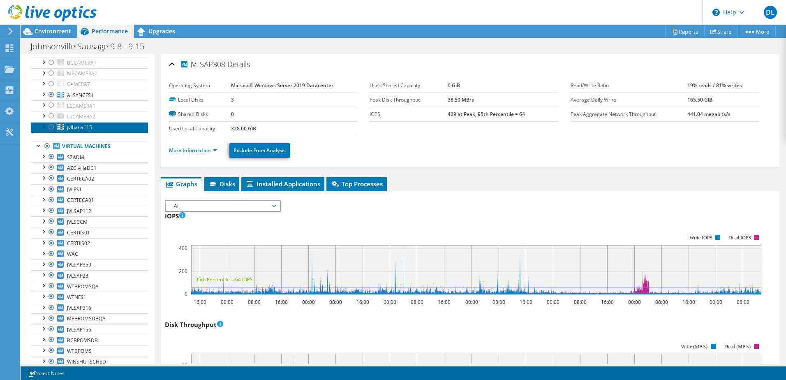
click link "jvlhana115"
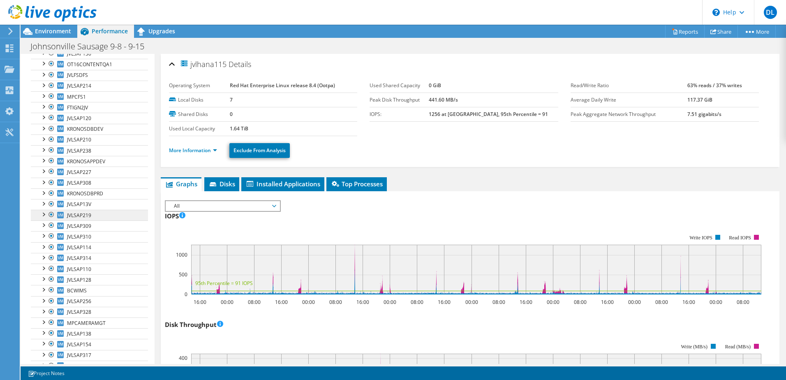
scroll to position [1101, 0]
click div
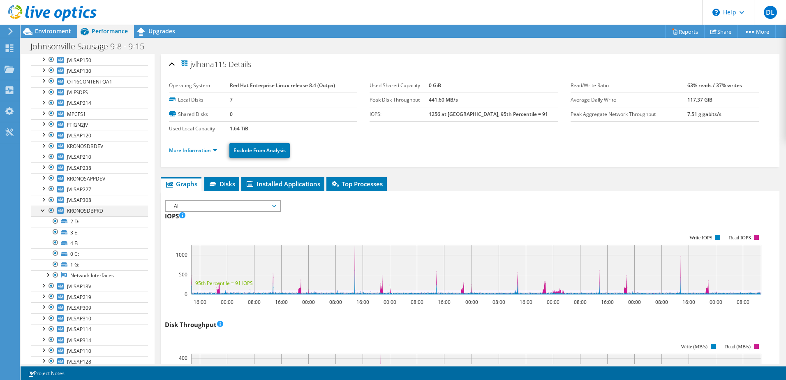
click div
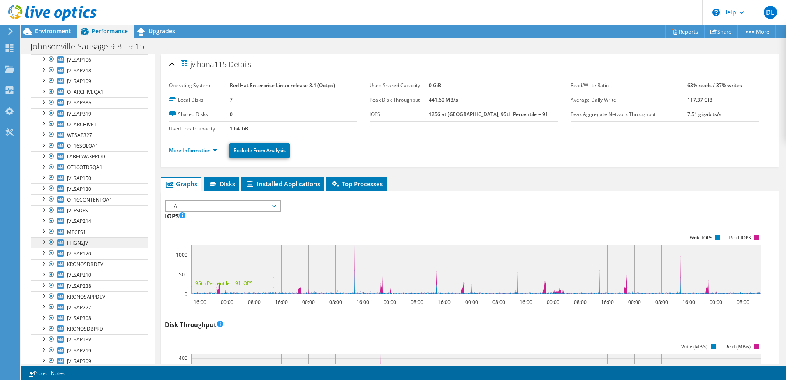
scroll to position [978, 0]
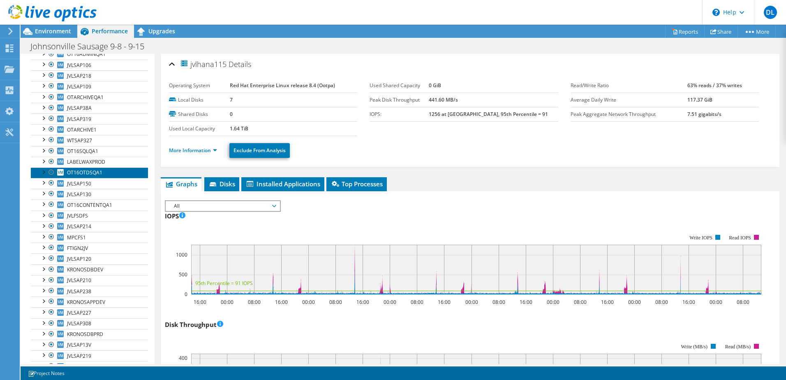
click span "OT16OTDSQA1"
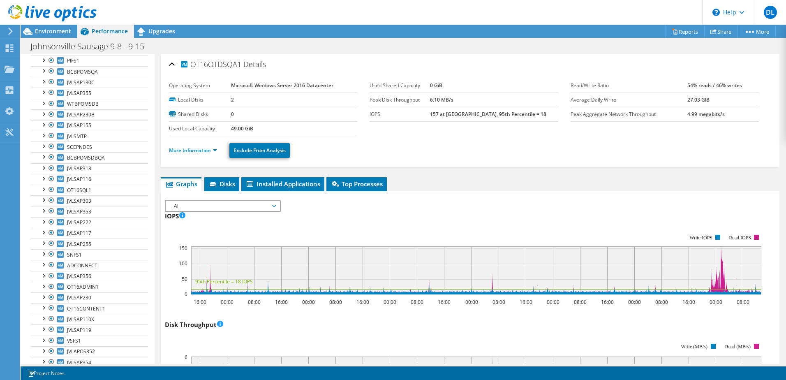
scroll to position [467, 0]
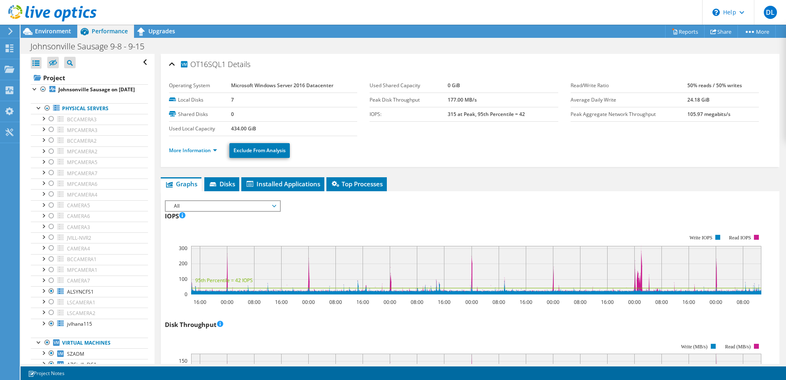
scroll to position [30, 0]
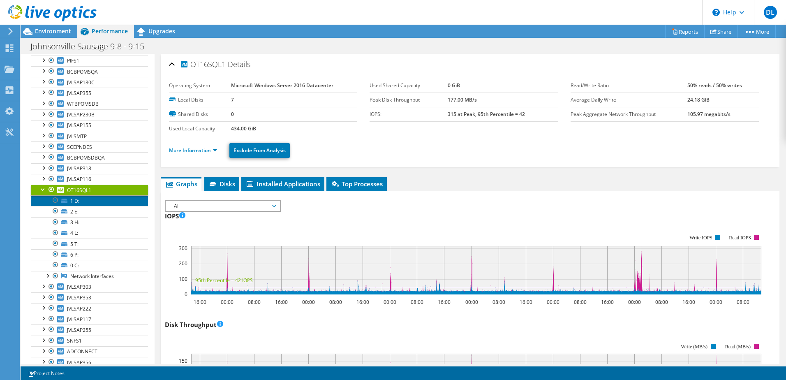
click at [82, 206] on link "1 D:" at bounding box center [89, 200] width 117 height 11
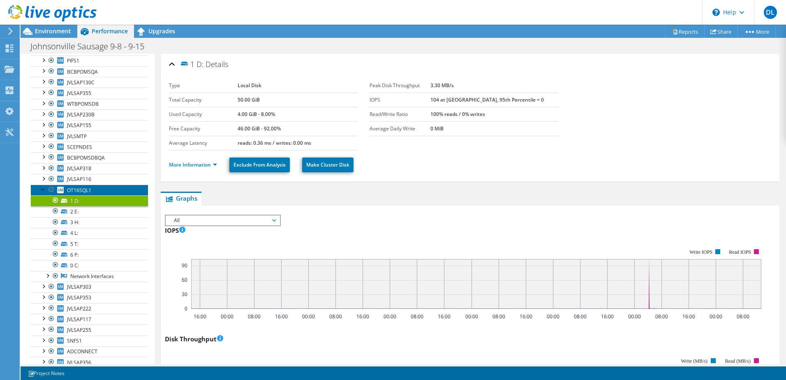
click at [77, 194] on span "OT16SQL1" at bounding box center [79, 190] width 24 height 7
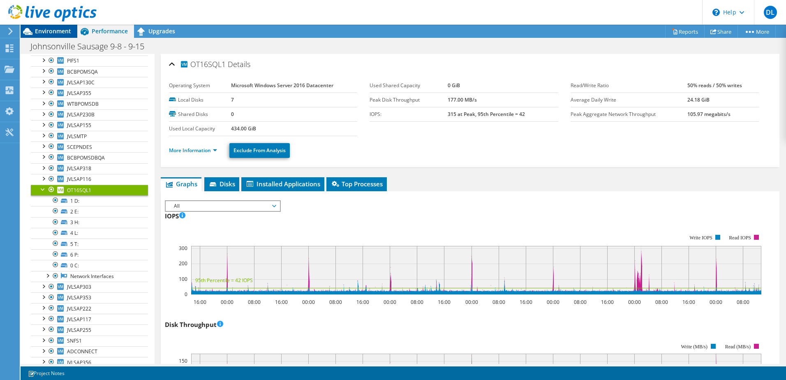
click at [55, 33] on span "Environment" at bounding box center [53, 31] width 36 height 8
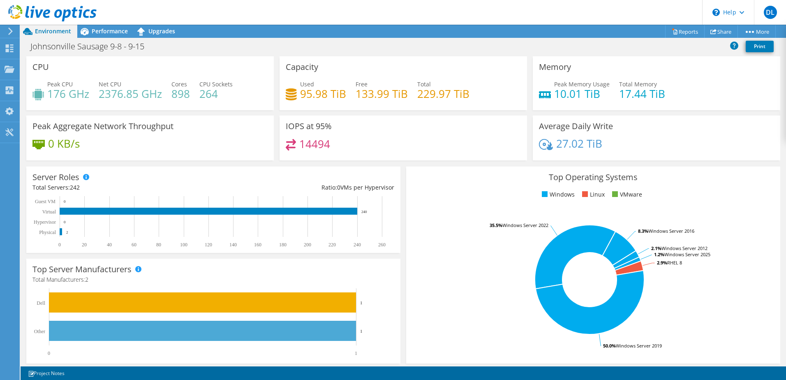
scroll to position [97, 0]
click at [93, 32] on span "Performance" at bounding box center [110, 31] width 36 height 8
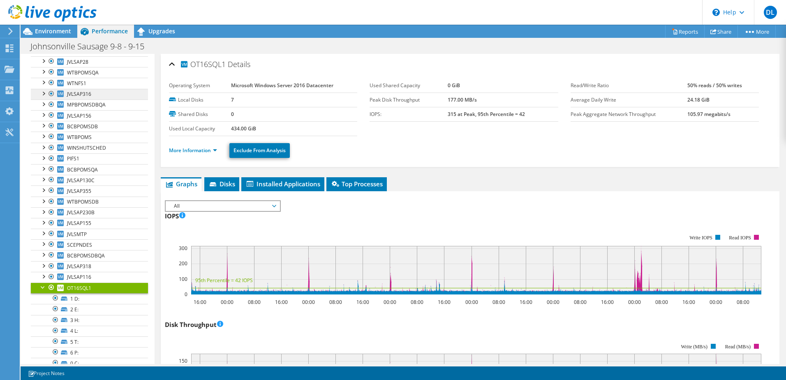
scroll to position [411, 0]
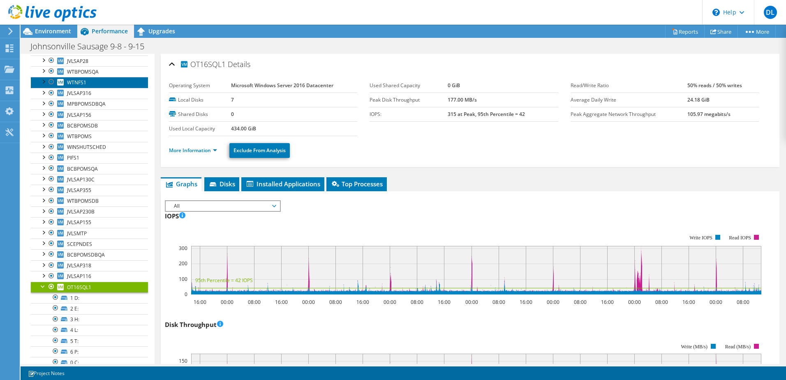
click at [78, 86] on span "WTNFS1" at bounding box center [76, 82] width 19 height 7
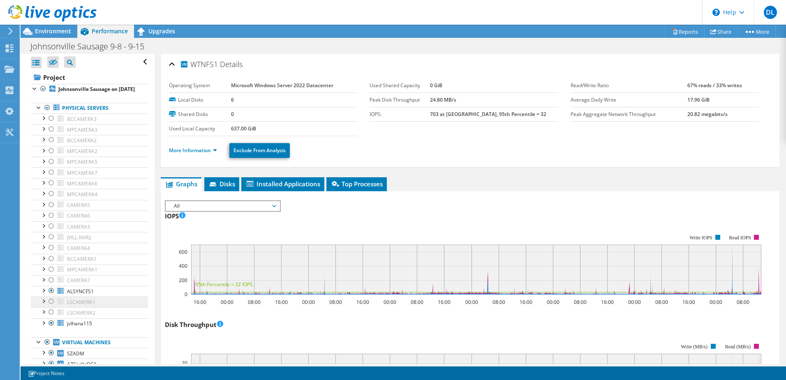
scroll to position [0, 0]
click at [58, 25] on div at bounding box center [48, 14] width 97 height 28
click at [58, 29] on span "Environment" at bounding box center [53, 31] width 36 height 8
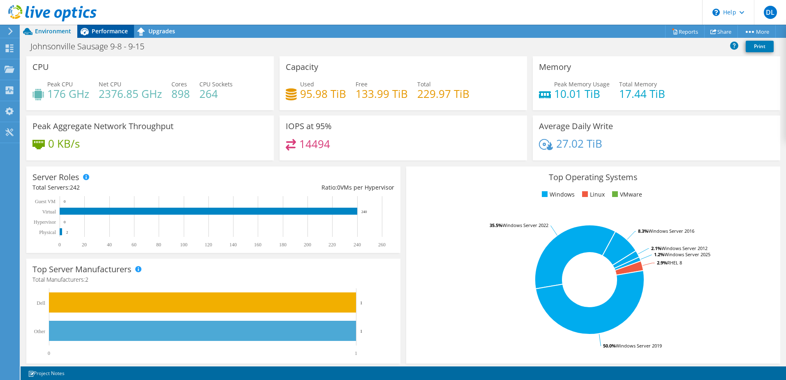
click at [112, 37] on div "Performance" at bounding box center [105, 31] width 57 height 13
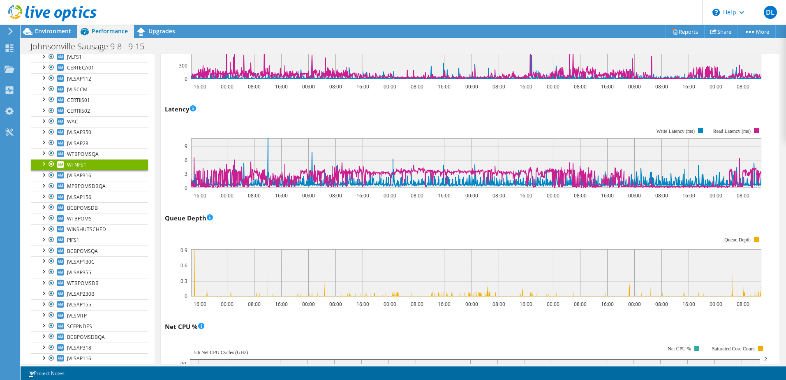
scroll to position [411, 0]
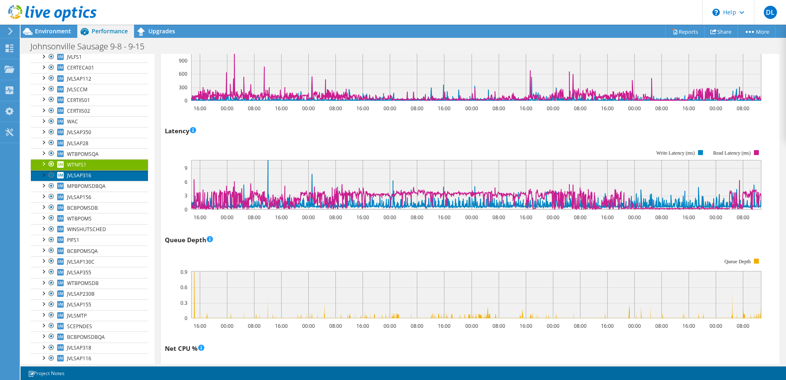
click at [106, 181] on link "JVLSAP316" at bounding box center [89, 175] width 117 height 11
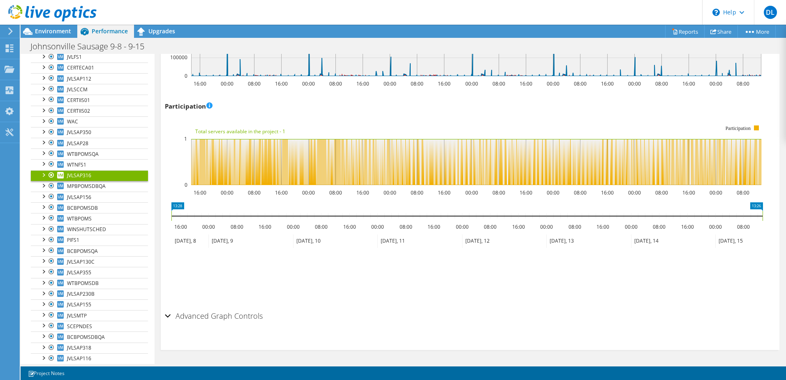
scroll to position [1089, 0]
click at [81, 190] on span "MPBPOMSDBQA" at bounding box center [86, 186] width 39 height 7
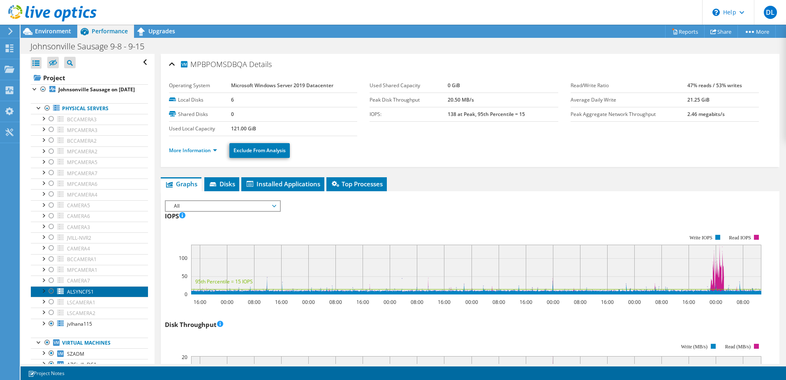
click at [99, 297] on link "ALSYNCFS1" at bounding box center [89, 291] width 117 height 11
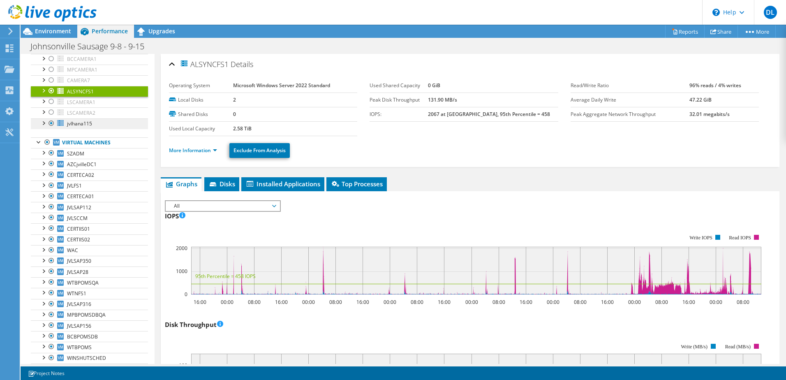
scroll to position [206, 0]
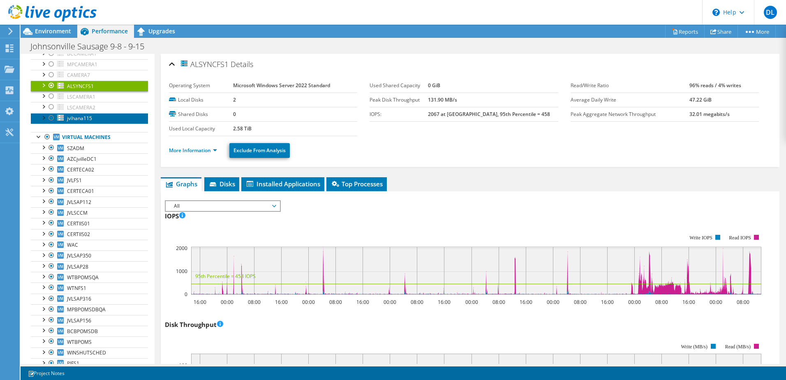
click at [87, 122] on span "jvlhana115" at bounding box center [79, 118] width 25 height 7
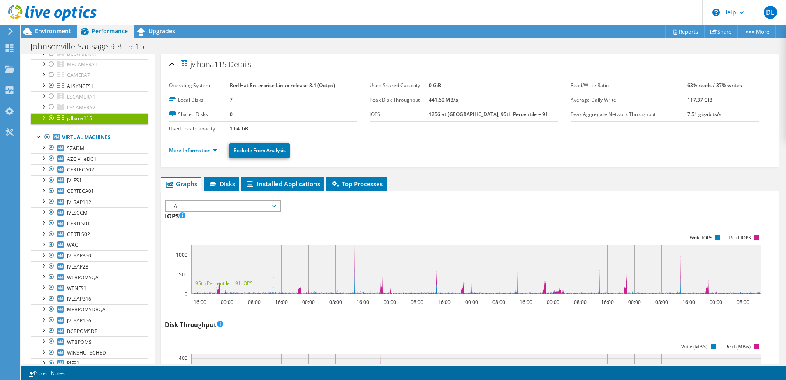
click at [430, 182] on ul "Graphs Servers Inventory Hypervisor Disks Cluster Disks Installed Applications" at bounding box center [470, 184] width 619 height 14
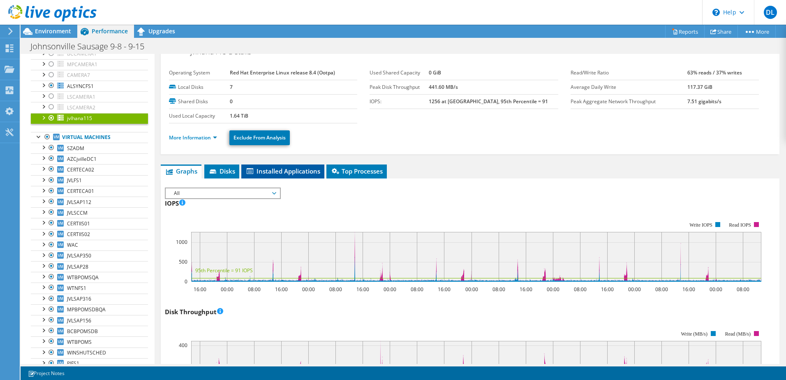
scroll to position [0, 0]
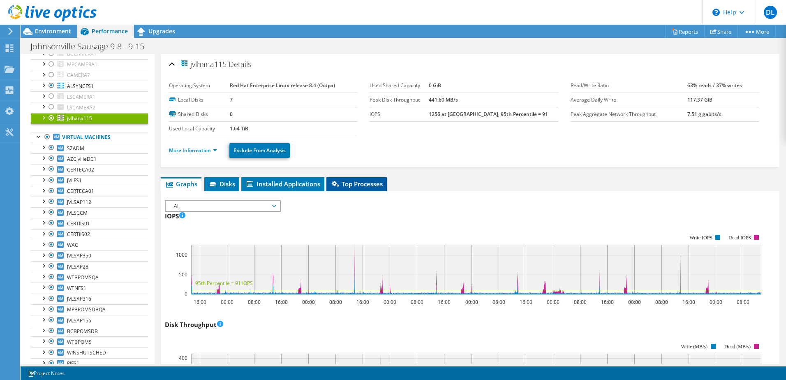
click at [375, 179] on li "Top Processes" at bounding box center [357, 184] width 60 height 14
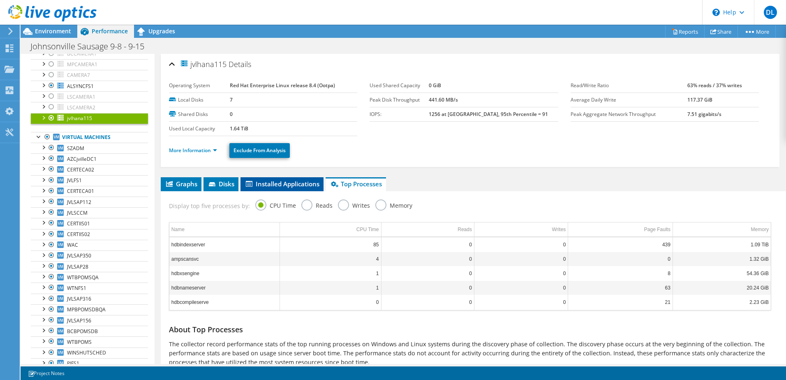
click at [292, 182] on span "Installed Applications" at bounding box center [282, 184] width 75 height 8
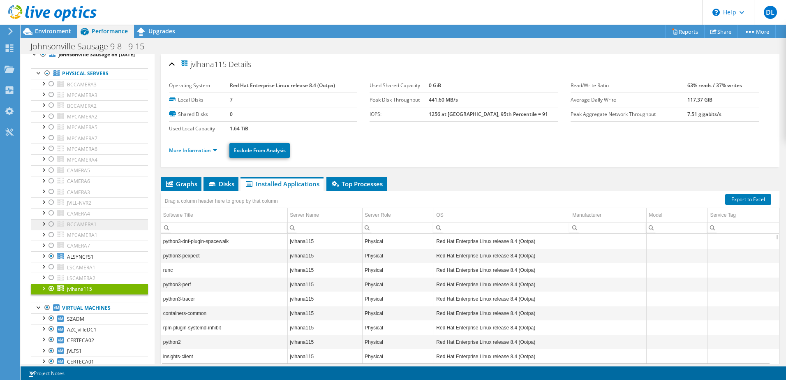
scroll to position [41, 0]
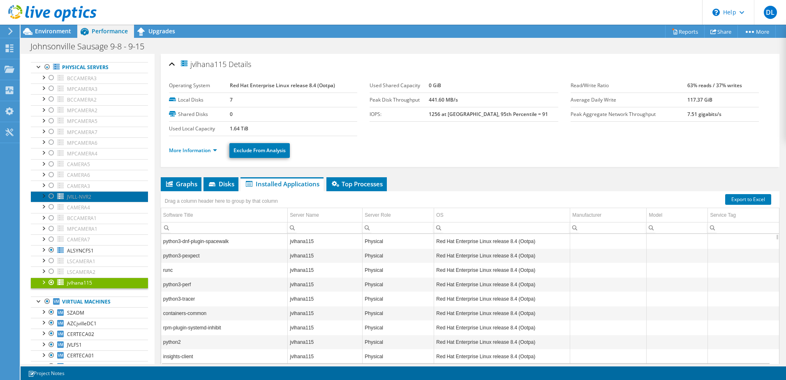
click at [95, 202] on link "JVILL-NVR2" at bounding box center [89, 196] width 117 height 11
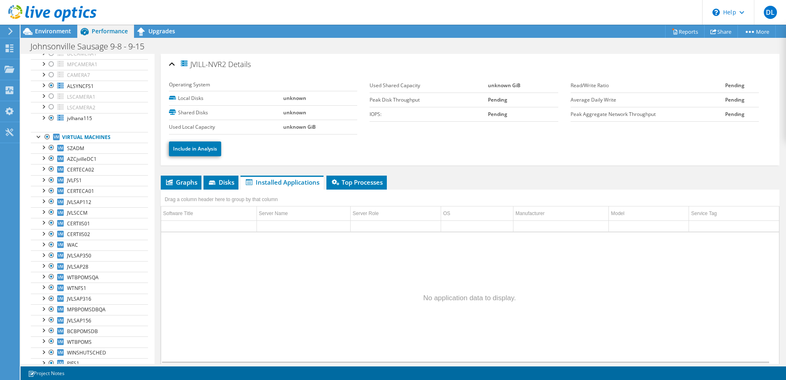
scroll to position [0, 0]
